Goal: Information Seeking & Learning: Find specific fact

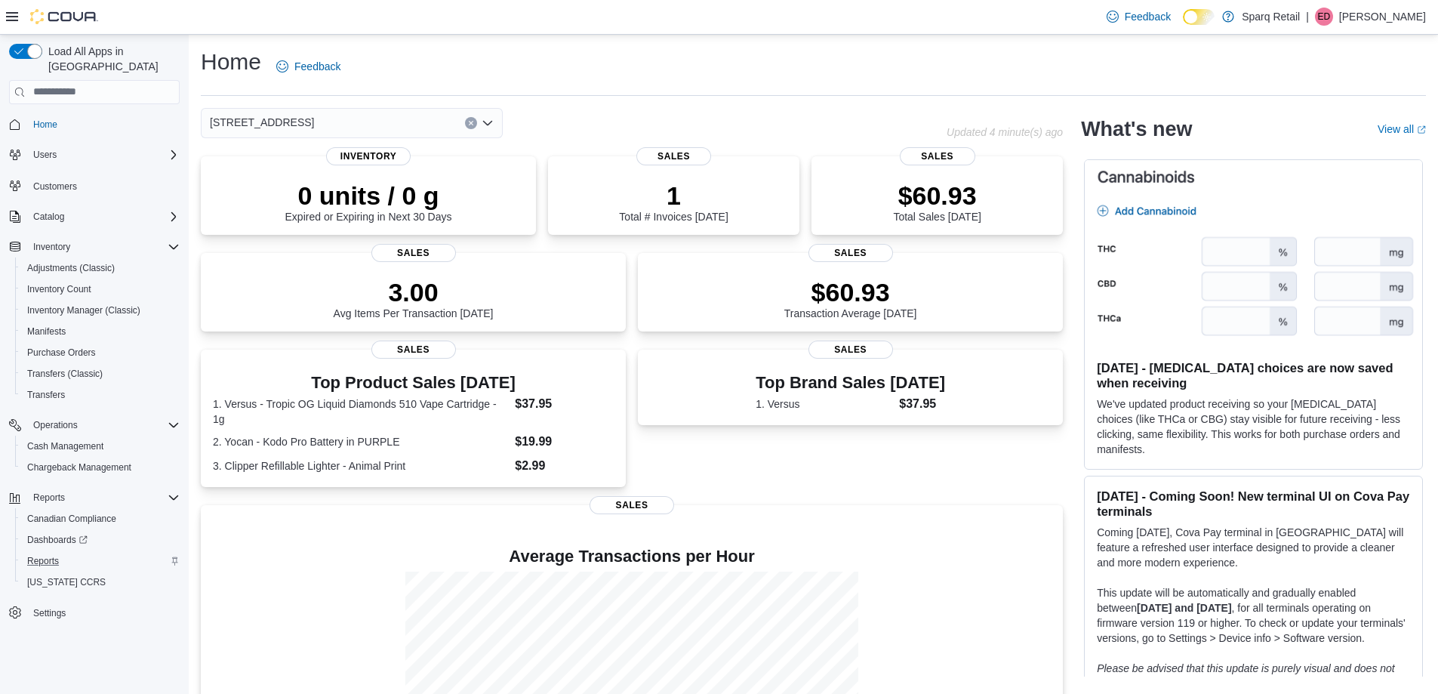
click at [88, 552] on div "Reports" at bounding box center [100, 561] width 159 height 18
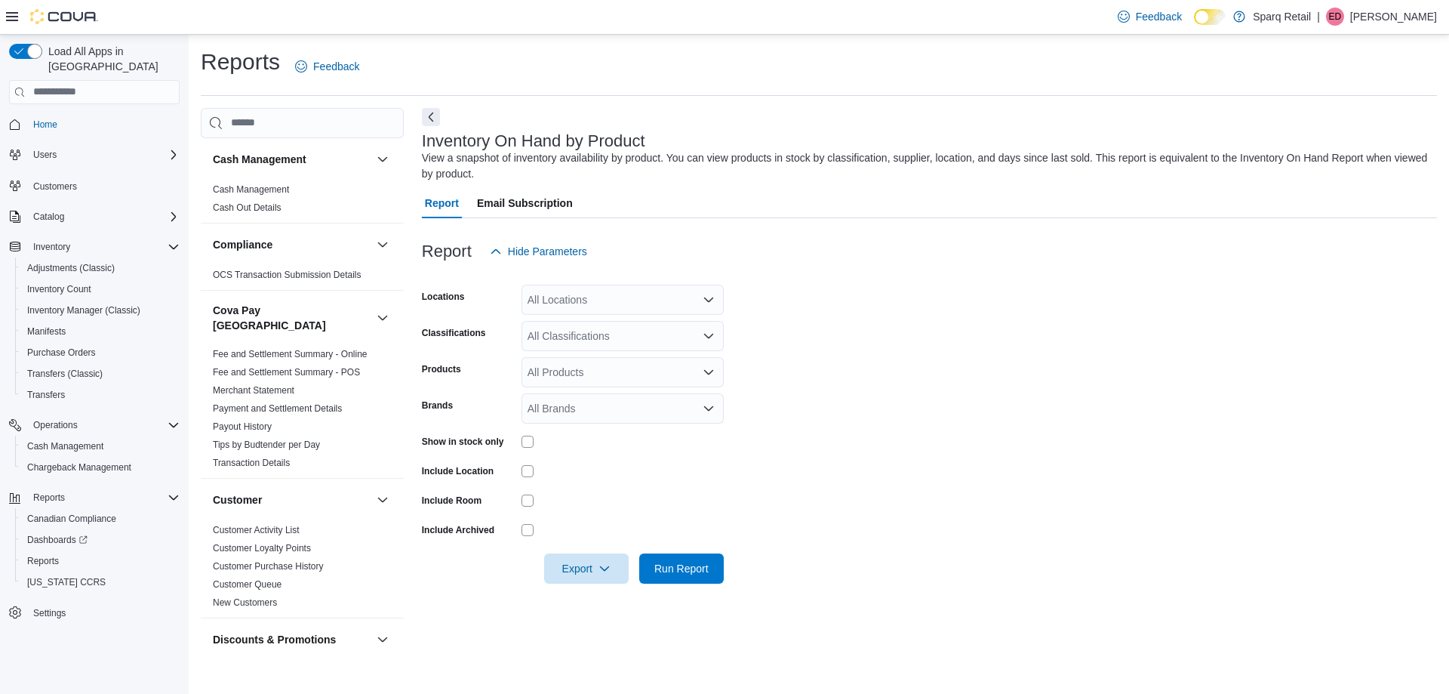
drag, startPoint x: 661, startPoint y: 304, endPoint x: 671, endPoint y: 302, distance: 10.1
click at [671, 302] on div "All Locations" at bounding box center [623, 300] width 202 height 30
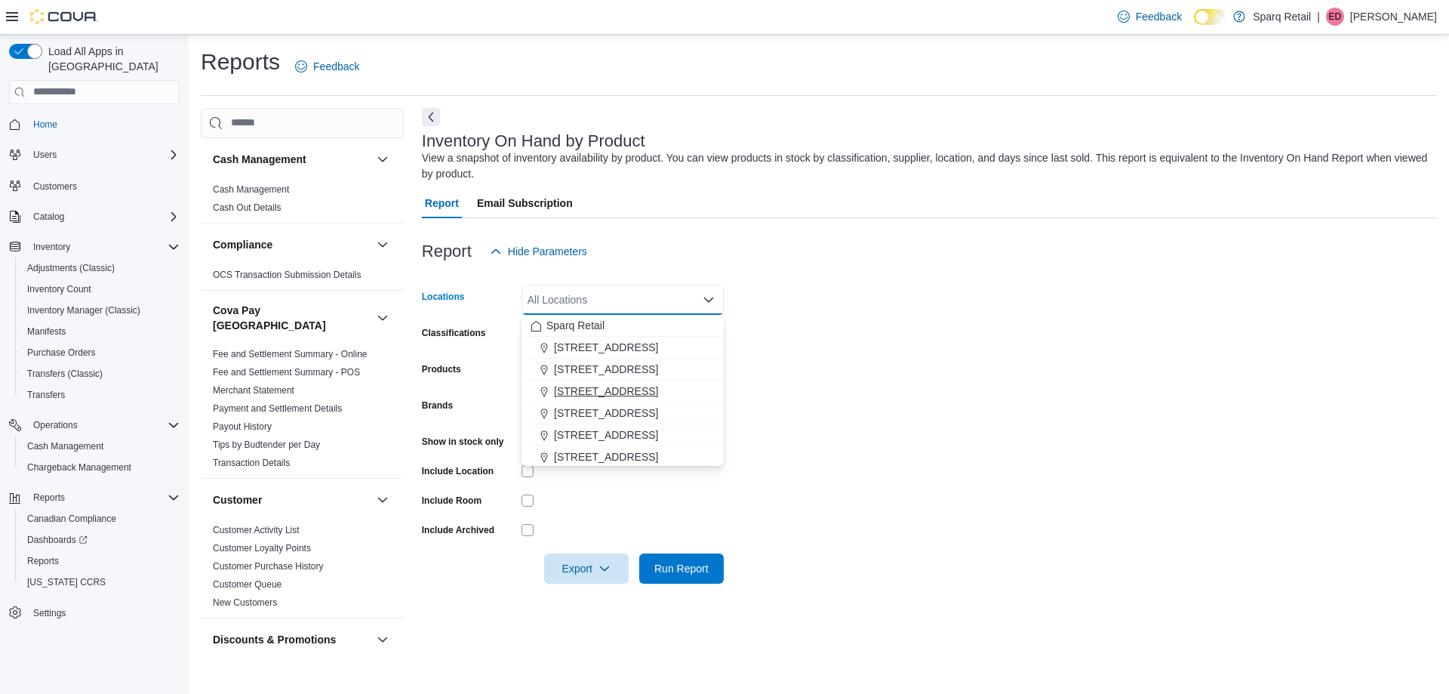
click at [674, 391] on div "24-809 Chemong Rd." at bounding box center [623, 390] width 184 height 15
click at [667, 408] on div "340 Charlotte Street" at bounding box center [623, 412] width 184 height 15
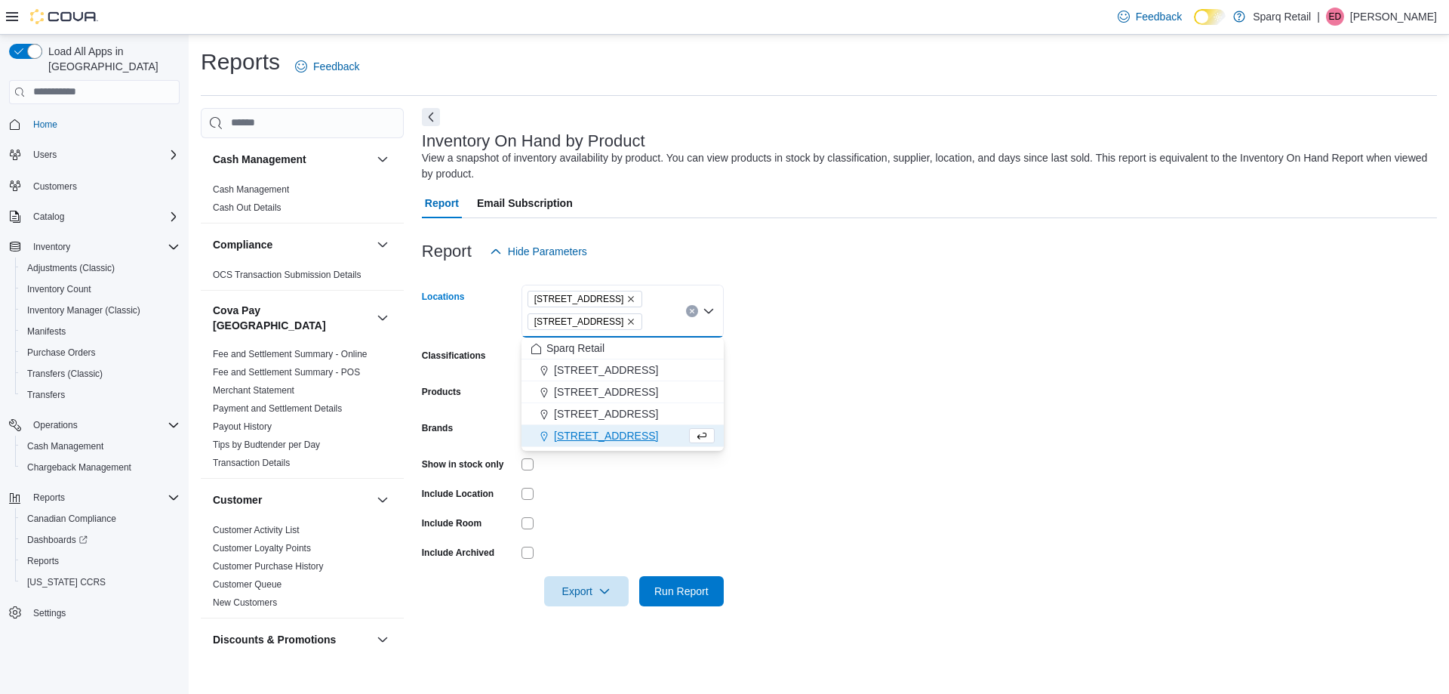
click at [651, 442] on span "4-861 Lansdowne St W." at bounding box center [606, 435] width 104 height 15
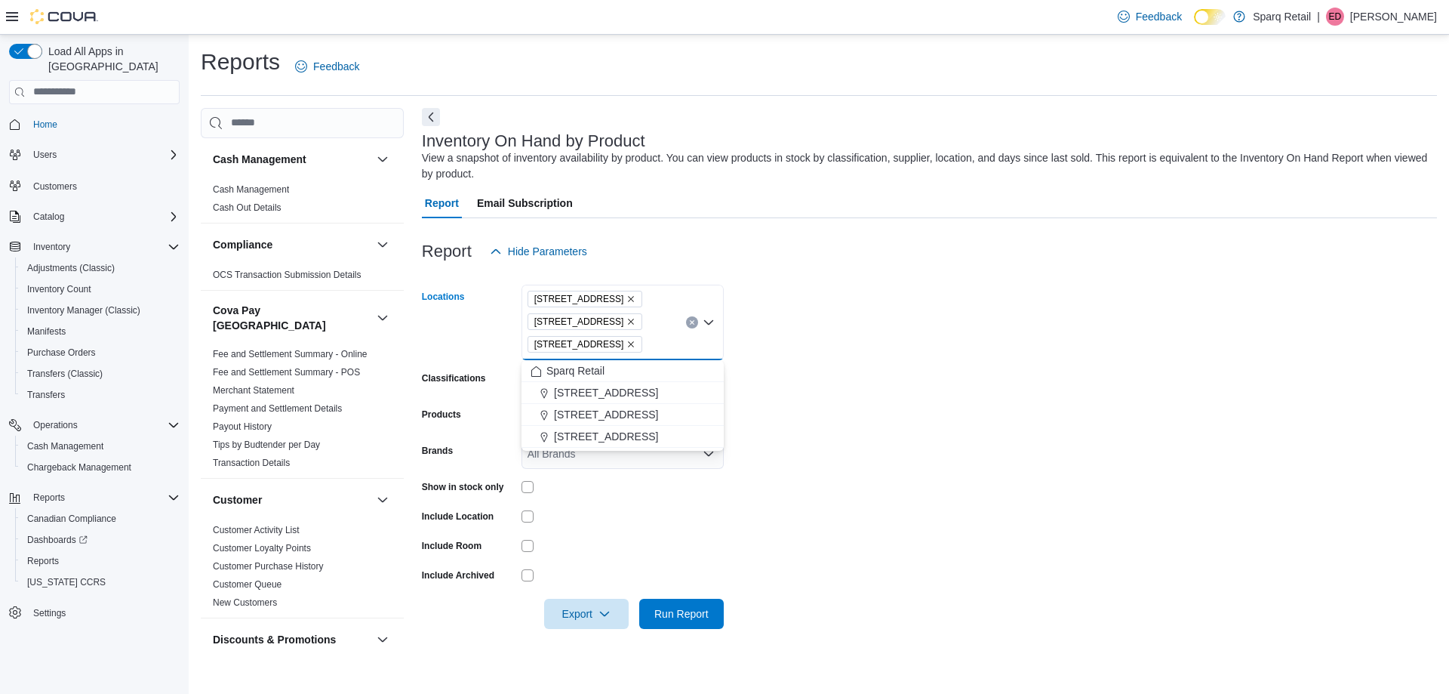
click at [757, 445] on form "Locations 24-809 Chemong Rd. 340 Charlotte Street 4-861 Lansdowne St W. Combo b…" at bounding box center [929, 447] width 1015 height 362
click at [638, 374] on div "All Classifications" at bounding box center [623, 381] width 202 height 30
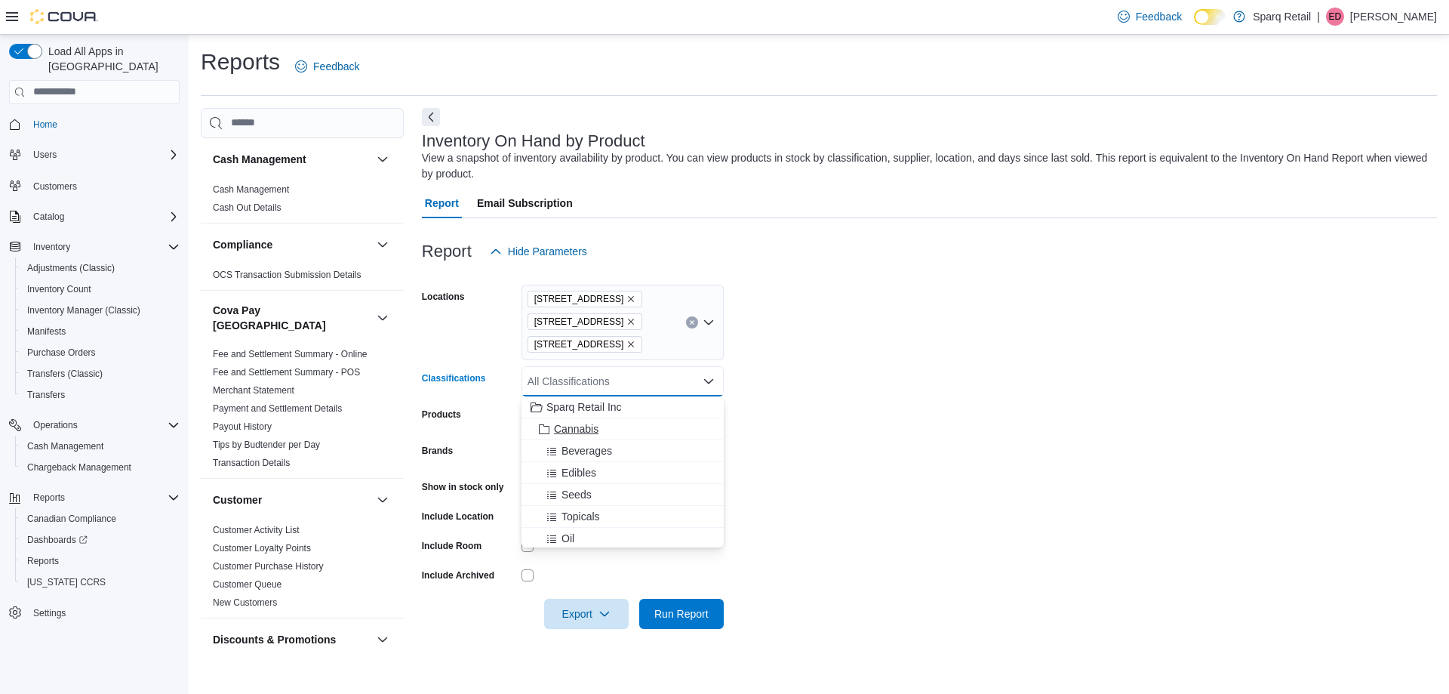
click at [677, 439] on button "Cannabis" at bounding box center [623, 429] width 202 height 22
click at [865, 430] on form "Locations 24-809 Chemong Rd. 340 Charlotte Street 4-861 Lansdowne St W. Classif…" at bounding box center [929, 447] width 1015 height 362
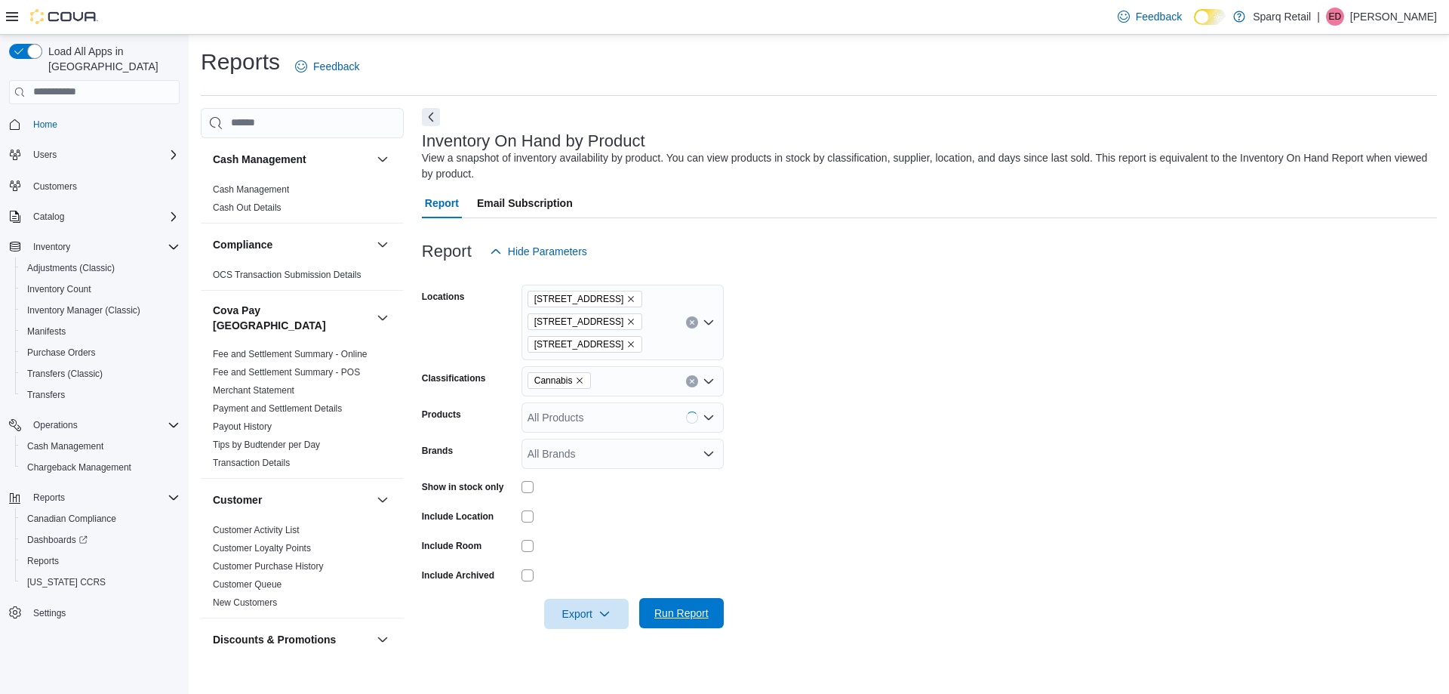
click at [697, 612] on span "Run Report" at bounding box center [681, 612] width 54 height 15
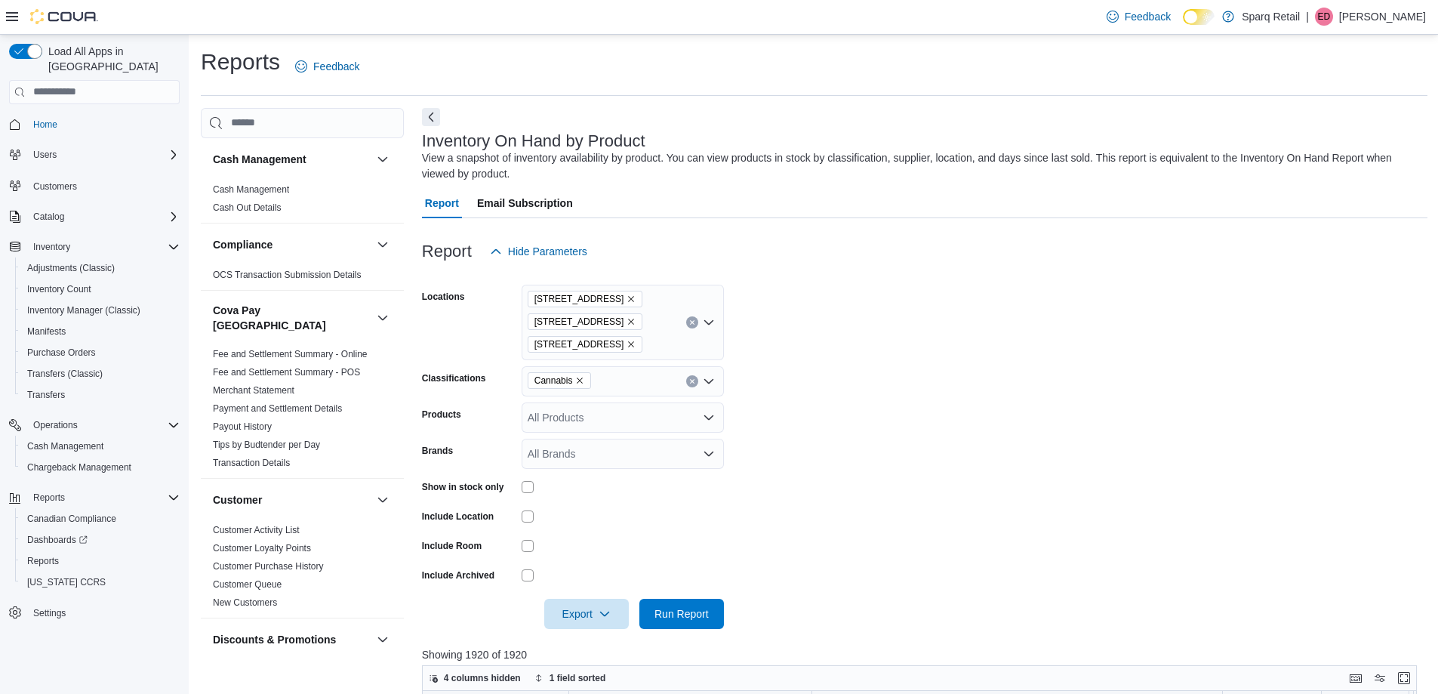
scroll to position [377, 0]
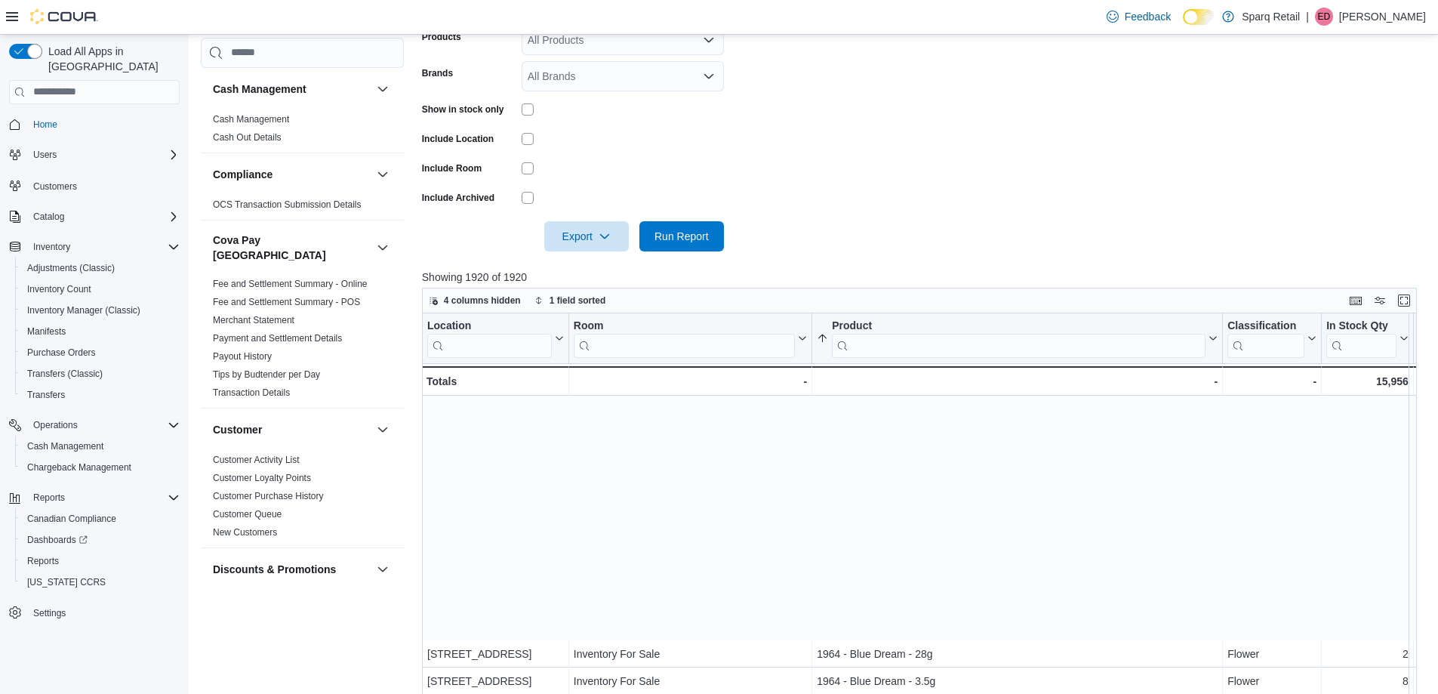
click at [1150, 151] on form "Locations 24-809 Chemong Rd. 340 Charlotte Street 4-861 Lansdowne St W. Classif…" at bounding box center [924, 70] width 1005 height 362
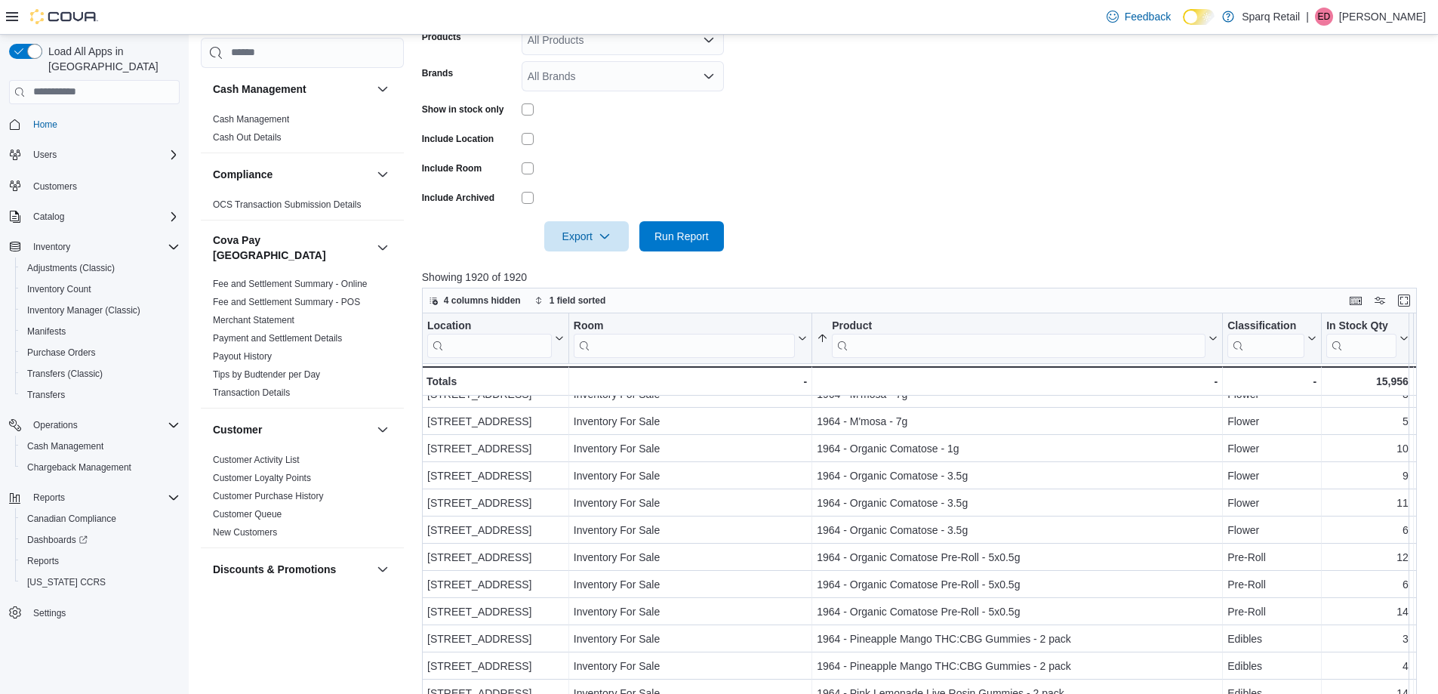
scroll to position [538, 0]
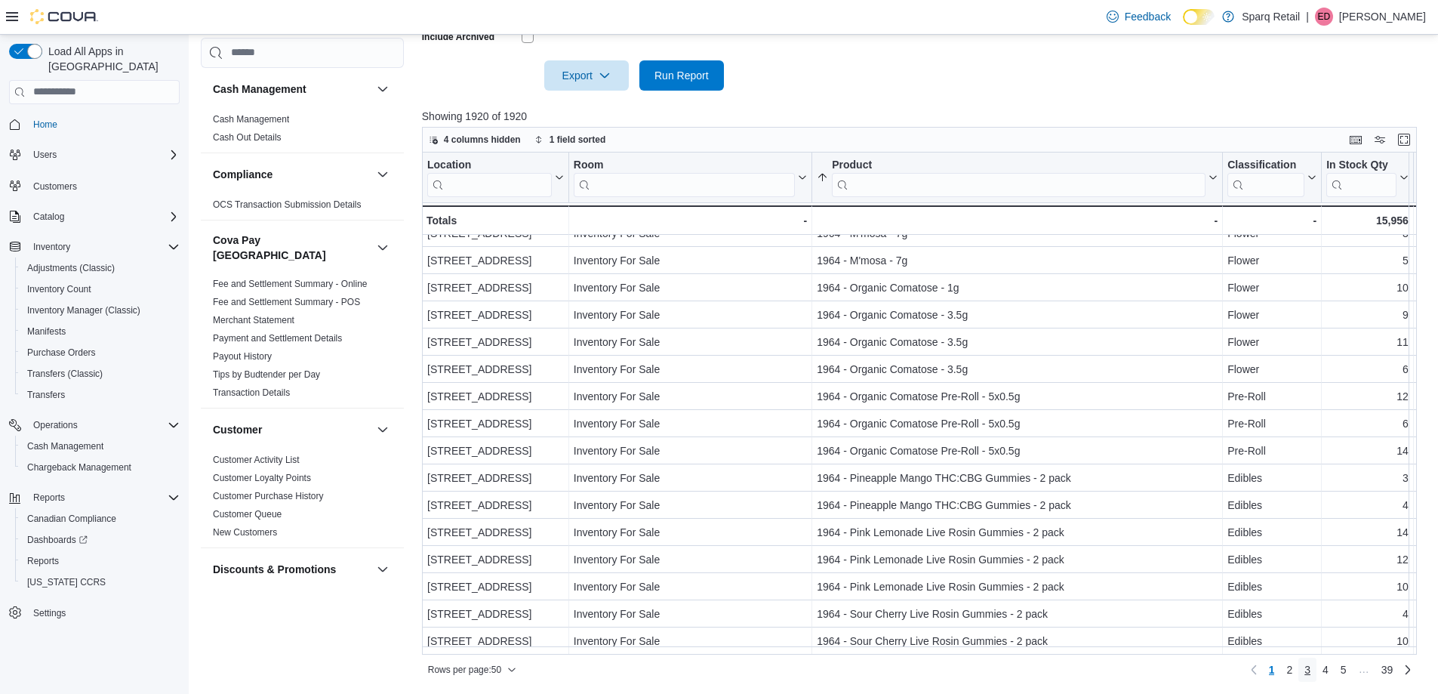
click at [1310, 666] on span "3" at bounding box center [1307, 669] width 6 height 15
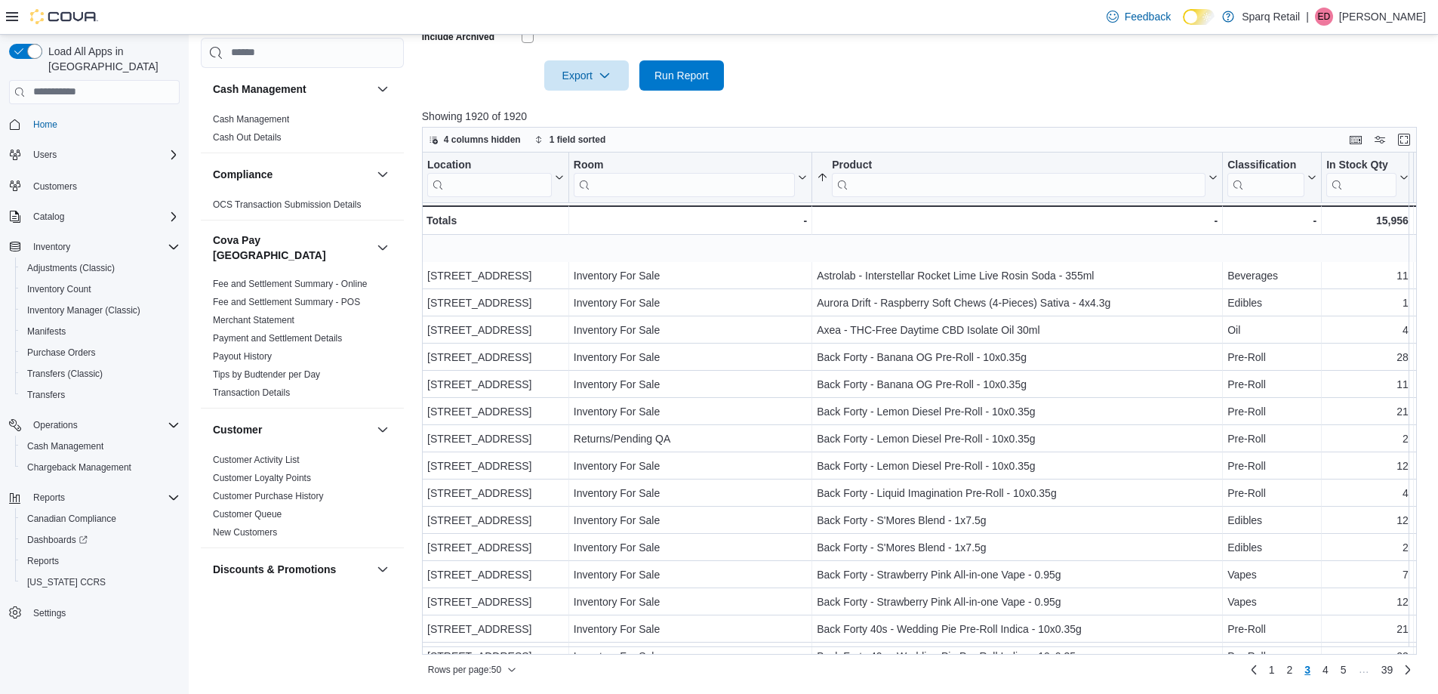
scroll to position [75, 0]
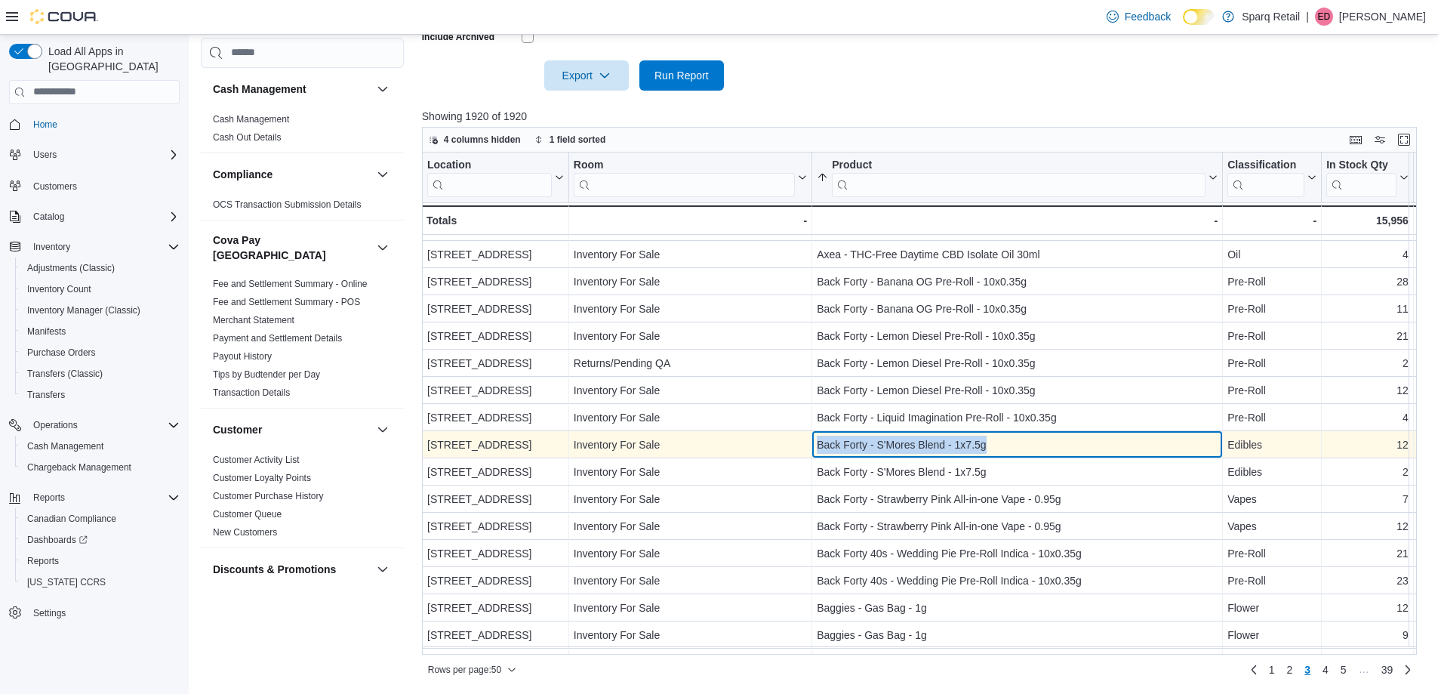
drag, startPoint x: 1007, startPoint y: 444, endPoint x: 813, endPoint y: 445, distance: 194.0
click at [813, 445] on div "Back Forty - S'Mores Blend - 1x7.5g - Product, column 3, row 111" at bounding box center [1017, 444] width 411 height 27
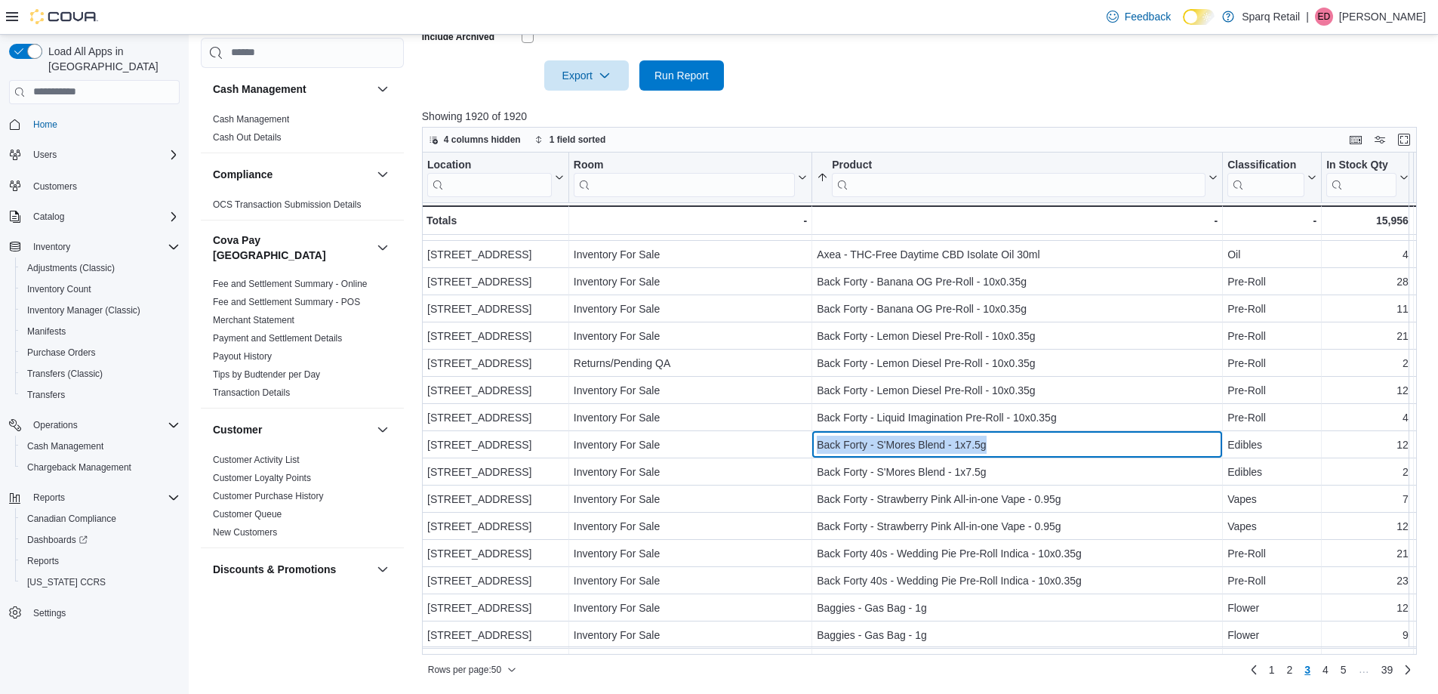
copy div "Back Forty - S'Mores Blend - 1x7.5g"
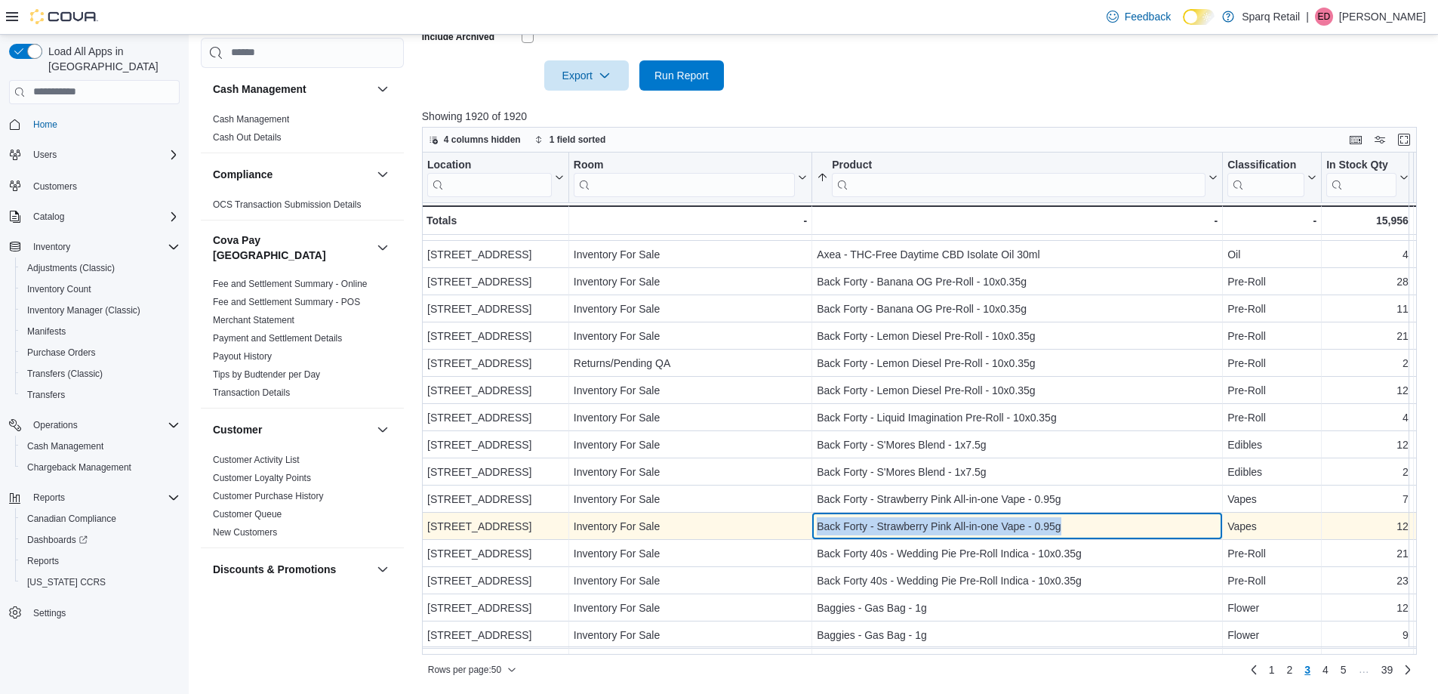
drag, startPoint x: 1090, startPoint y: 525, endPoint x: 814, endPoint y: 531, distance: 276.3
click at [814, 531] on div "Back Forty - Strawberry Pink All-in-one Vape - 0.95g - Product, column 3, row 1…" at bounding box center [1017, 526] width 411 height 27
copy div "Back Forty - Strawberry Pink All-in-one Vape - 0.95g"
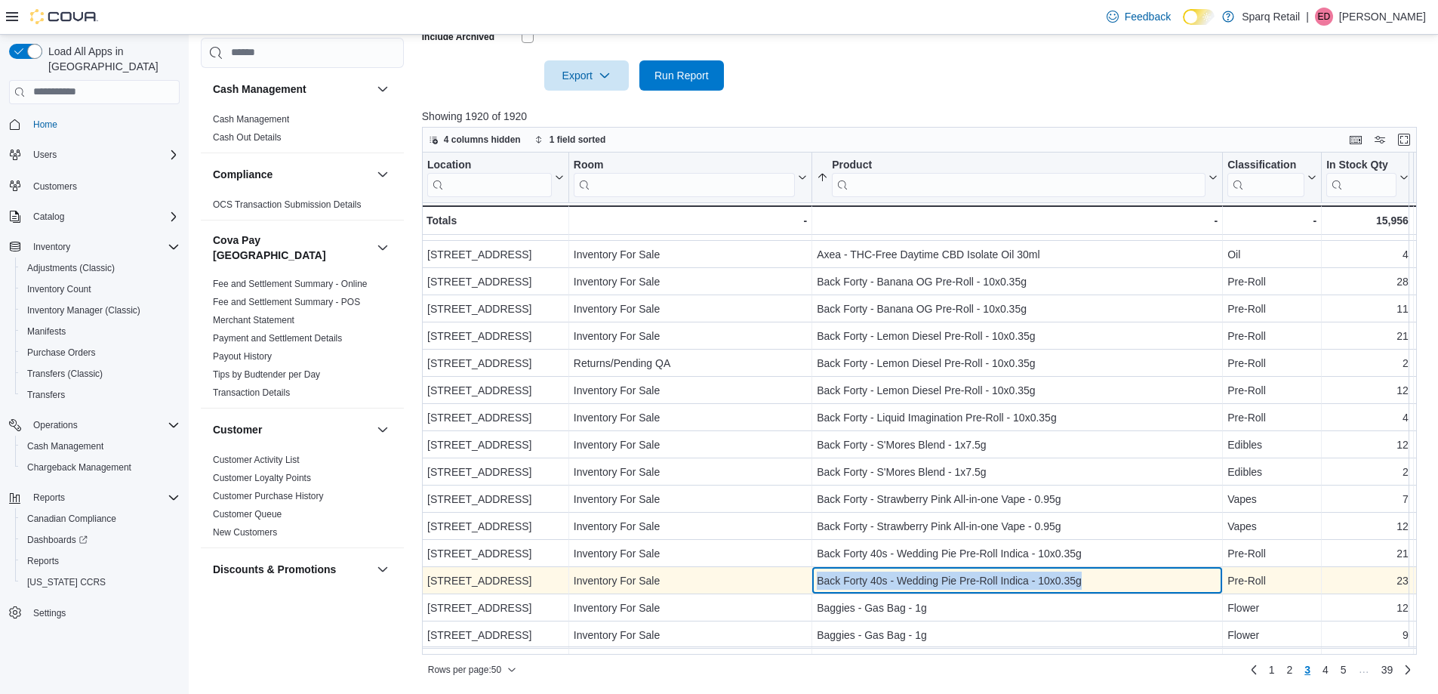
drag, startPoint x: 1112, startPoint y: 579, endPoint x: 811, endPoint y: 584, distance: 300.5
click at [811, 584] on div "340 Charlotte Street - Location, column 1, row 116 Inventory For Sale - Room, c…" at bounding box center [1366, 580] width 1889 height 27
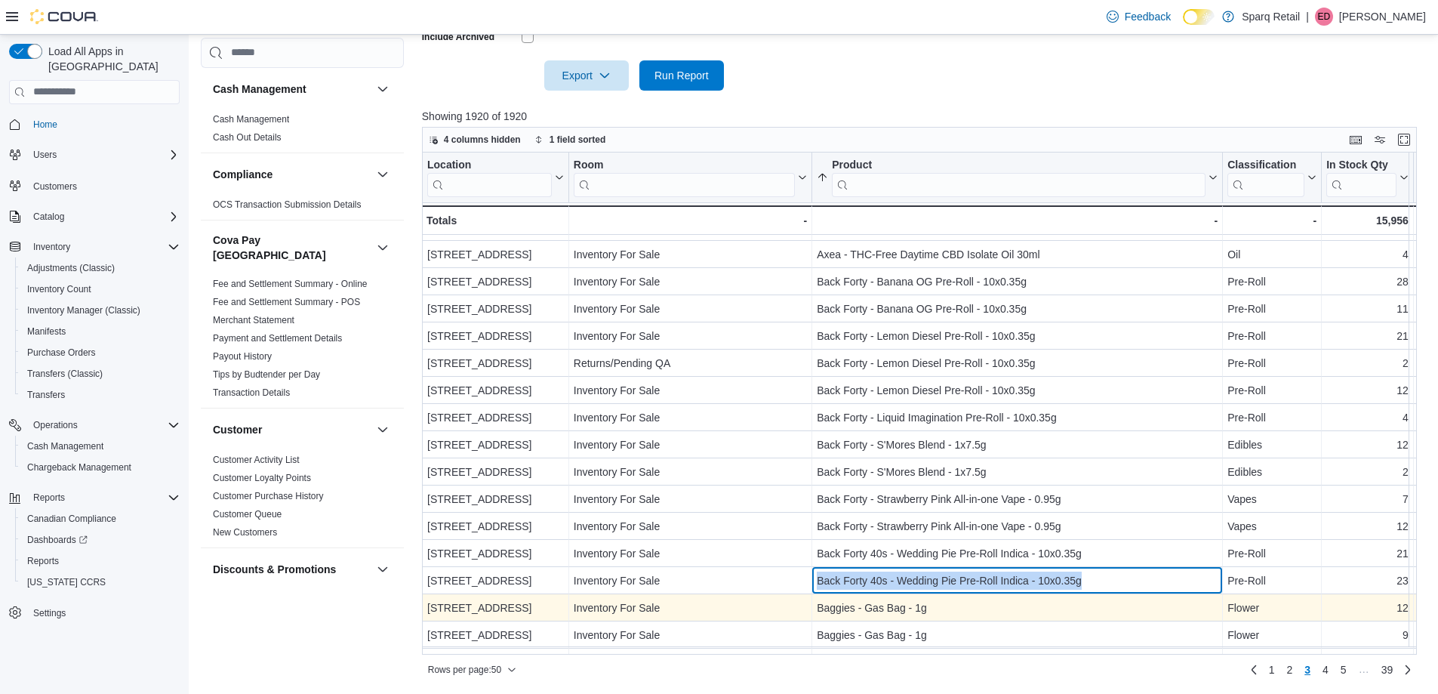
copy div "- Room, column 2, row 116 Back Forty 40s - Wedding Pie Pre-Roll Indica - 10x0.3…"
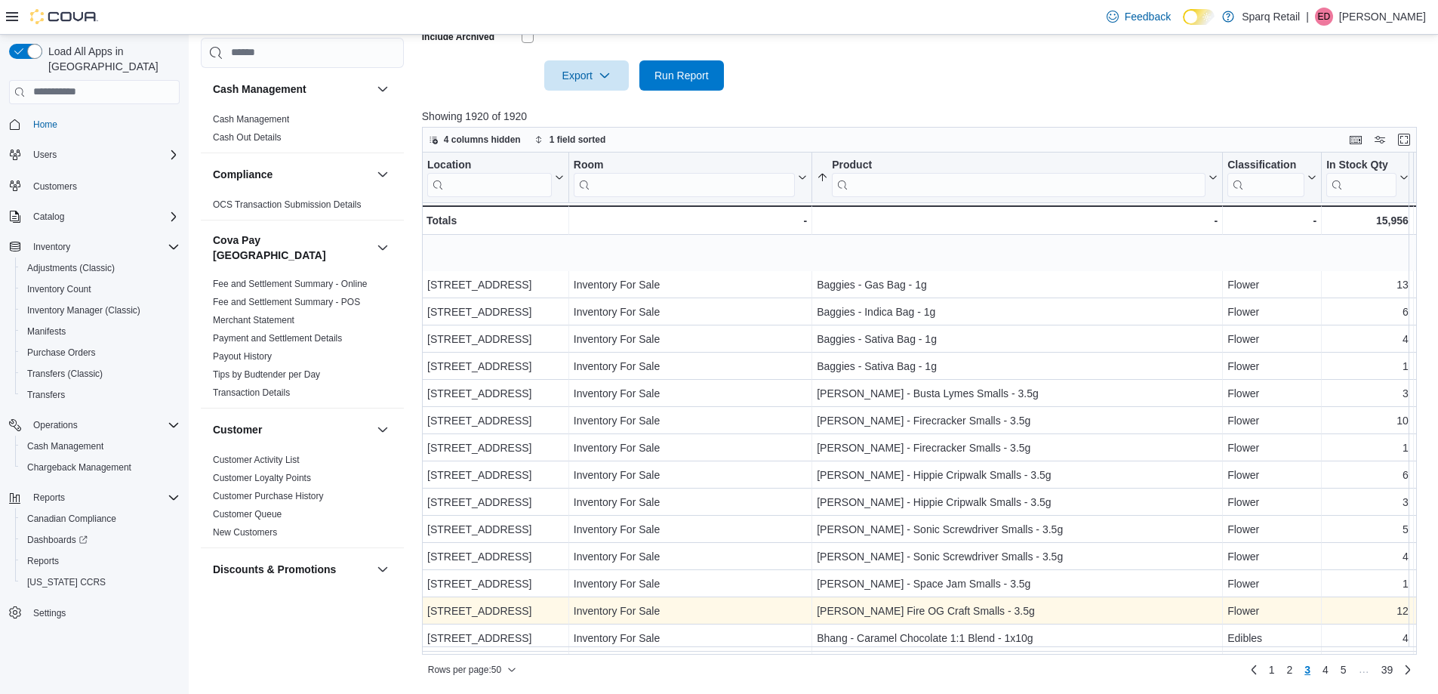
scroll to position [528, 0]
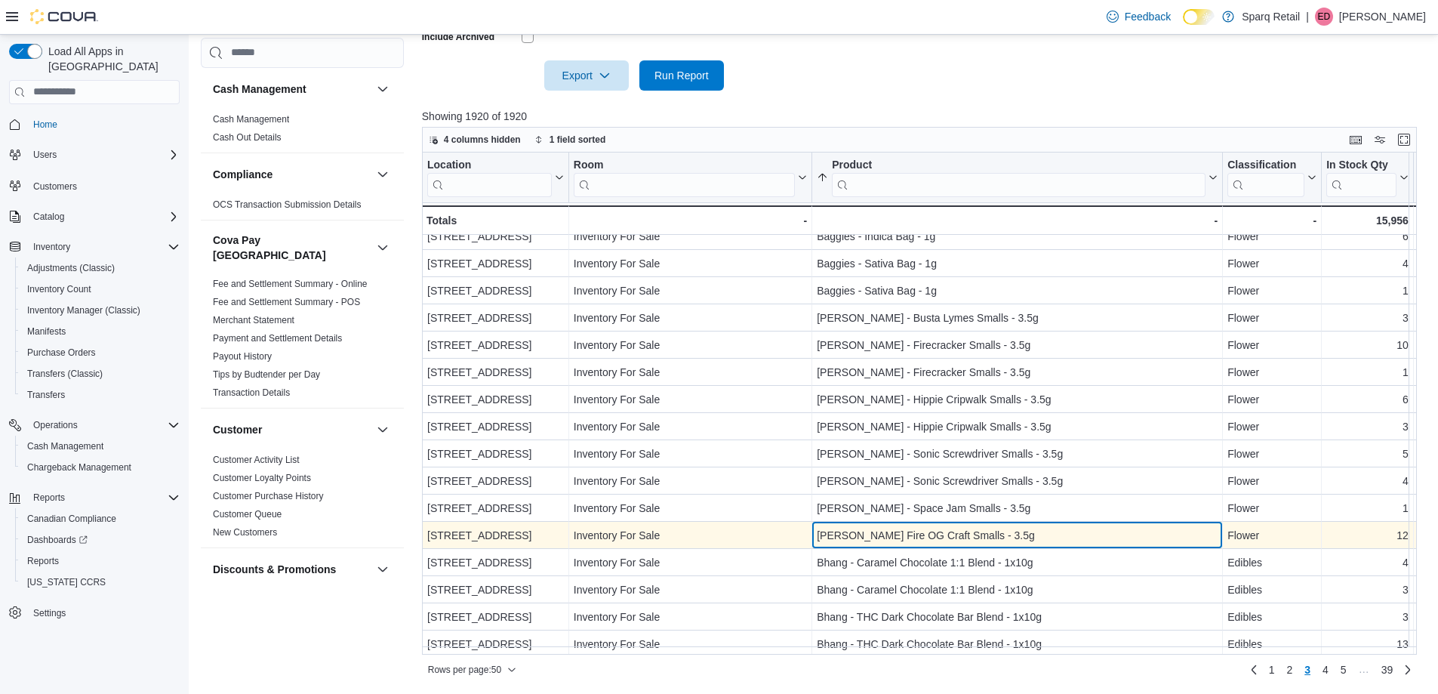
drag, startPoint x: 1067, startPoint y: 536, endPoint x: 817, endPoint y: 537, distance: 249.9
click at [817, 537] on div "BC Smalls - White Fire OG Craft Smalls - 3.5g" at bounding box center [1017, 535] width 401 height 18
copy div "BC Smalls - White Fire OG Craft Smalls - 3.5g"
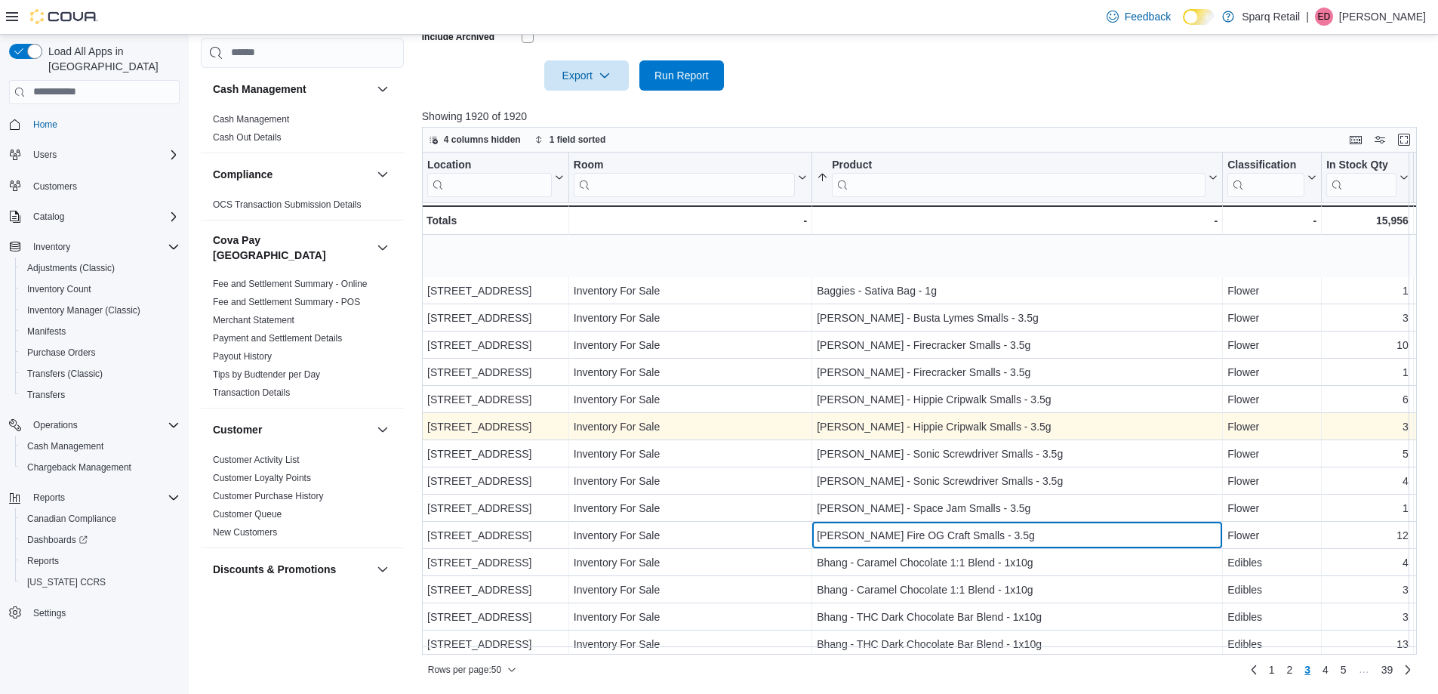
scroll to position [604, 0]
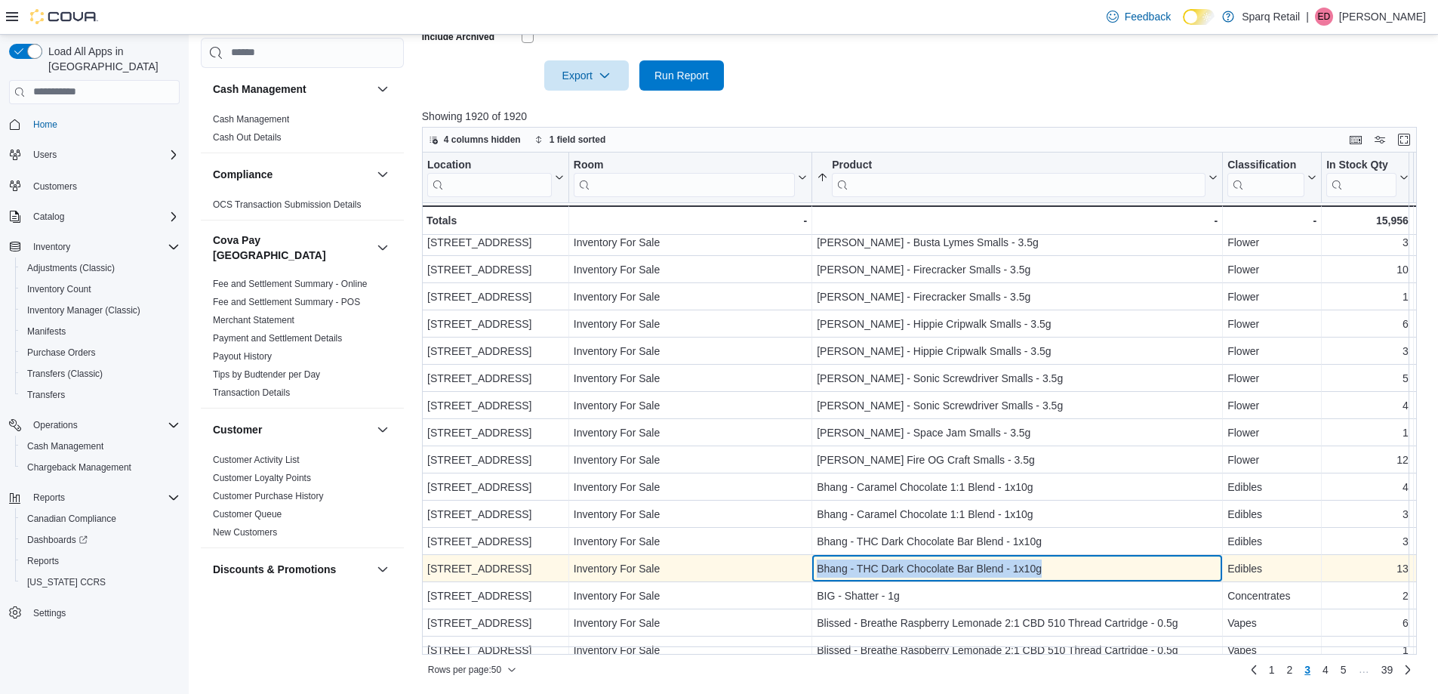
drag, startPoint x: 1059, startPoint y: 571, endPoint x: 814, endPoint y: 566, distance: 245.4
click at [814, 566] on div "Bhang - THC Dark Chocolate Bar Blend - 1x10g - Product, column 3, row 135" at bounding box center [1017, 568] width 411 height 27
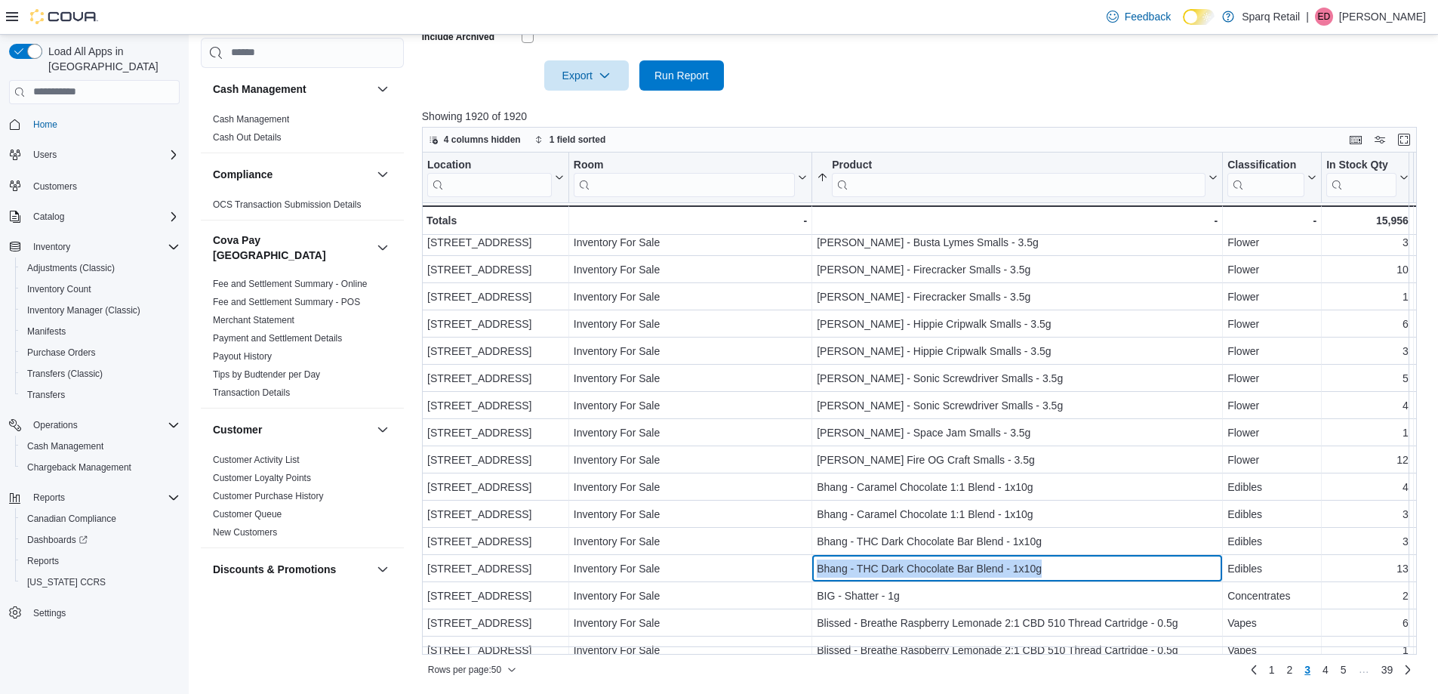
copy div "Bhang - THC Dark Chocolate Bar Blend - 1x10g"
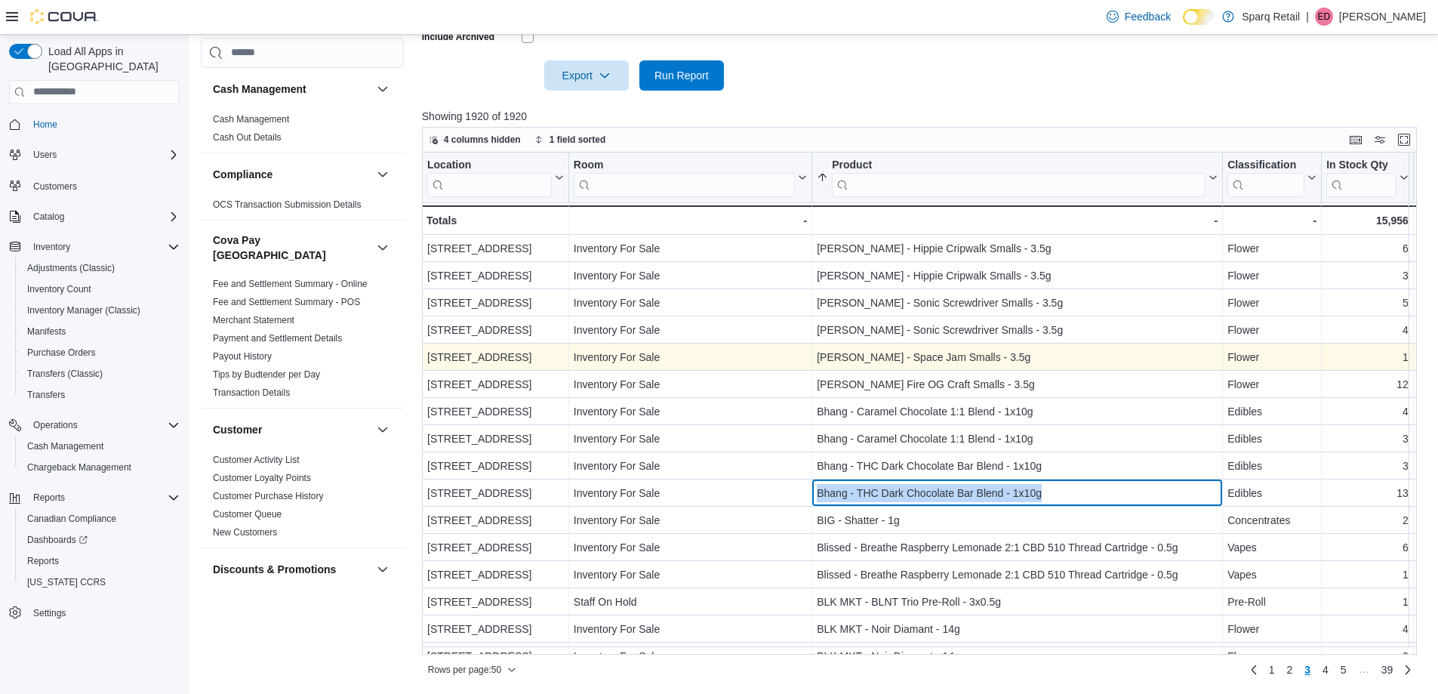
scroll to position [755, 0]
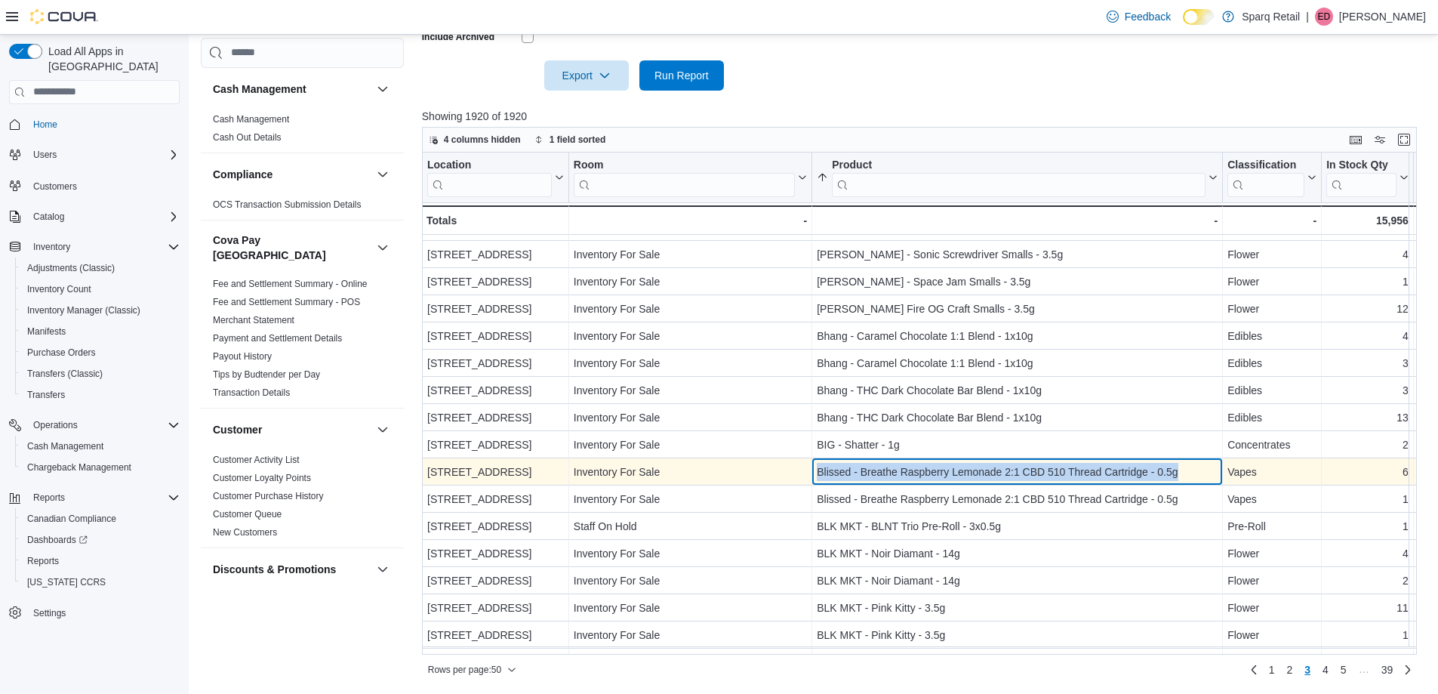
drag, startPoint x: 1133, startPoint y: 460, endPoint x: 807, endPoint y: 474, distance: 326.4
click at [807, 474] on div "24-809 Chemong Rd. - Location, column 1, row 137 Inventory For Sale - Room, col…" at bounding box center [1366, 471] width 1889 height 27
copy div "- Room, column 2, row 137 Blissed - Breathe Raspberry Lemonade 2:1 CBD 510 Thre…"
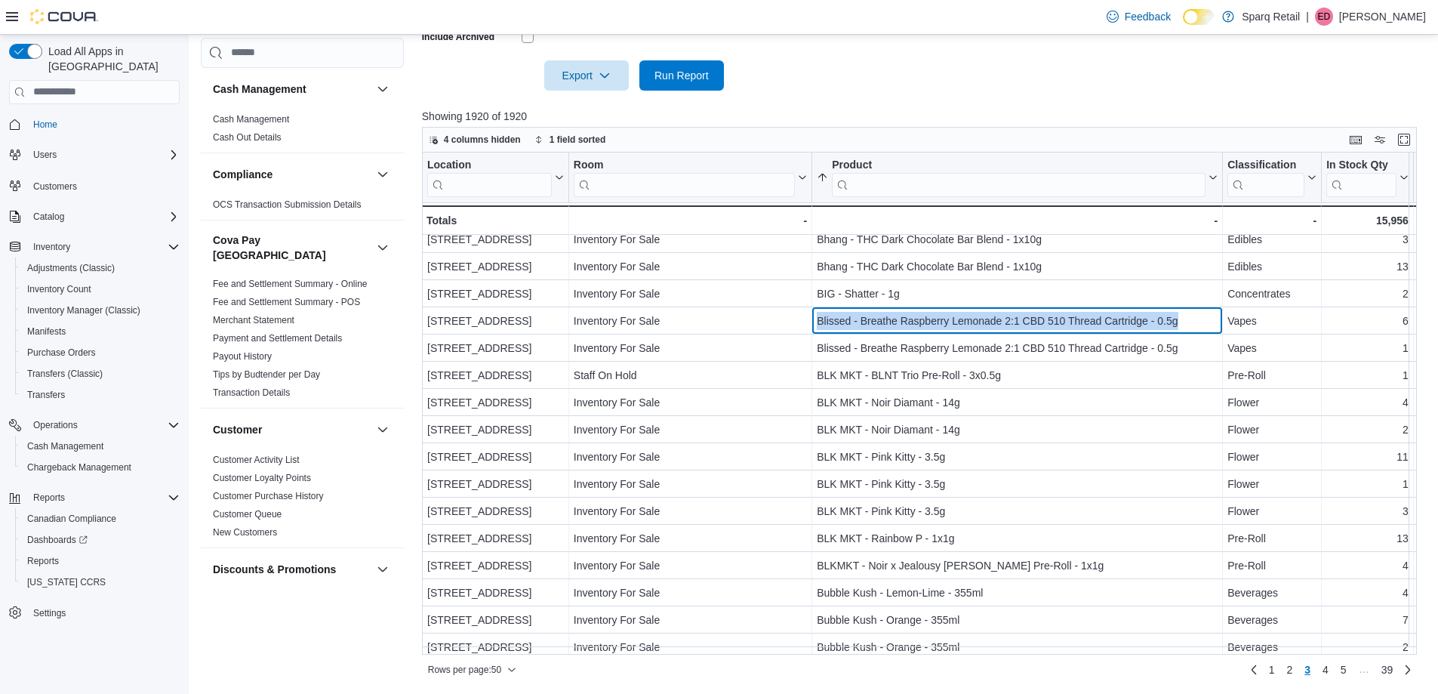
scroll to position [947, 0]
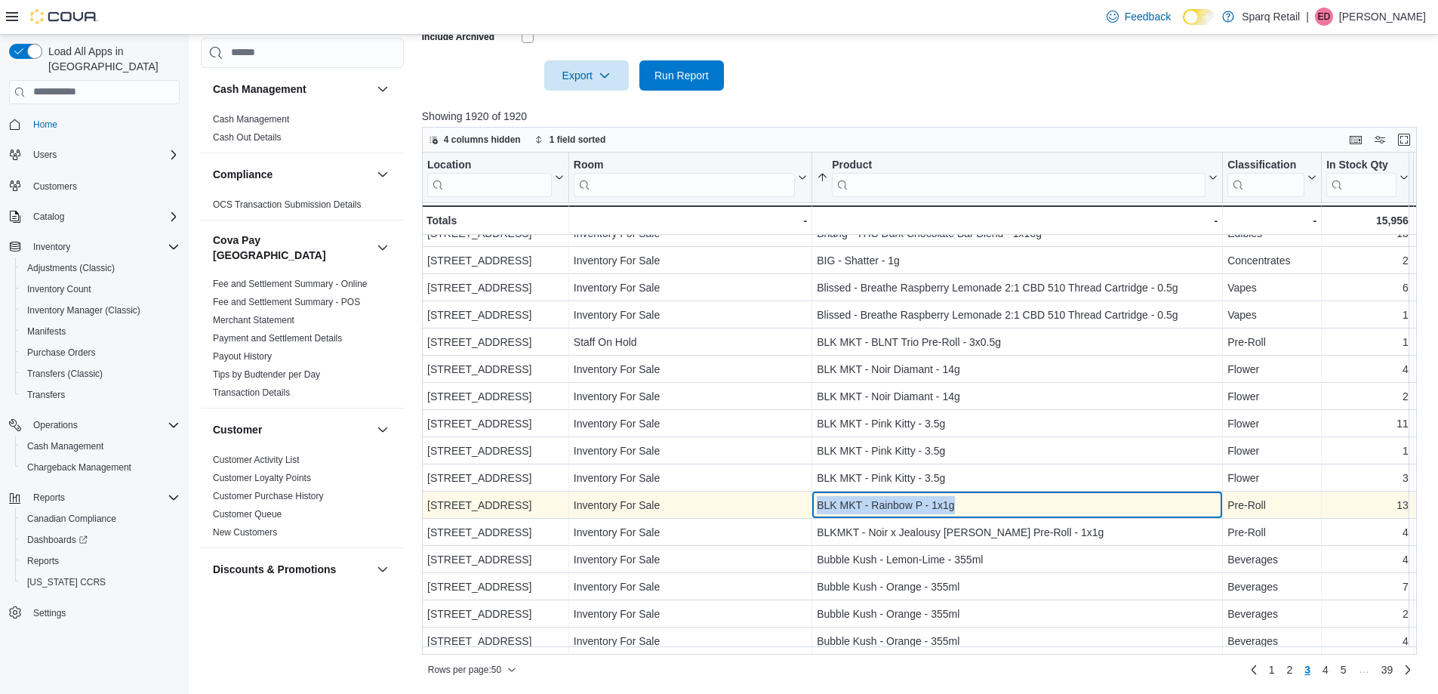
drag, startPoint x: 952, startPoint y: 503, endPoint x: 797, endPoint y: 500, distance: 154.8
click at [798, 500] on div "340 Charlotte Street - Location, column 1, row 145 Inventory For Sale - Room, c…" at bounding box center [1366, 504] width 1889 height 27
copy div "- Room, column 2, row 145 BLK MKT - Rainbow P - 1x1g"
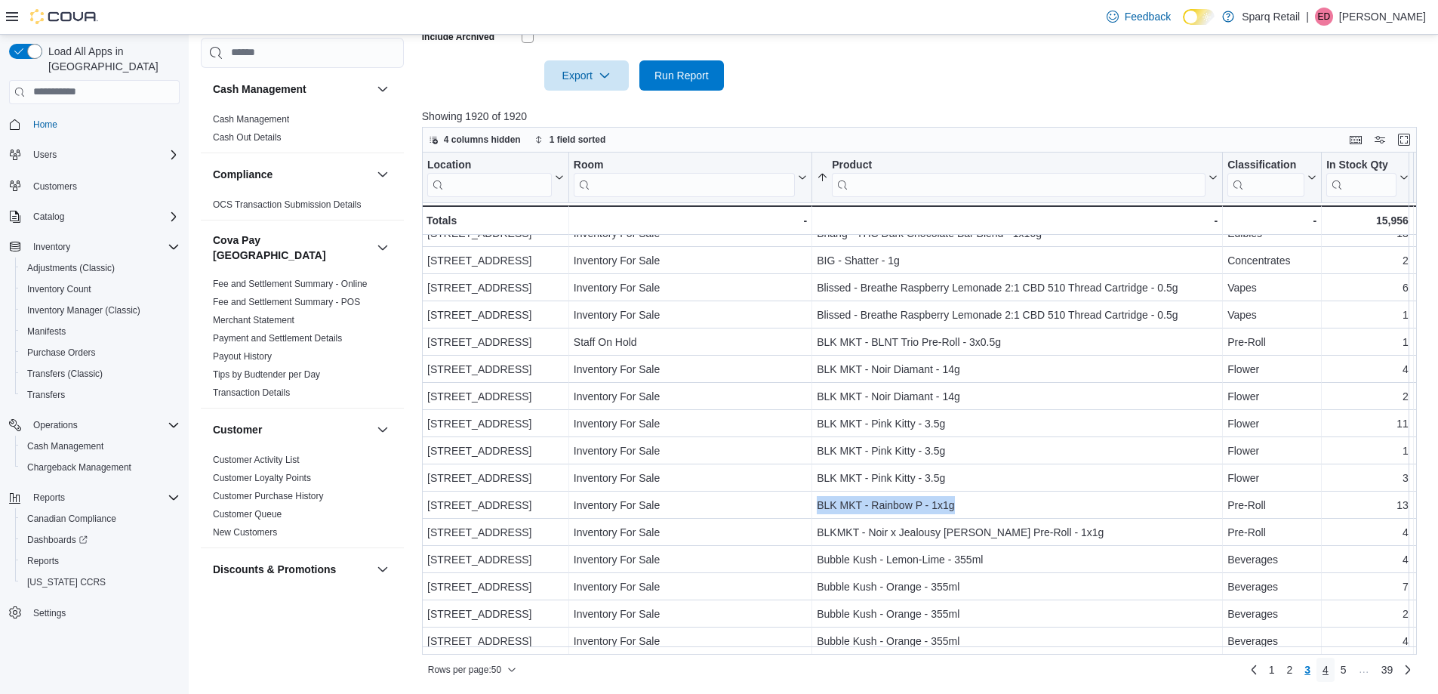
click at [1329, 667] on span "4" at bounding box center [1325, 669] width 6 height 15
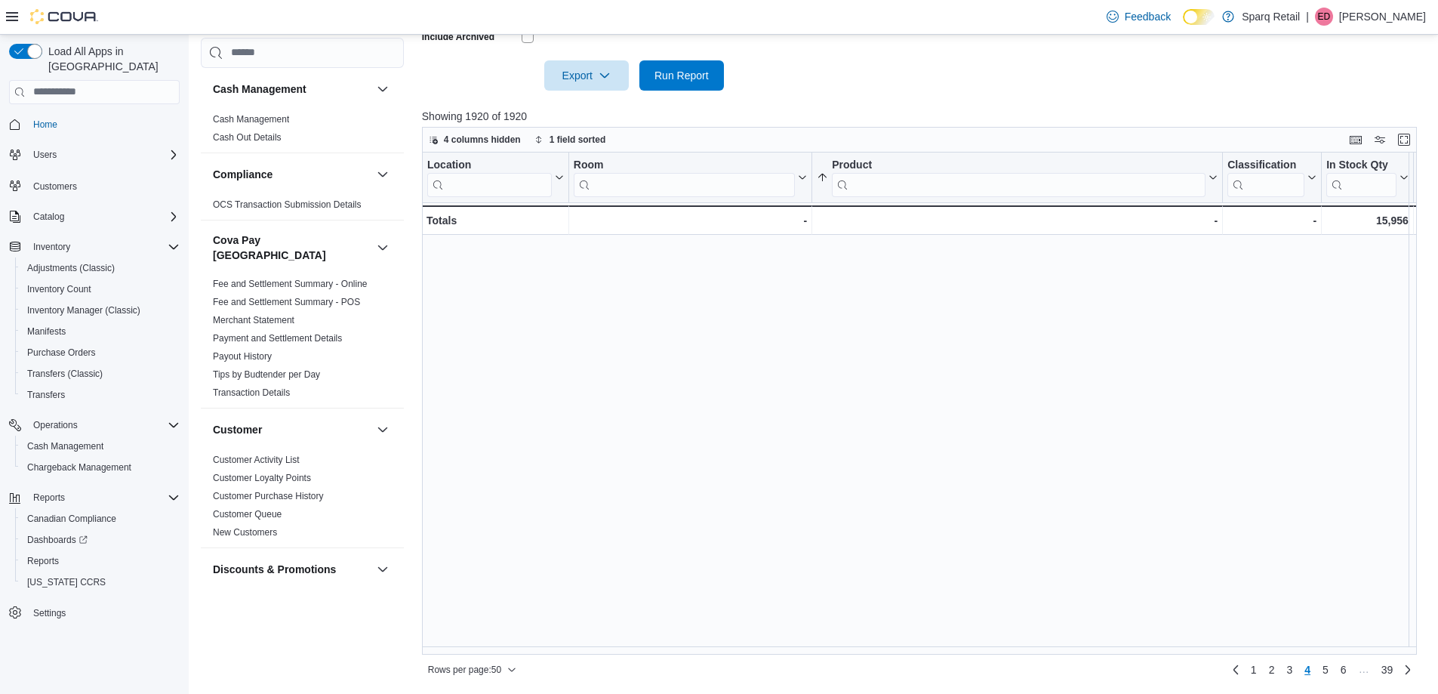
scroll to position [0, 0]
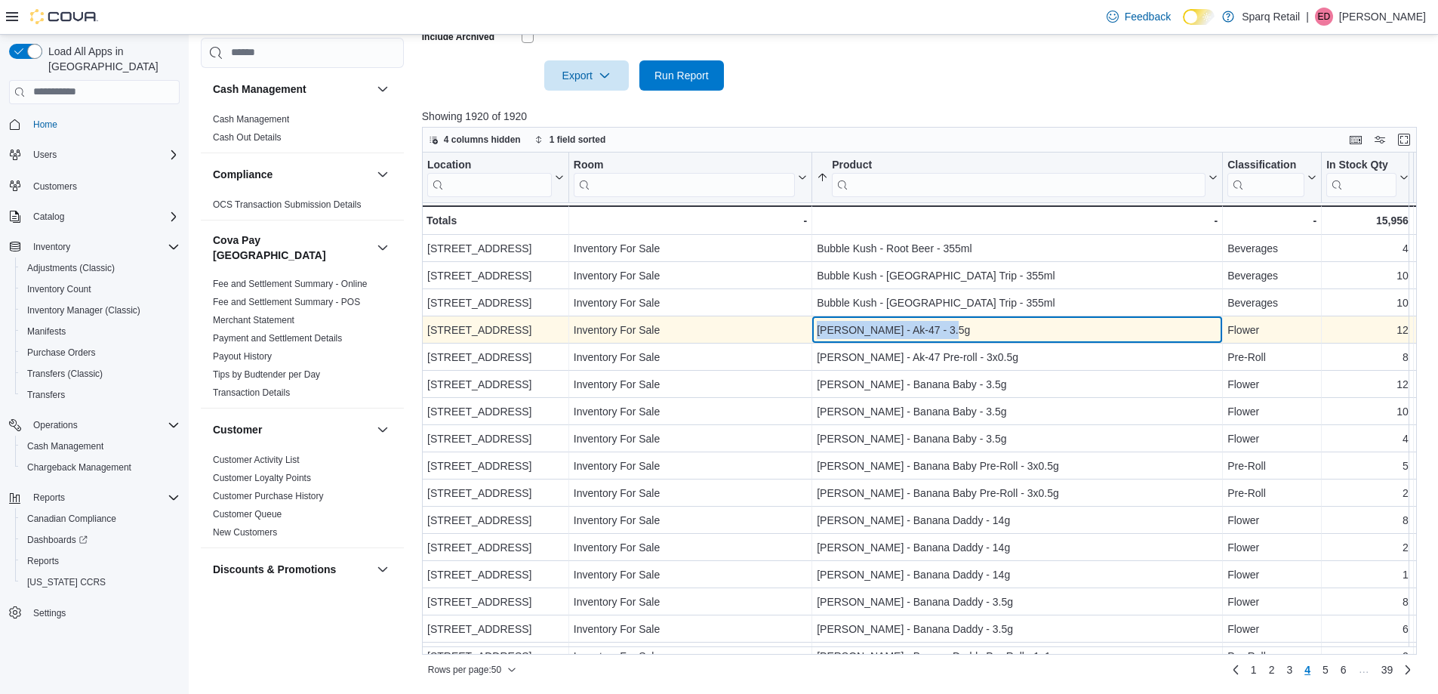
drag, startPoint x: 954, startPoint y: 326, endPoint x: 812, endPoint y: 331, distance: 142.0
click at [812, 331] on div "Bud Lafleur - Ak-47 - 3.5g - Product, column 3, row 154" at bounding box center [1017, 329] width 411 height 27
copy div "Bud Lafleur - Ak-47 - 3.5g"
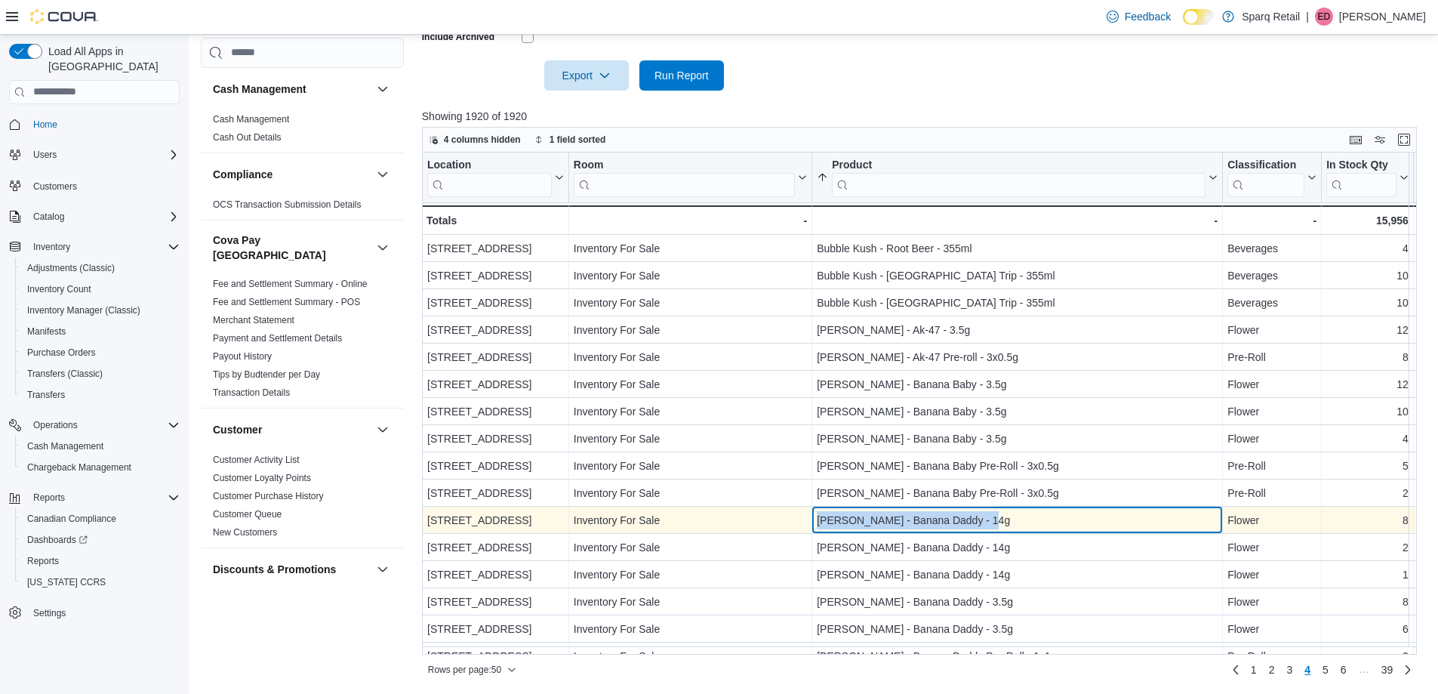
drag, startPoint x: 999, startPoint y: 521, endPoint x: 808, endPoint y: 521, distance: 190.2
click at [808, 521] on div "24-809 Chemong Rd. - Location, column 1, row 161 Inventory For Sale - Room, col…" at bounding box center [1366, 519] width 1889 height 27
copy div "- Room, column 2, row 161 Bud Lafleur - Banana Daddy - 14g"
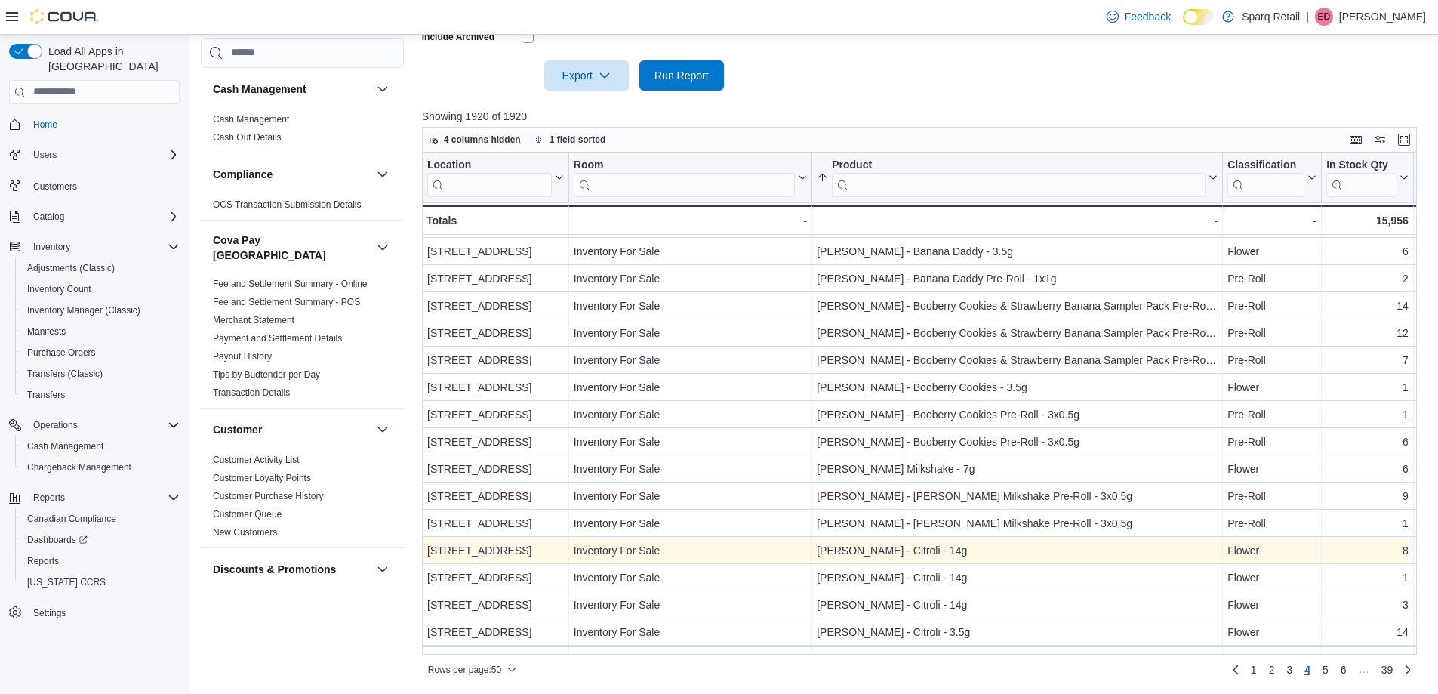
scroll to position [453, 0]
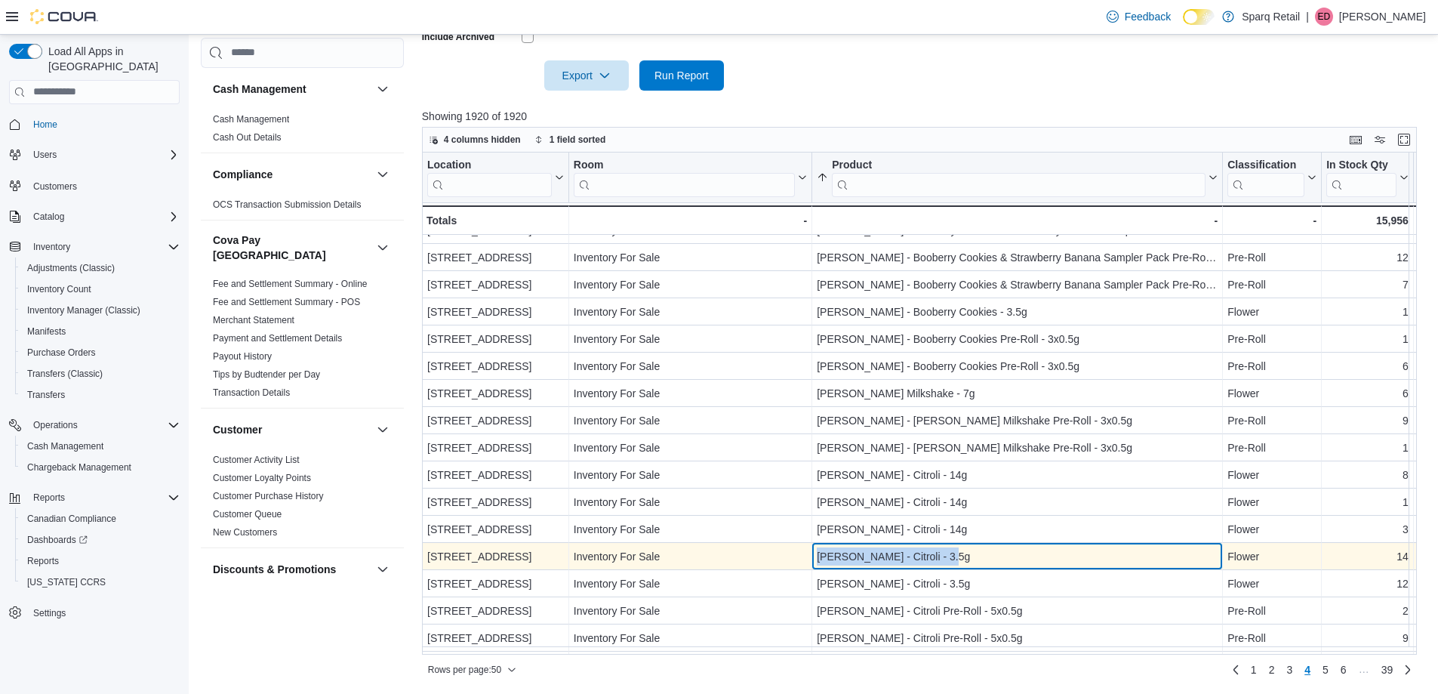
drag, startPoint x: 907, startPoint y: 562, endPoint x: 811, endPoint y: 558, distance: 95.2
click at [811, 558] on div "24-809 Chemong Rd. - Location, column 1, row 179 Inventory For Sale - Room, col…" at bounding box center [1366, 556] width 1889 height 27
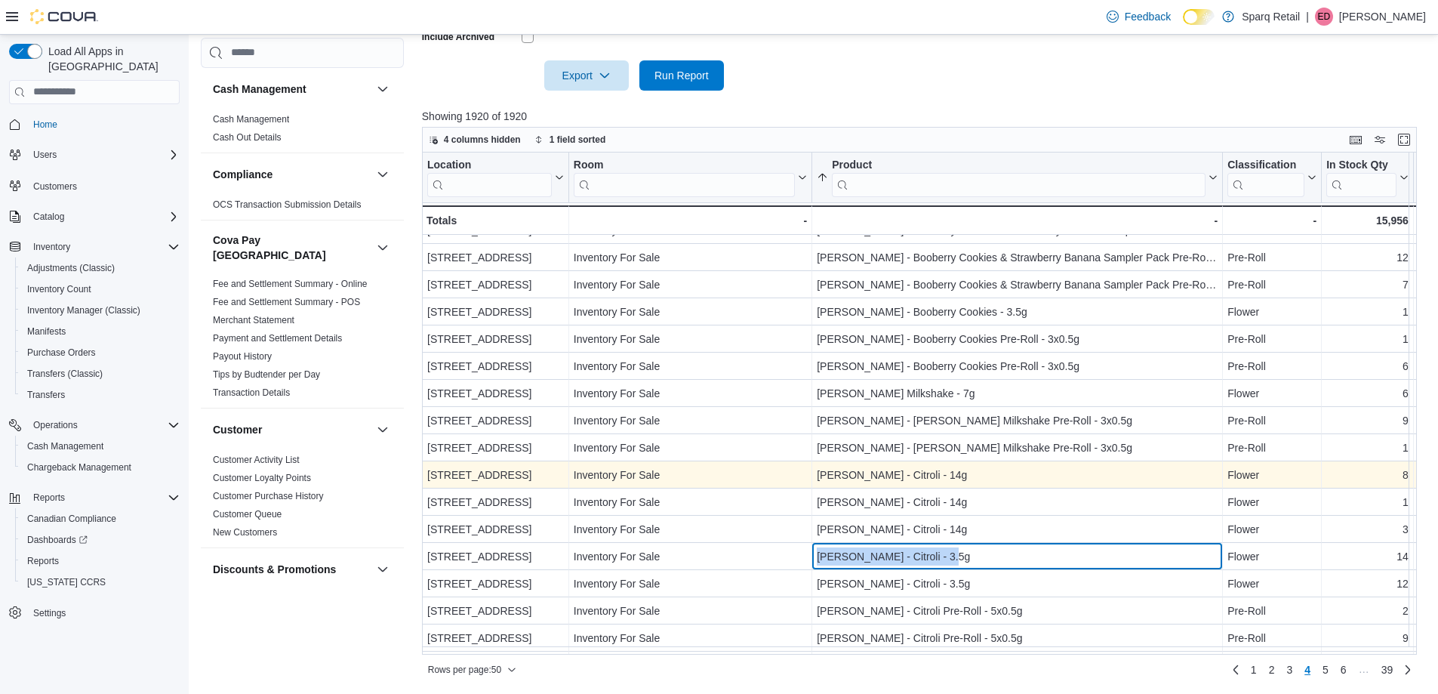
copy div "- Room, column 2, row 179 Bud Lafleur - Citroli - 3.5g"
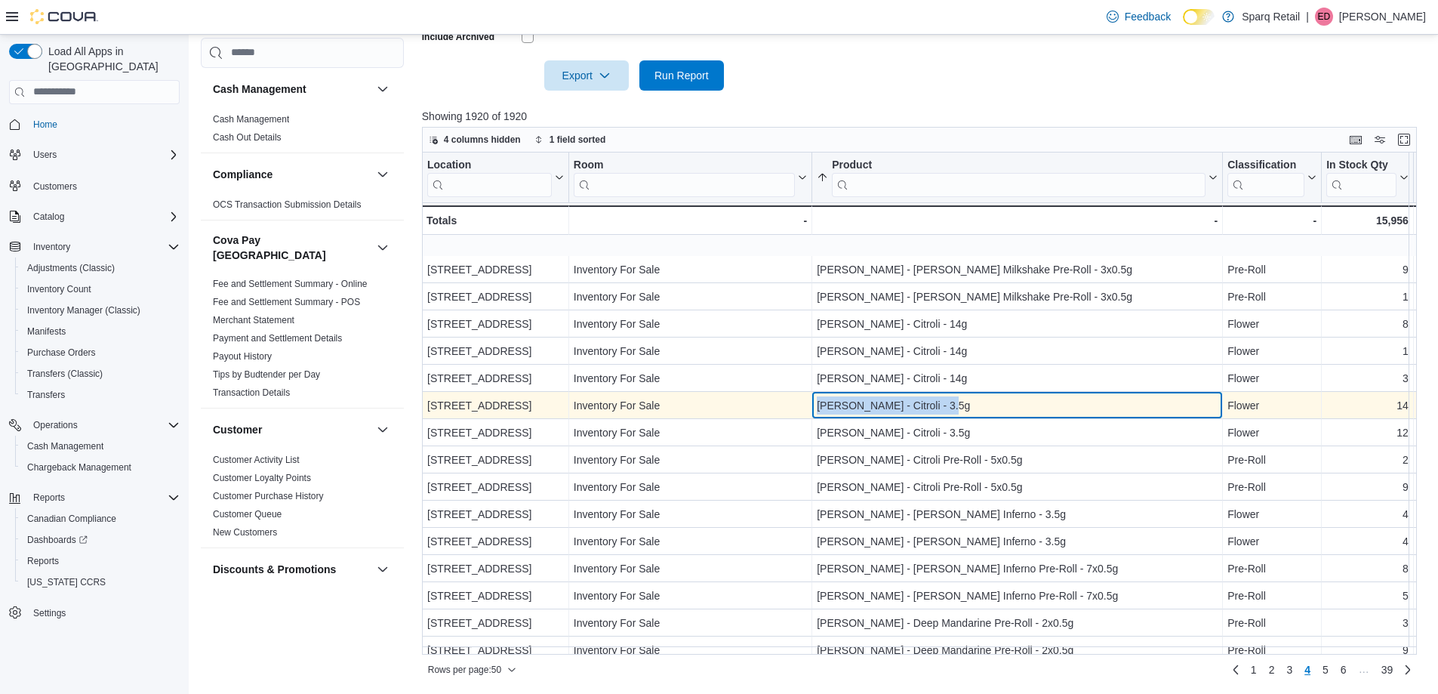
scroll to position [679, 0]
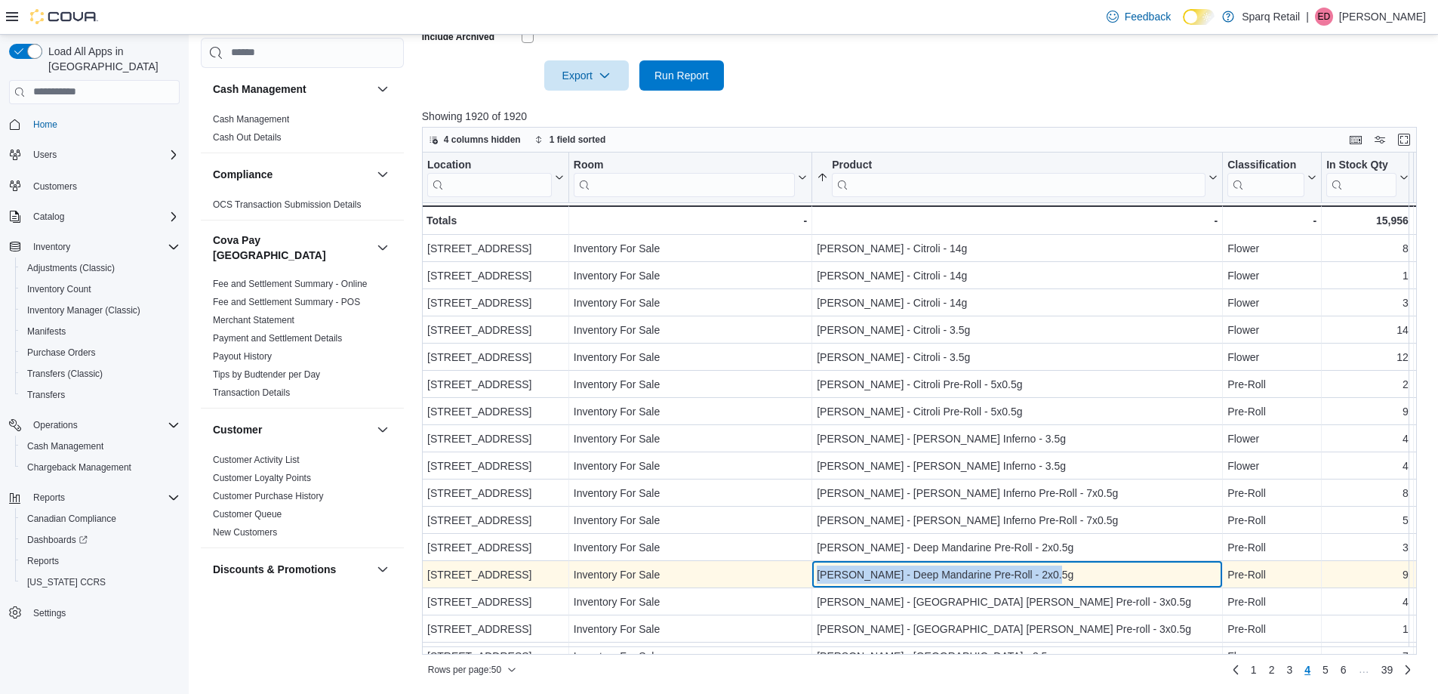
drag, startPoint x: 1027, startPoint y: 574, endPoint x: 807, endPoint y: 572, distance: 220.4
click at [807, 572] on div "4-861 Lansdowne St W. - Location, column 1, row 188 Inventory For Sale - Room, …" at bounding box center [1366, 574] width 1889 height 27
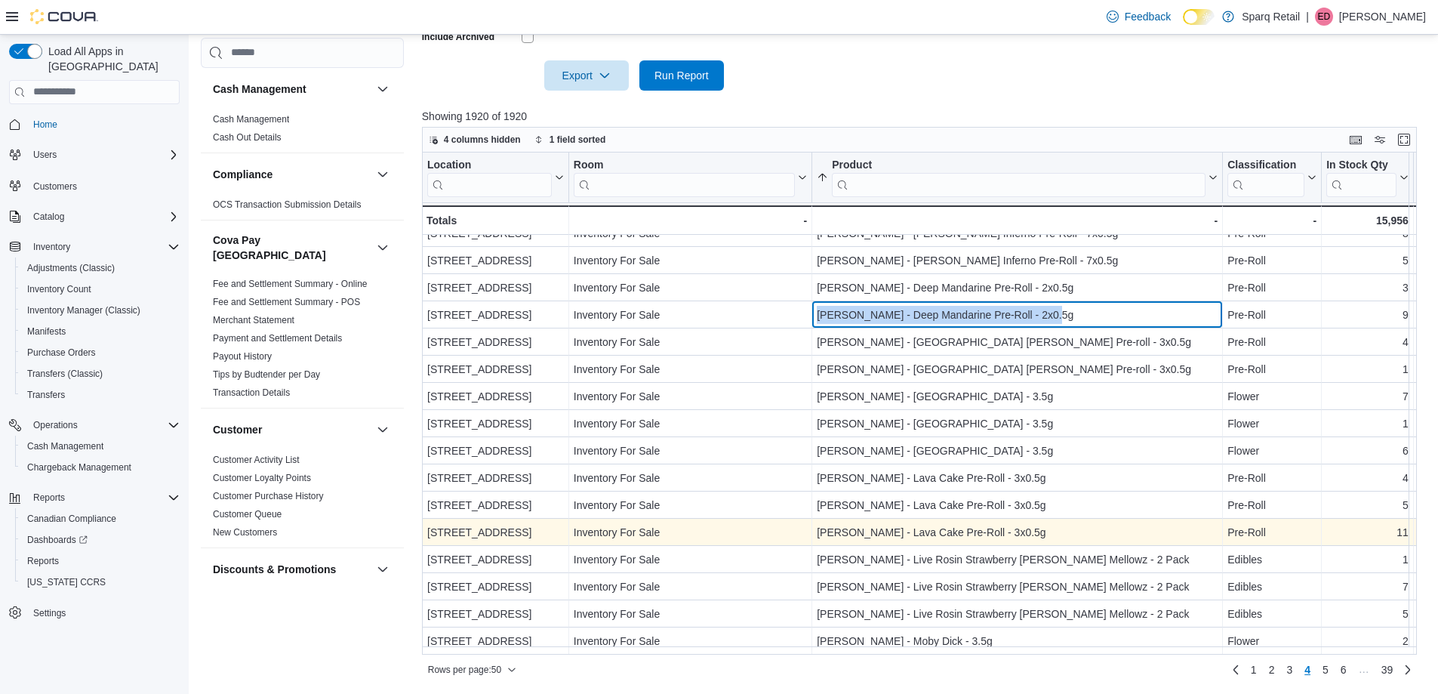
scroll to position [947, 0]
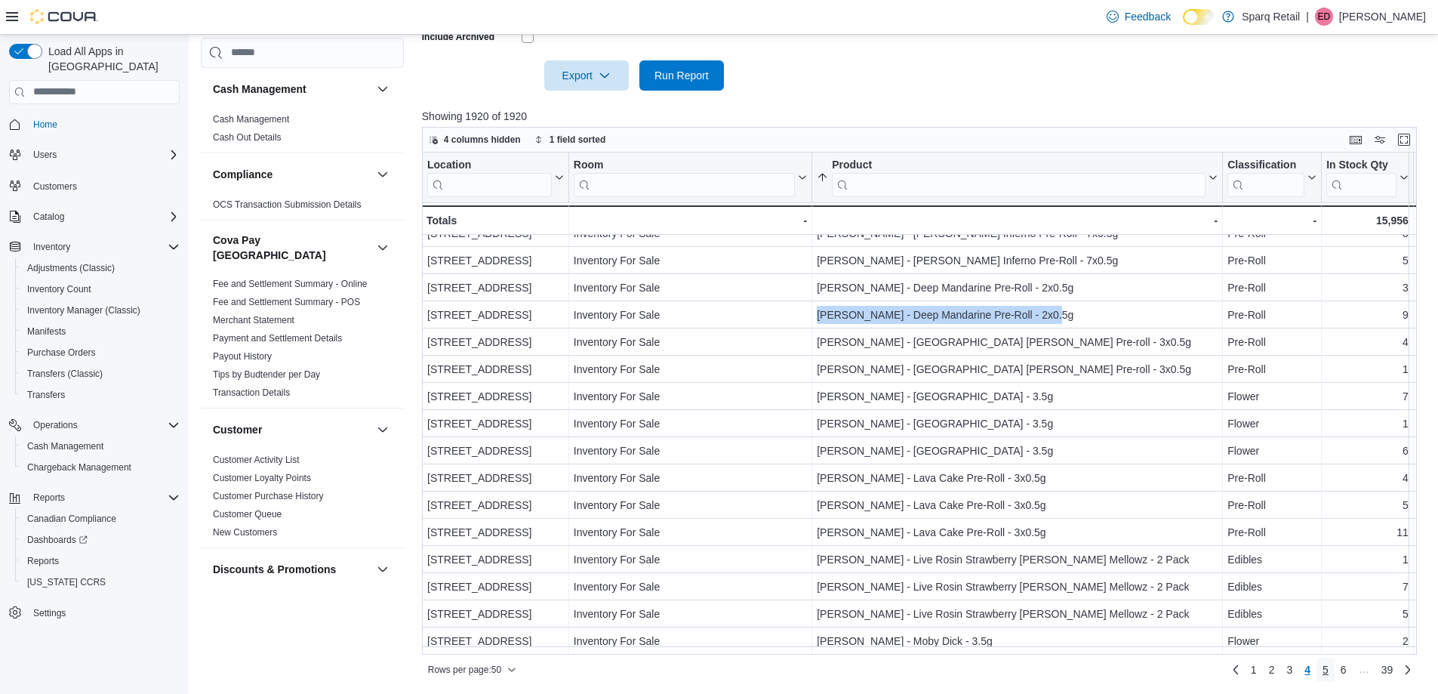
click at [1335, 676] on link "5" at bounding box center [1325, 669] width 18 height 24
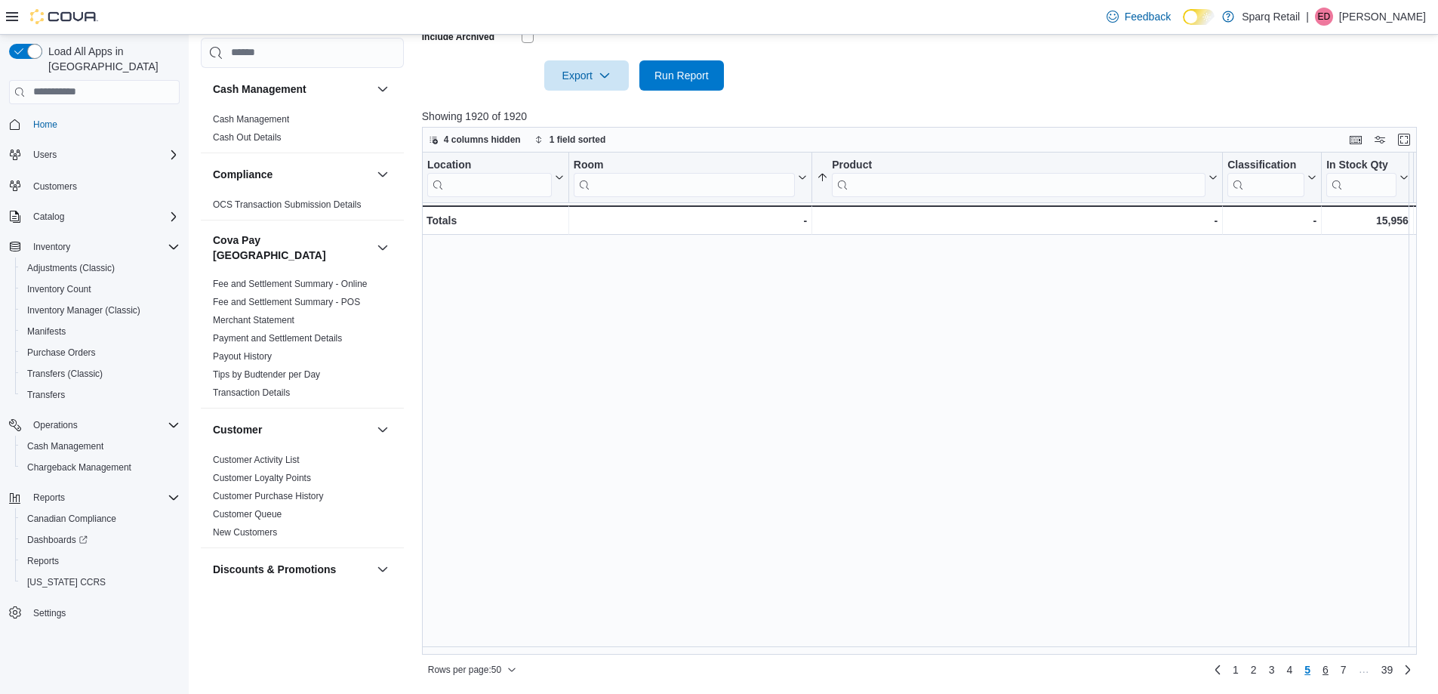
scroll to position [0, 0]
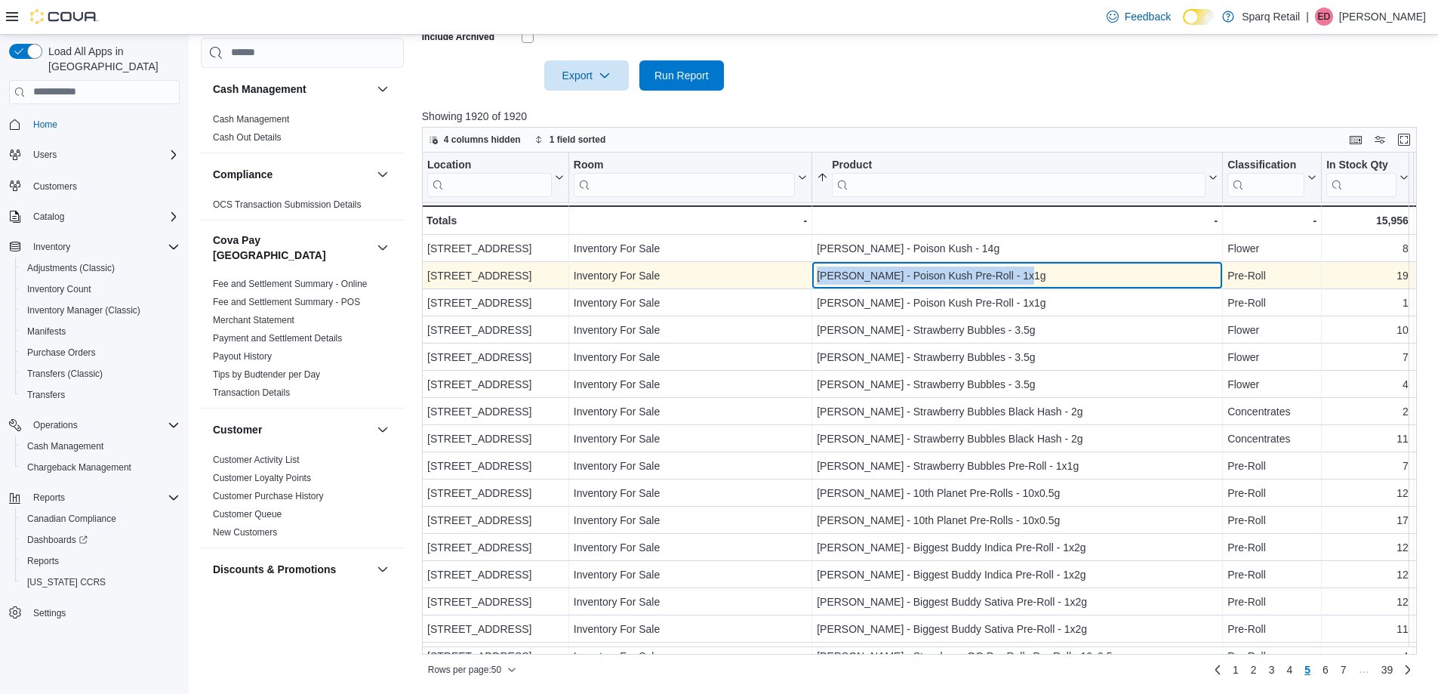
drag, startPoint x: 1036, startPoint y: 276, endPoint x: 807, endPoint y: 280, distance: 228.8
click at [809, 279] on div "24-809 Chemong Rd. - Location, column 1, row 202 Inventory For Sale - Room, col…" at bounding box center [1366, 275] width 1889 height 27
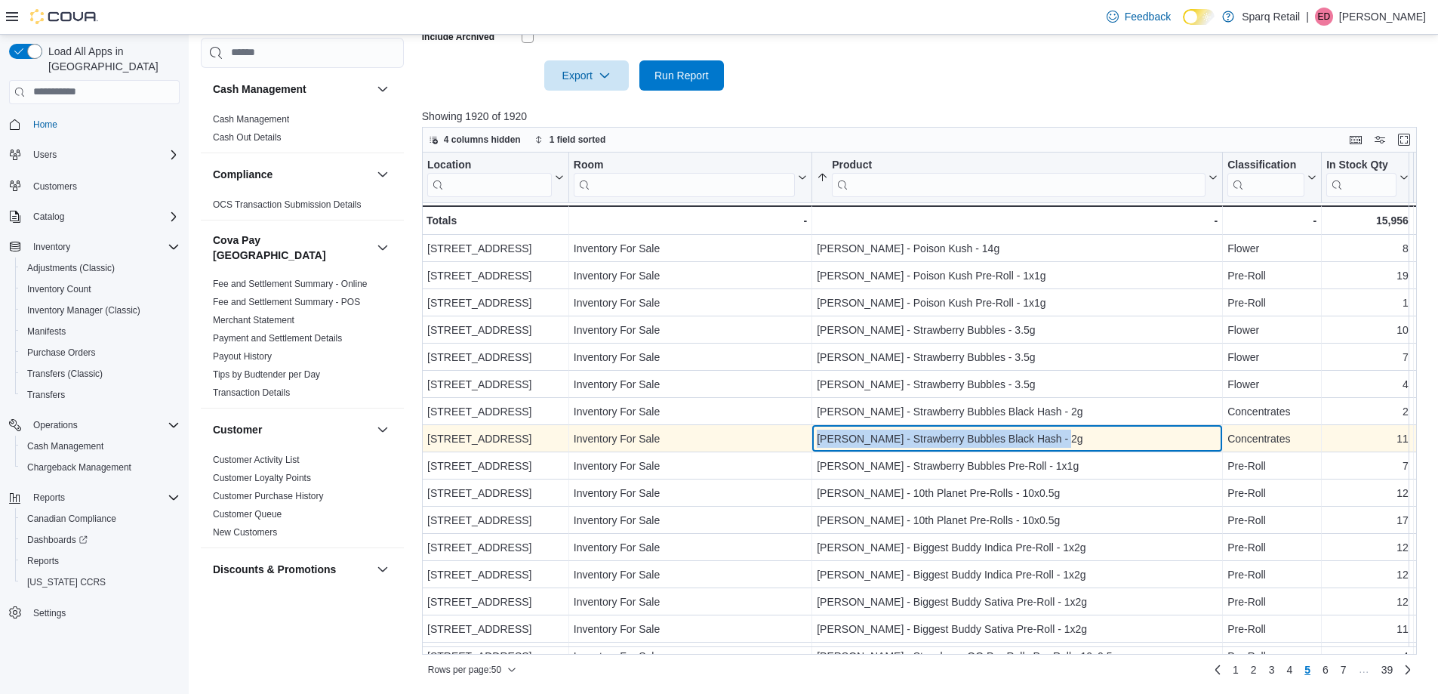
drag, startPoint x: 1065, startPoint y: 439, endPoint x: 799, endPoint y: 446, distance: 265.8
click at [803, 440] on div "4-861 Lansdowne St W. - Location, column 1, row 208 Inventory For Sale - Room, …" at bounding box center [1366, 438] width 1889 height 27
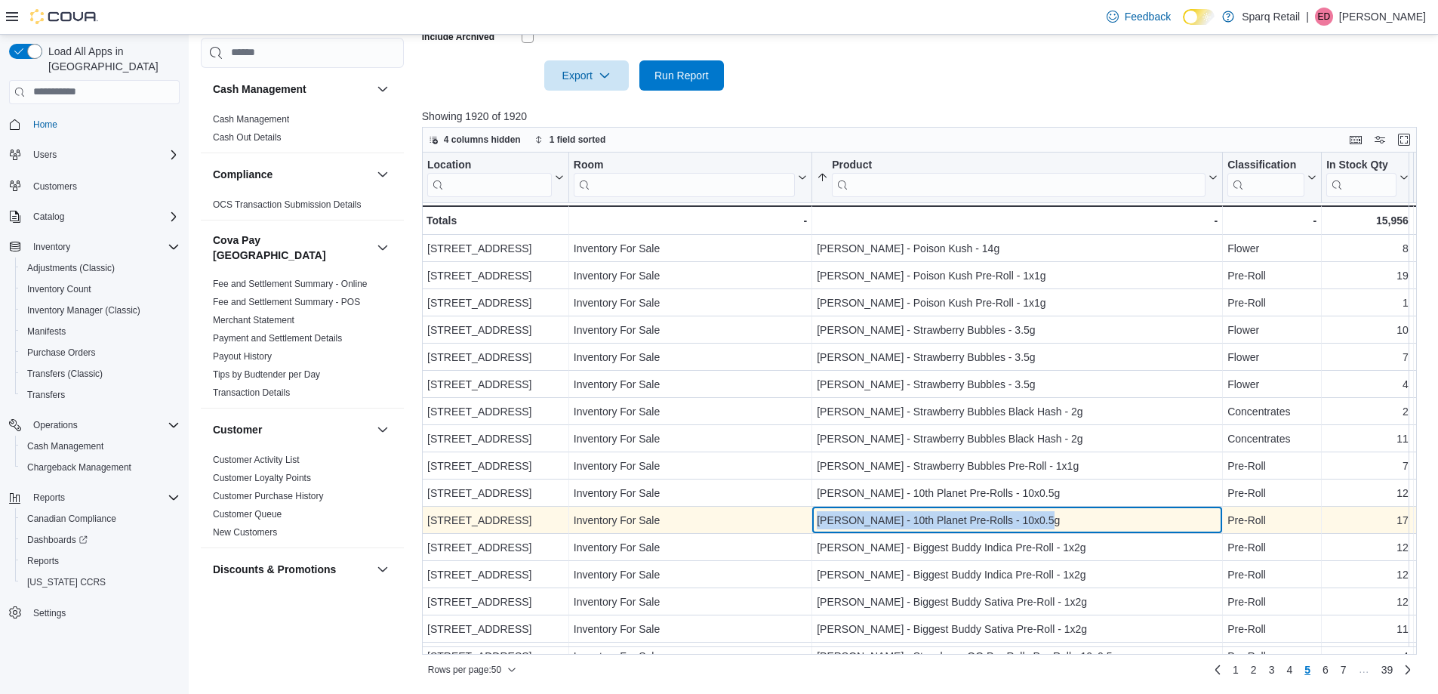
drag, startPoint x: 1051, startPoint y: 519, endPoint x: 803, endPoint y: 520, distance: 247.6
click at [805, 520] on div "4-861 Lansdowne St W. - Location, column 1, row 211 Inventory For Sale - Room, …" at bounding box center [1366, 519] width 1889 height 27
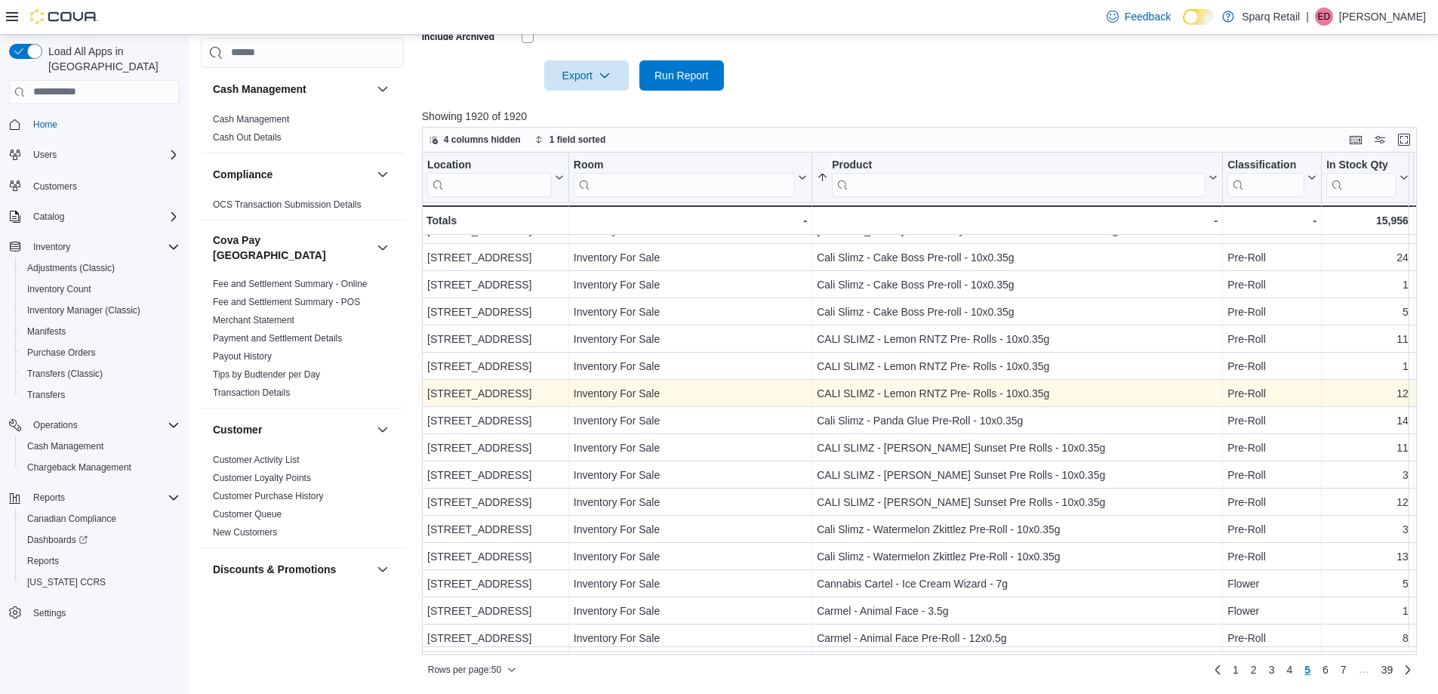
scroll to position [528, 0]
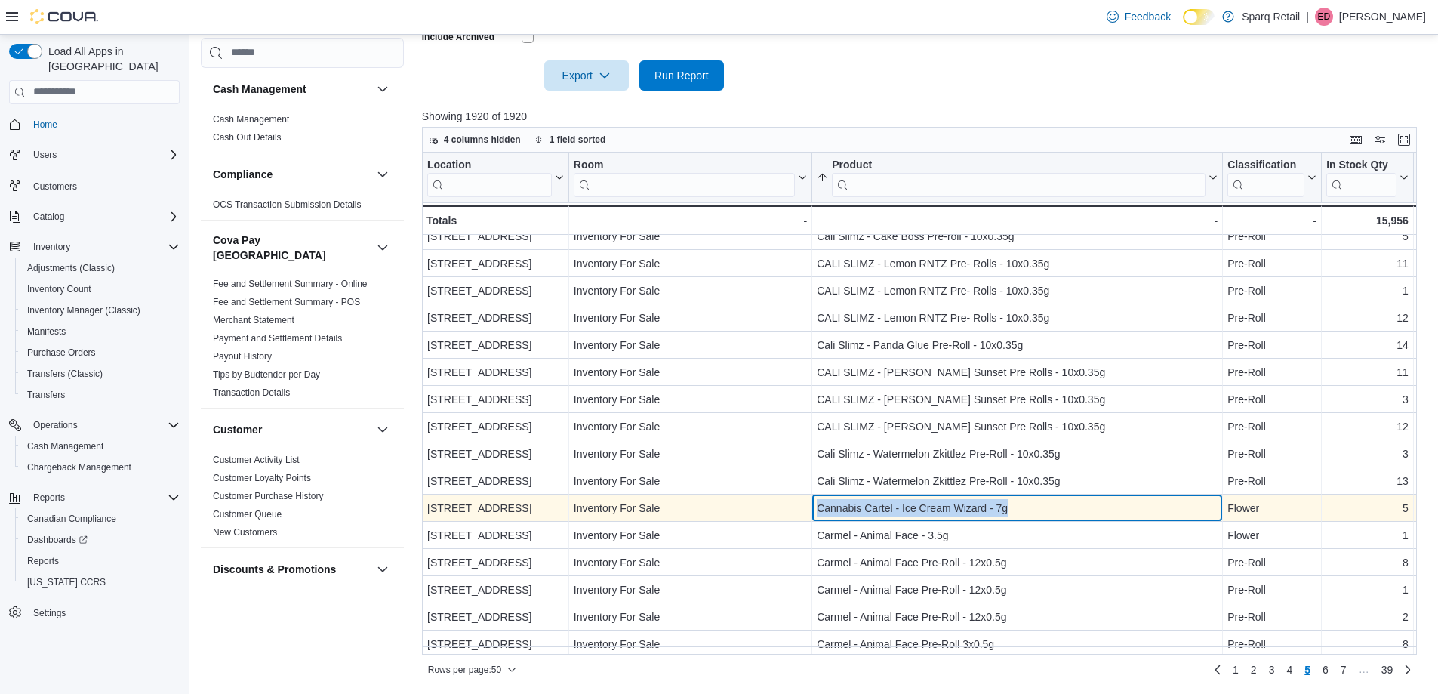
drag, startPoint x: 1018, startPoint y: 506, endPoint x: 810, endPoint y: 510, distance: 208.4
click at [810, 510] on div "340 Charlotte Street - Location, column 1, row 230 Inventory For Sale - Room, c…" at bounding box center [1366, 507] width 1889 height 27
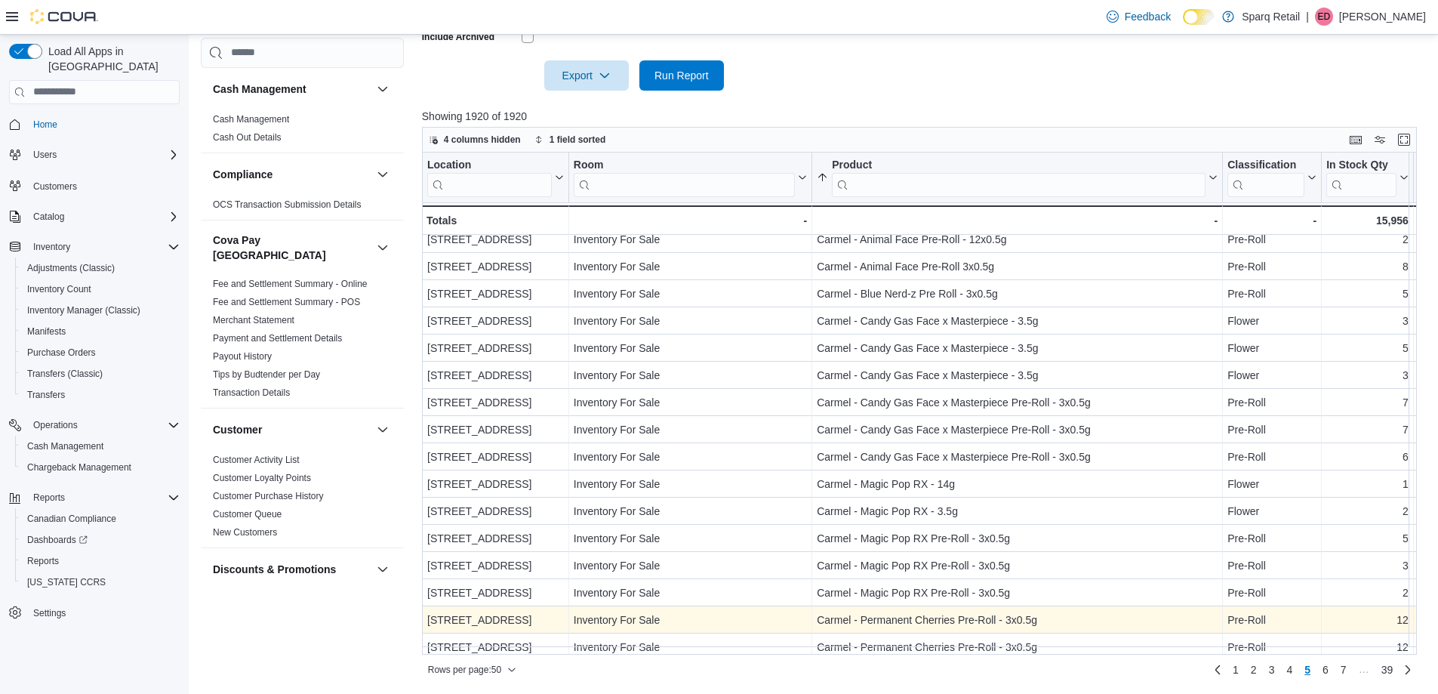
scroll to position [947, 0]
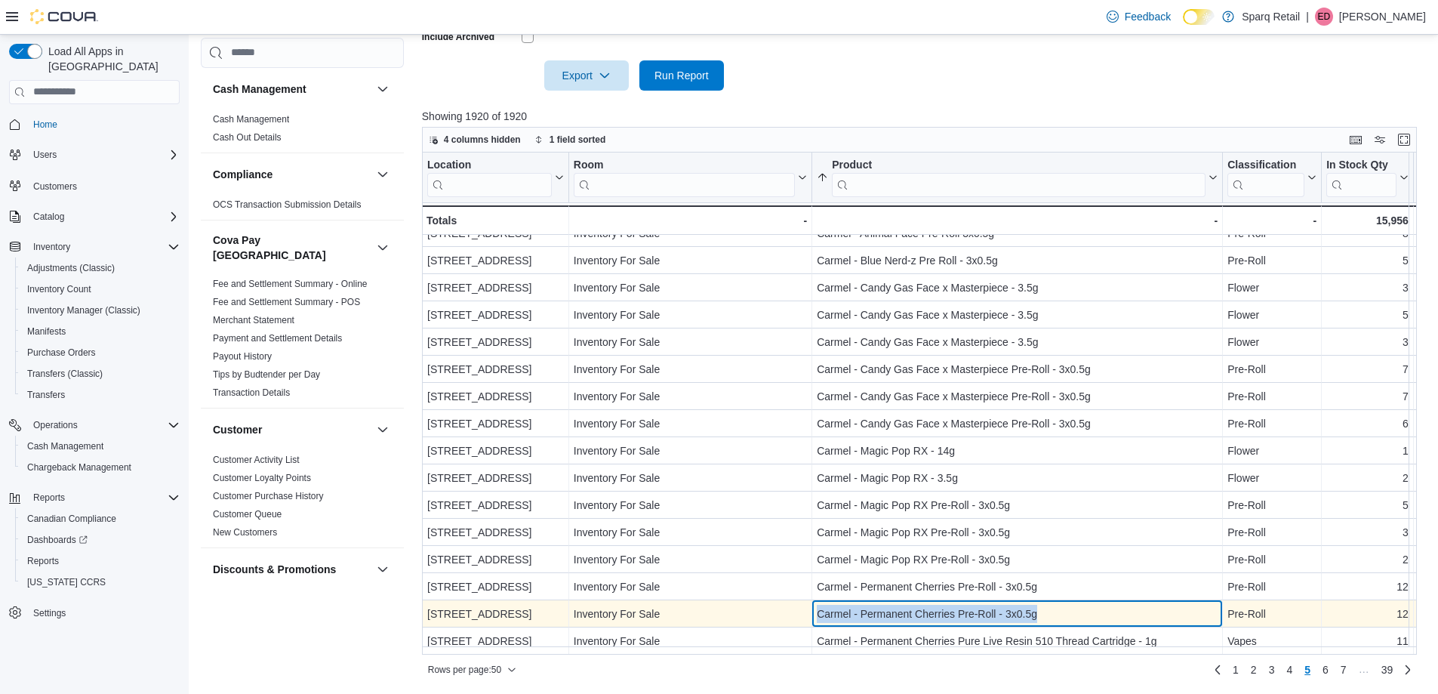
drag, startPoint x: 1076, startPoint y: 607, endPoint x: 813, endPoint y: 610, distance: 262.7
click at [813, 610] on div "Carmel - Permanent Cherries Pre-Roll - 3x0.5g - Product, column 3, row 249" at bounding box center [1017, 613] width 411 height 27
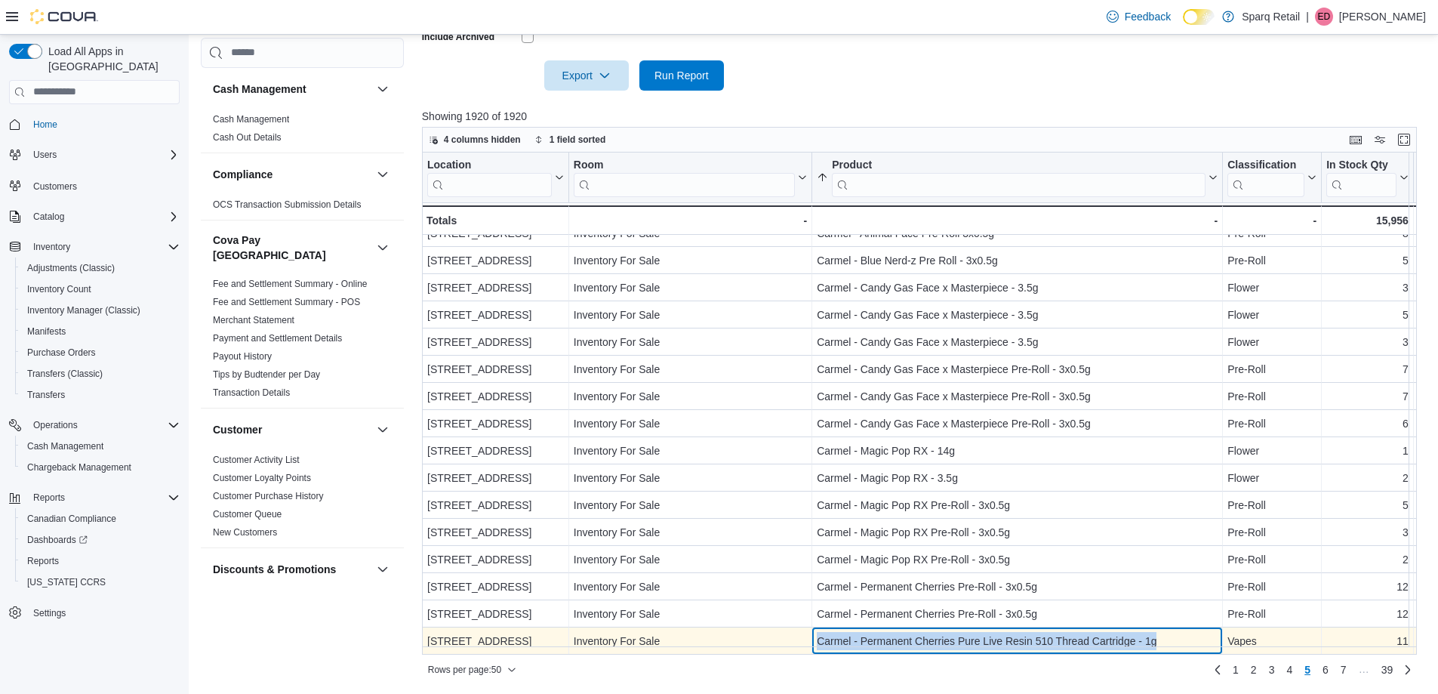
drag, startPoint x: 1078, startPoint y: 632, endPoint x: 797, endPoint y: 628, distance: 280.8
click at [801, 629] on div "24-809 Chemong Rd. - Location, column 1, row 250 Inventory For Sale - Room, col…" at bounding box center [1366, 640] width 1889 height 27
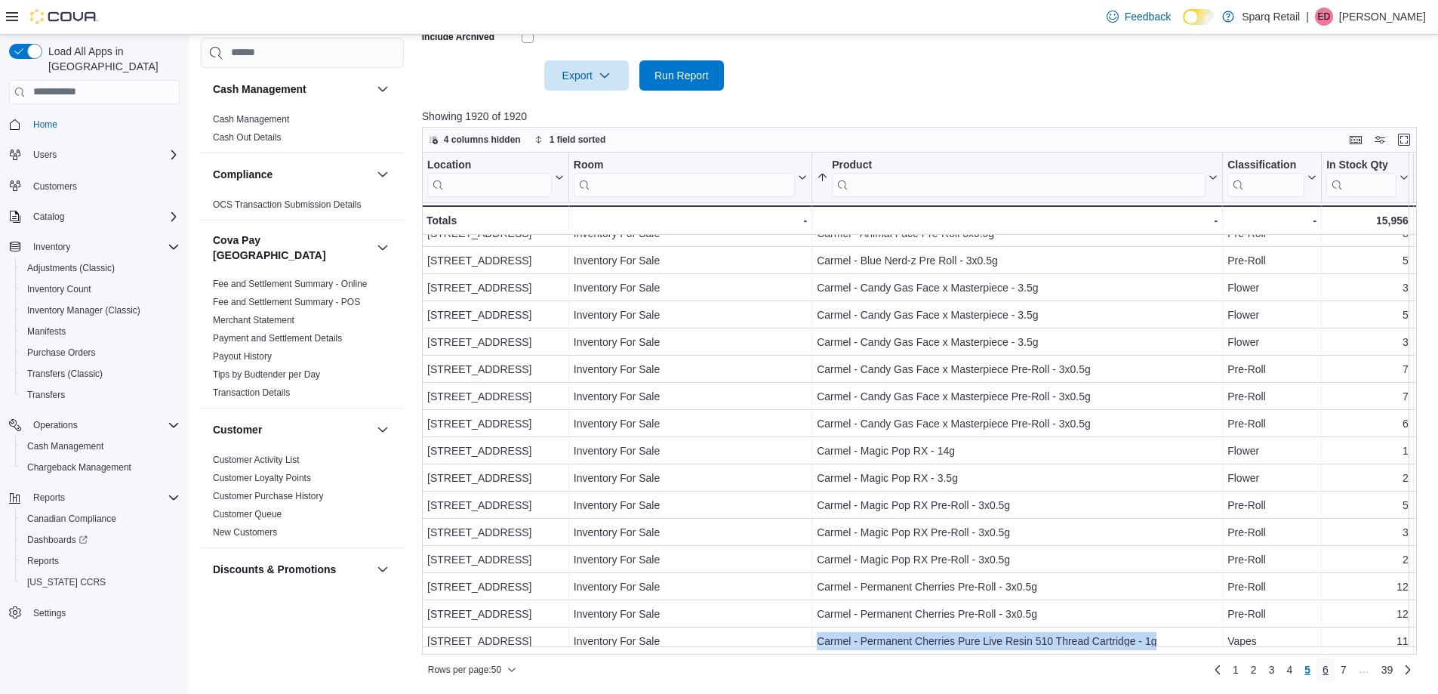
click at [1329, 664] on span "6" at bounding box center [1325, 669] width 6 height 15
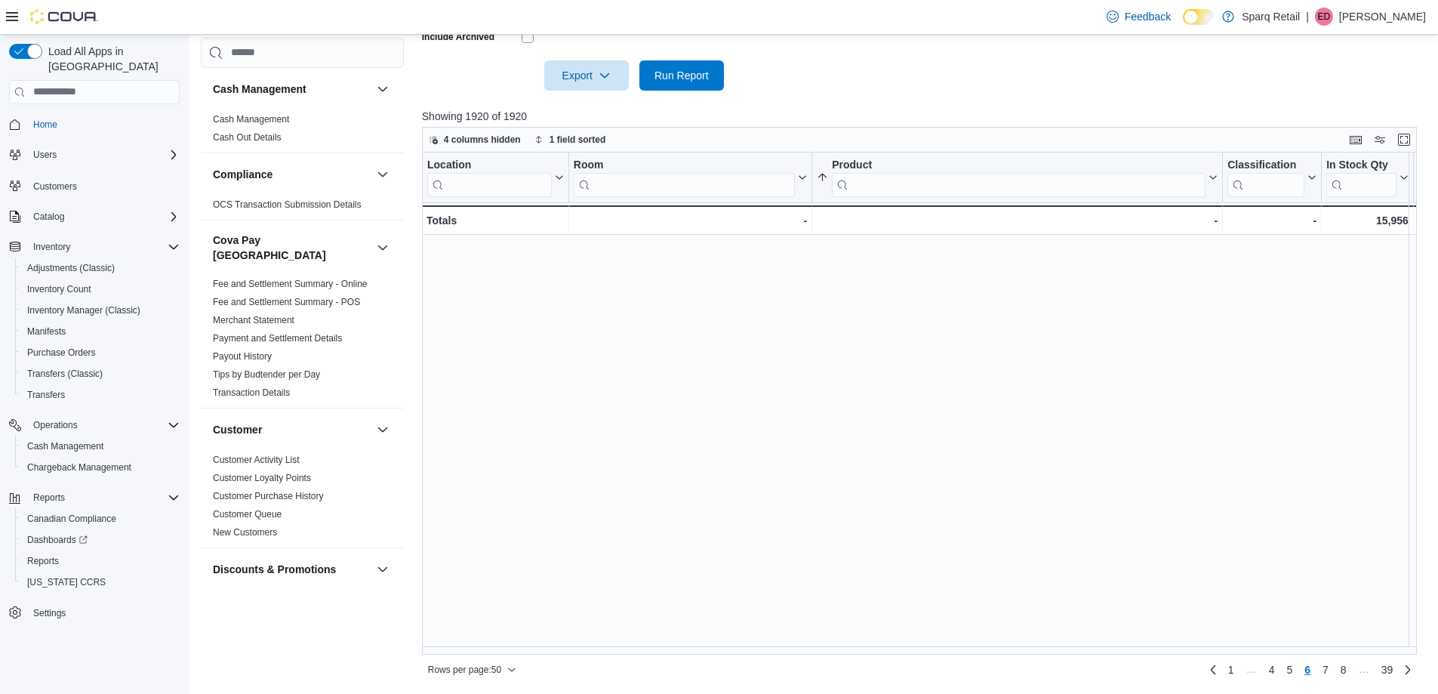
scroll to position [0, 0]
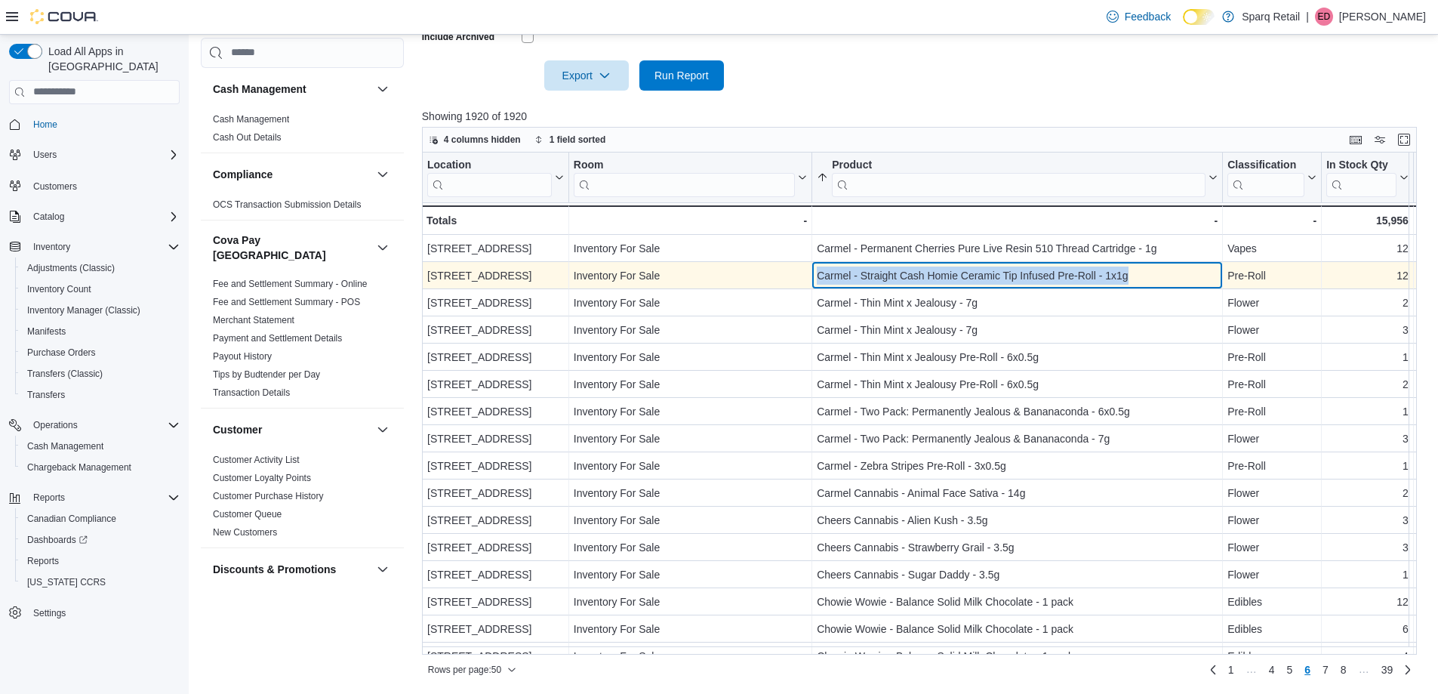
drag, startPoint x: 1128, startPoint y: 276, endPoint x: 811, endPoint y: 272, distance: 317.8
click at [811, 272] on div "340 Charlotte Street - Location, column 1, row 252 Inventory For Sale - Room, c…" at bounding box center [1366, 275] width 1889 height 27
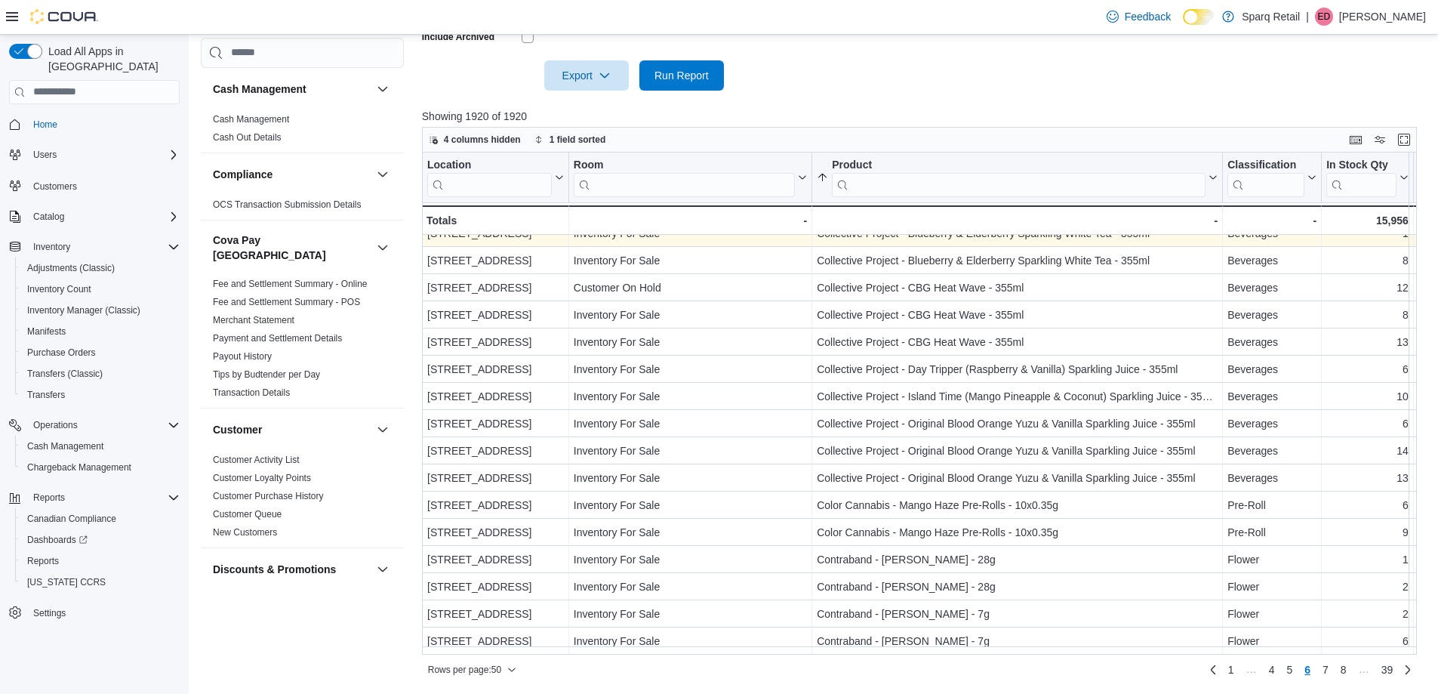
scroll to position [947, 0]
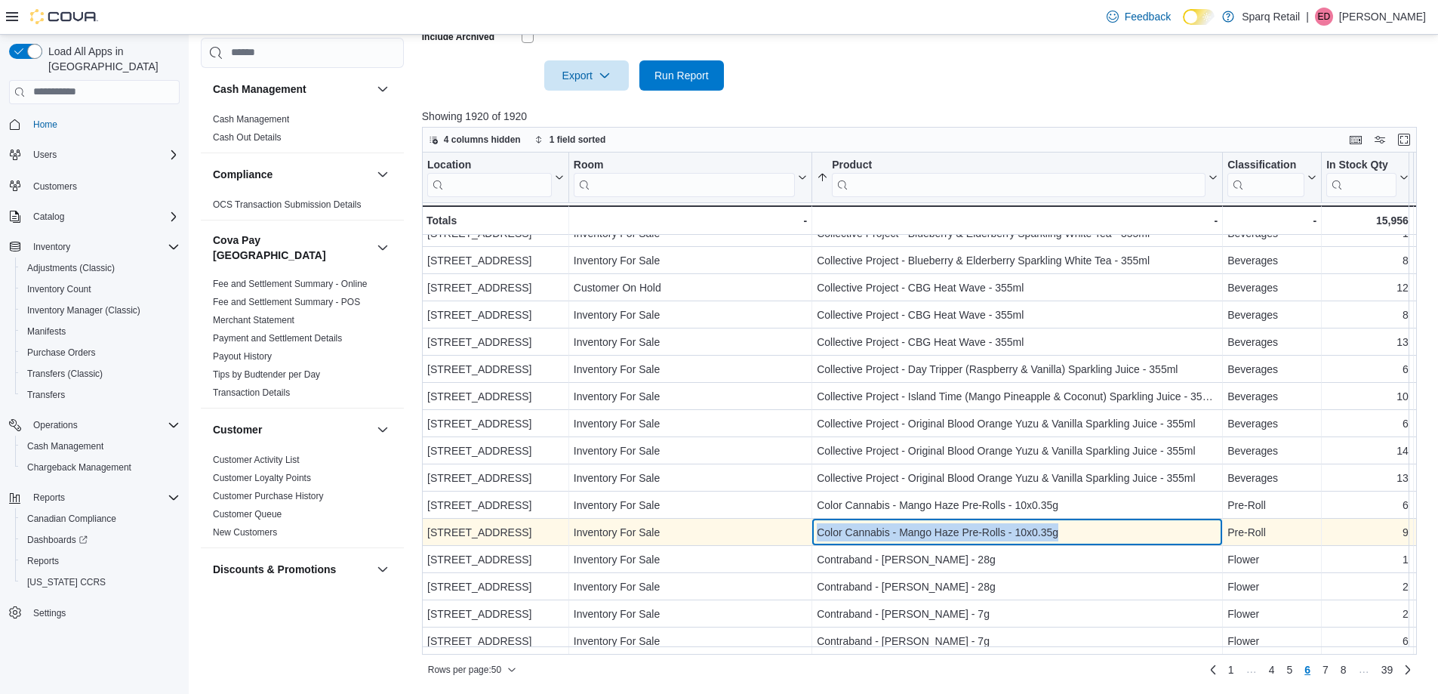
drag, startPoint x: 919, startPoint y: 516, endPoint x: 793, endPoint y: 516, distance: 126.1
click at [811, 525] on div "340 Charlotte Street - Location, column 1, row 296 Inventory For Sale - Room, c…" at bounding box center [1366, 532] width 1889 height 27
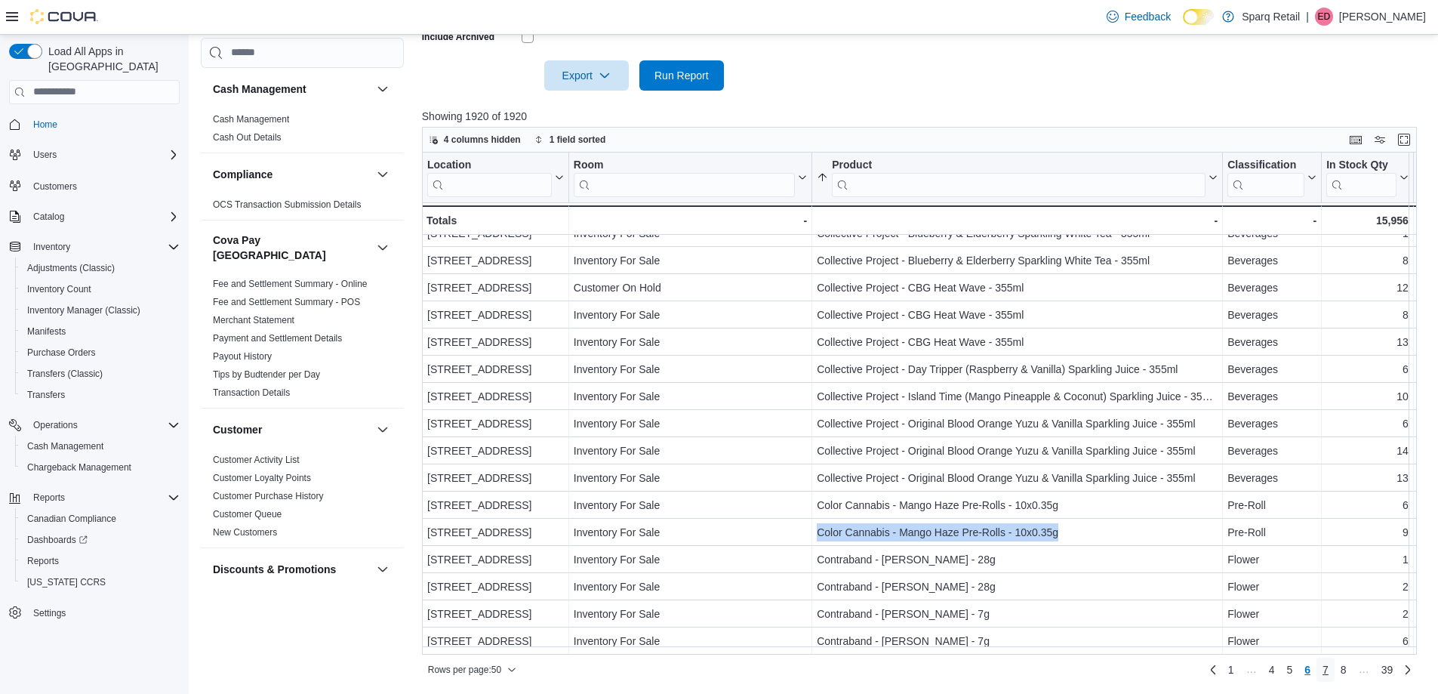
click at [1329, 674] on span "7" at bounding box center [1325, 669] width 6 height 15
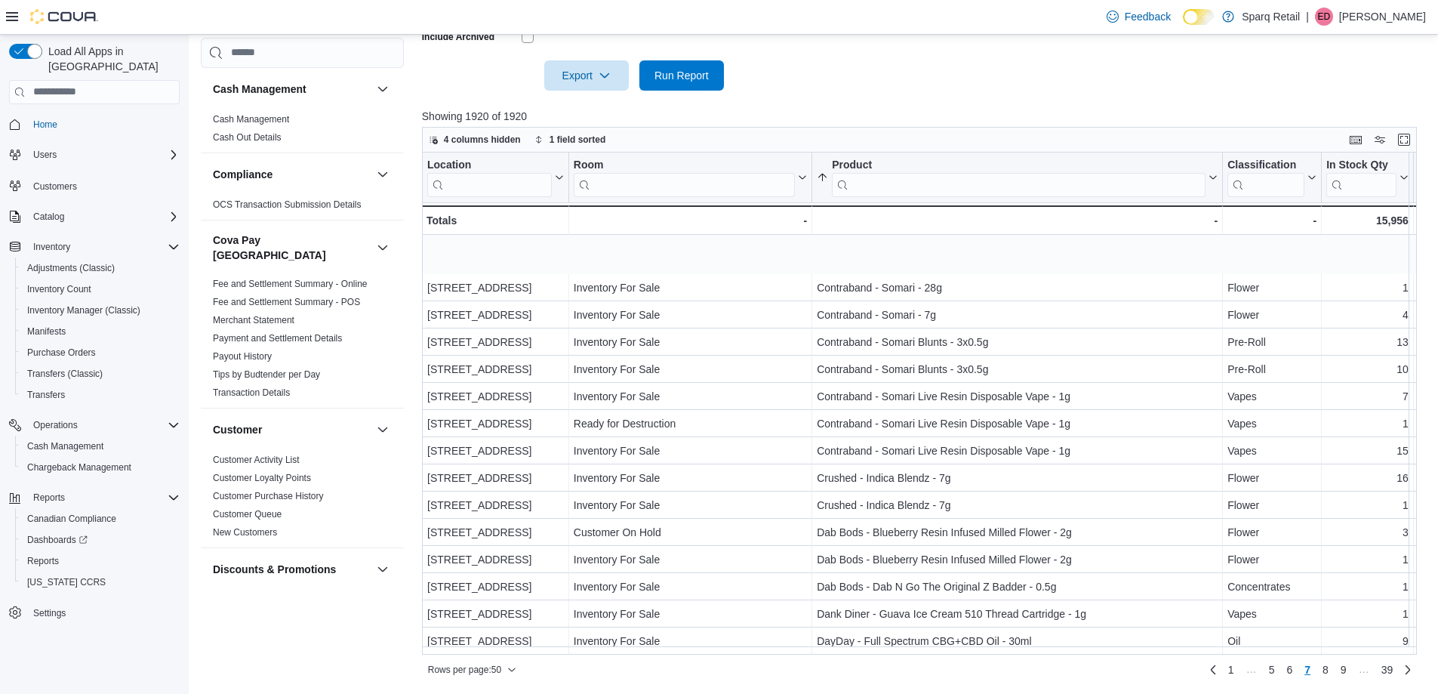
scroll to position [151, 0]
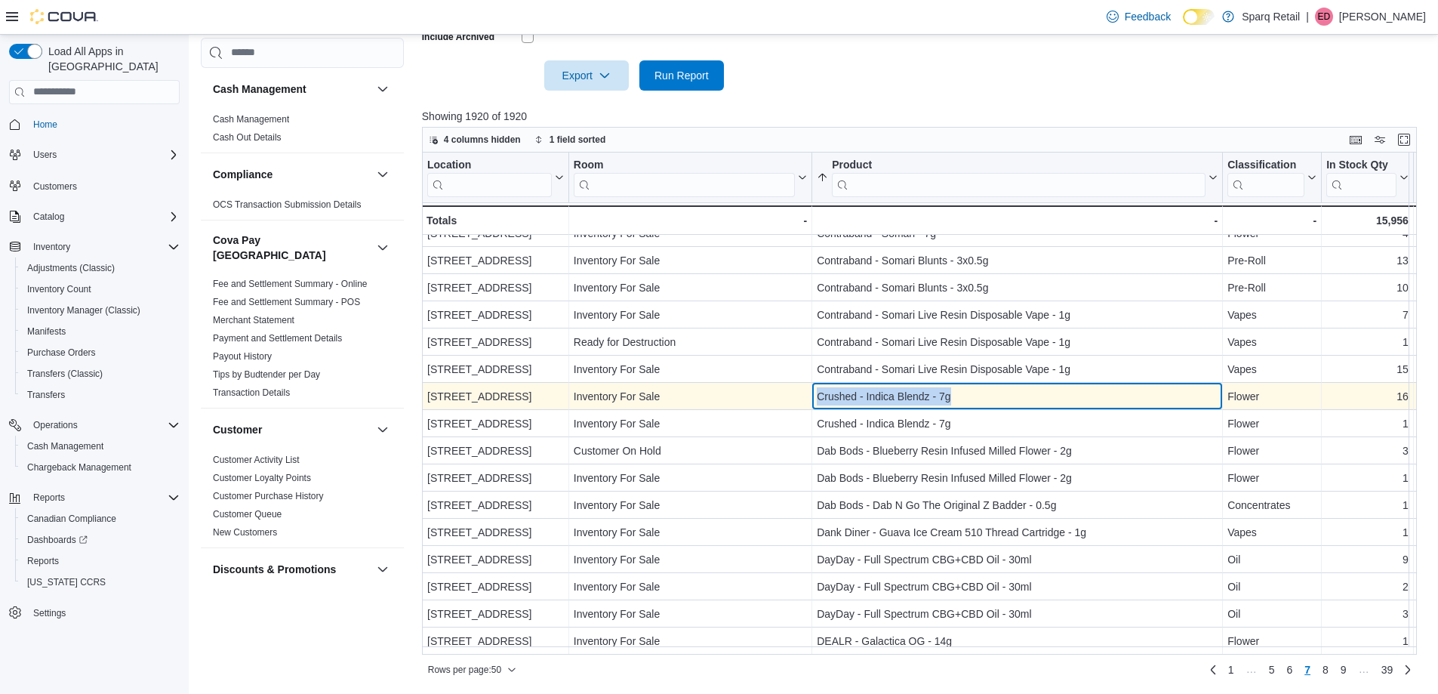
drag, startPoint x: 966, startPoint y: 396, endPoint x: 806, endPoint y: 399, distance: 160.1
click at [806, 399] on div "340 Charlotte Street - Location, column 1, row 312 Inventory For Sale - Room, c…" at bounding box center [1366, 396] width 1889 height 27
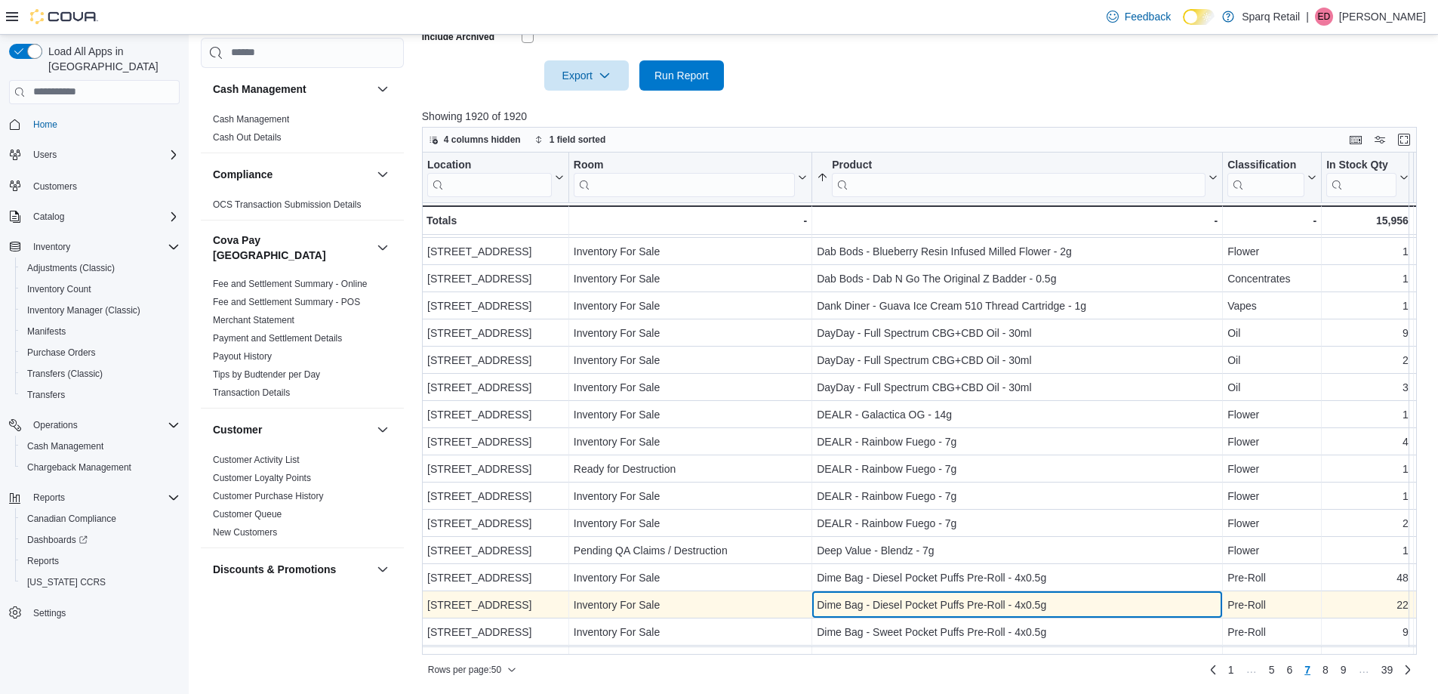
scroll to position [378, 0]
drag, startPoint x: 1076, startPoint y: 604, endPoint x: 814, endPoint y: 611, distance: 262.0
click at [814, 611] on div "Dime Bag - Diesel Pocket Puffs Pre-Roll - 4x0.5g - Product, column 3, row 328" at bounding box center [1017, 603] width 411 height 27
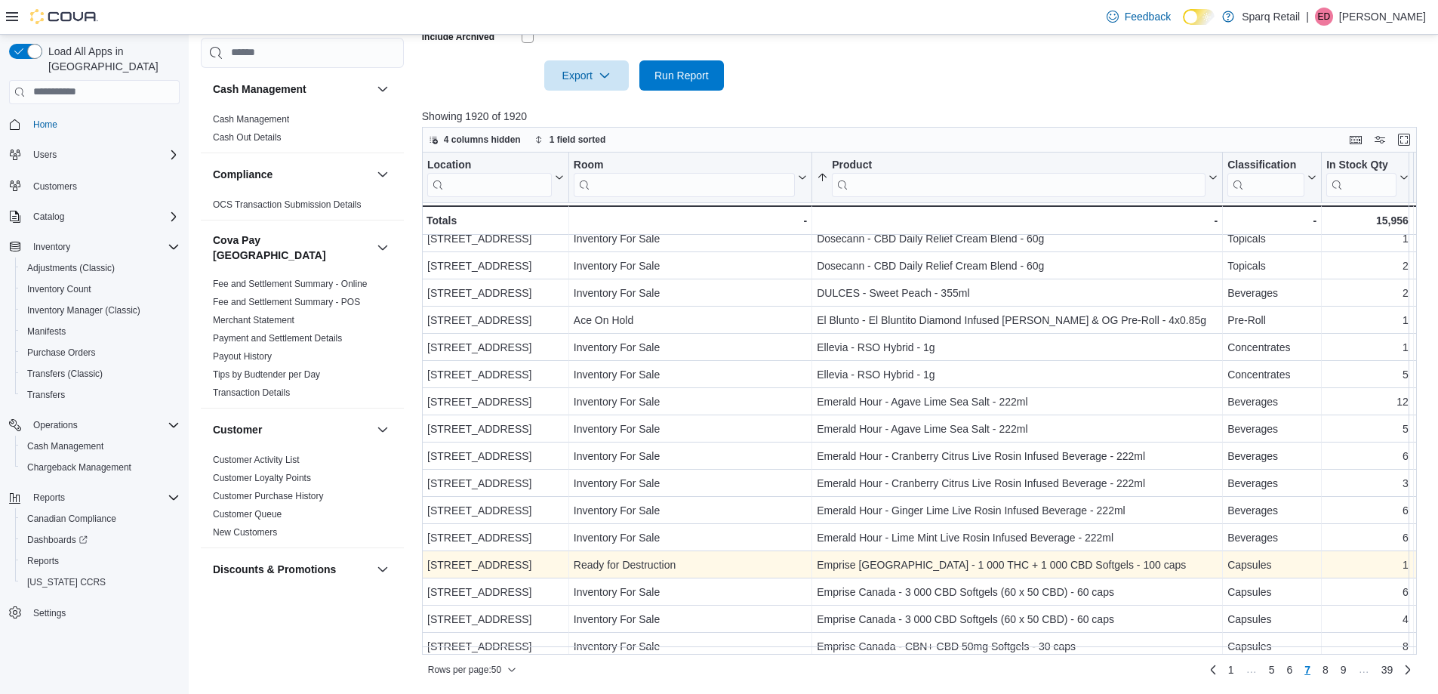
scroll to position [947, 0]
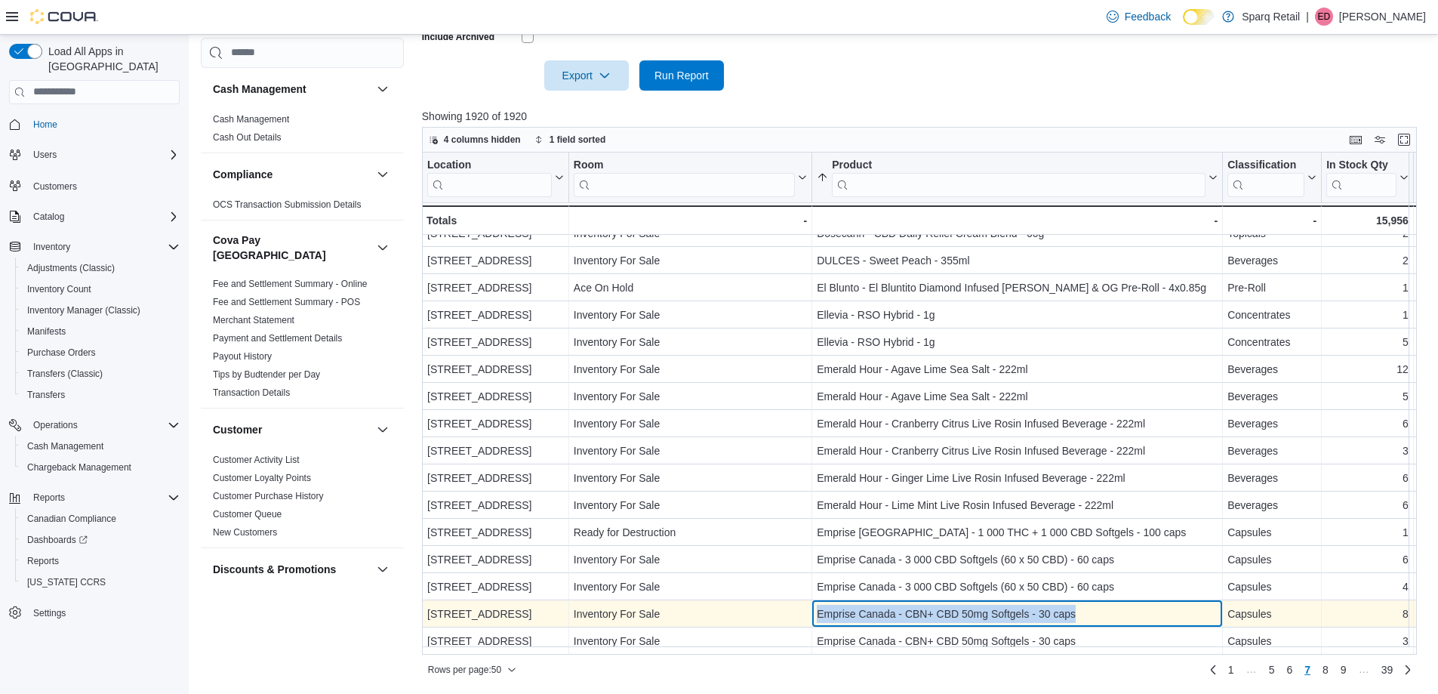
drag, startPoint x: 1112, startPoint y: 605, endPoint x: 810, endPoint y: 612, distance: 302.0
click at [810, 612] on div "24-809 Chemong Rd. - Location, column 1, row 349 Inventory For Sale - Room, col…" at bounding box center [1366, 613] width 1889 height 27
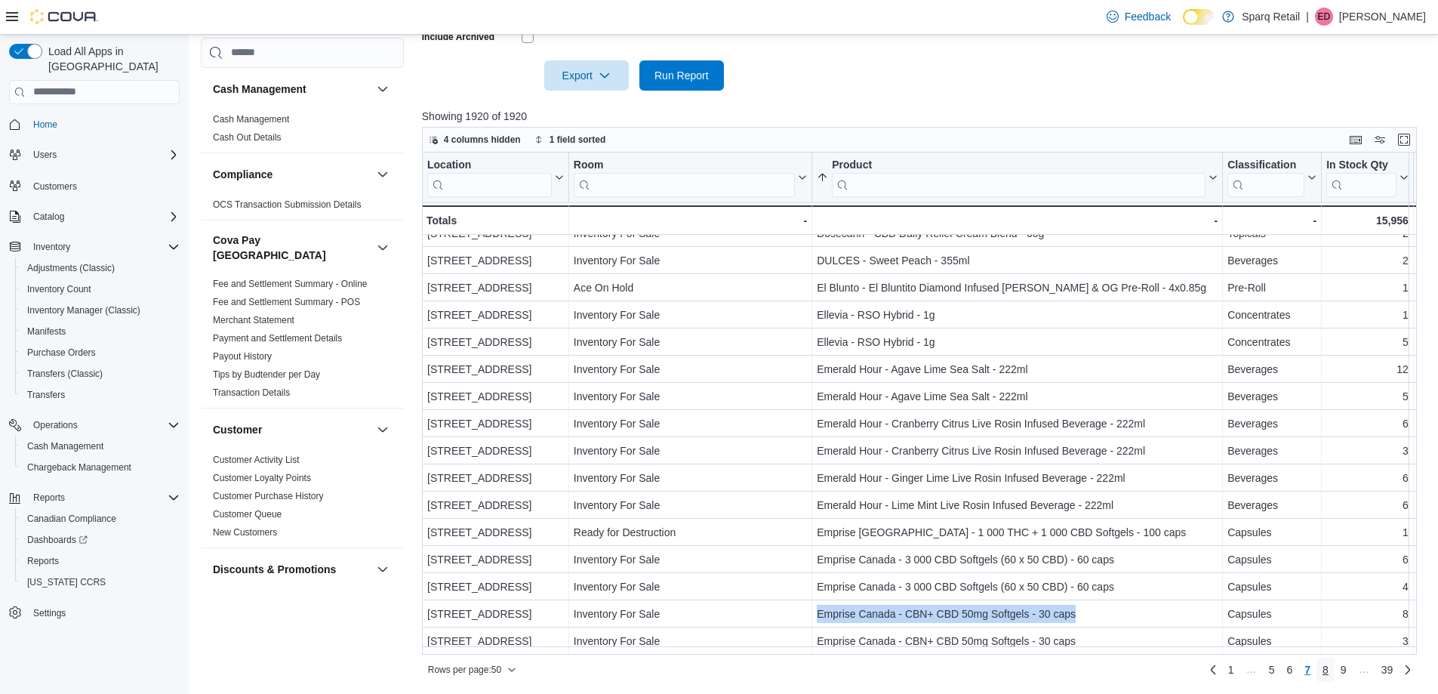
click at [1329, 670] on span "8" at bounding box center [1325, 669] width 6 height 15
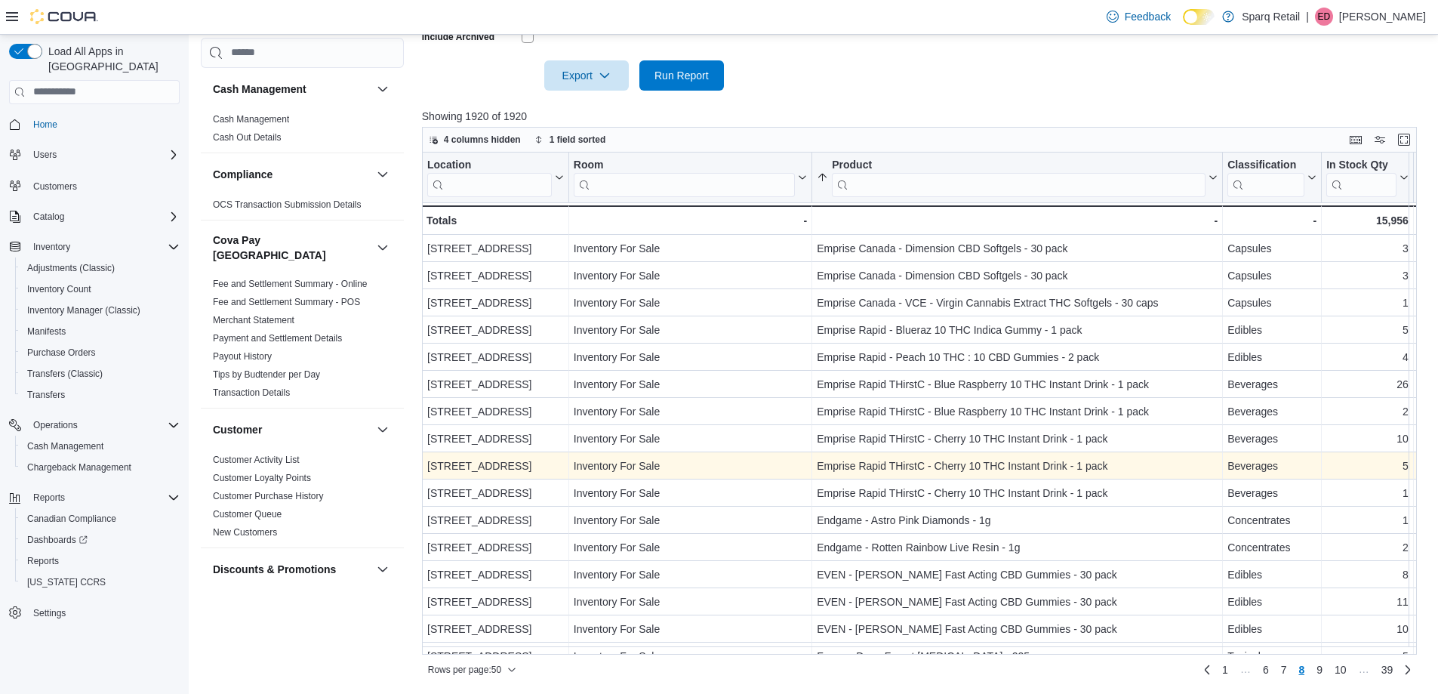
scroll to position [463, 0]
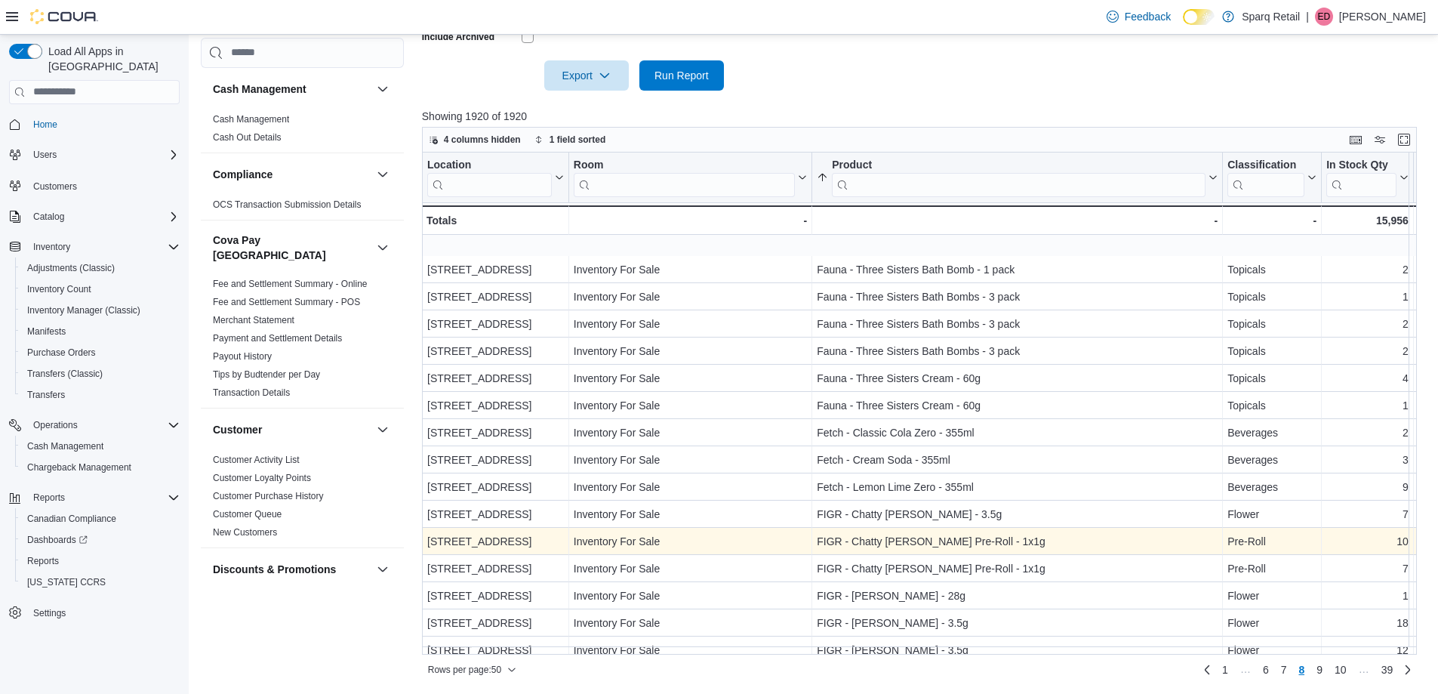
scroll to position [679, 0]
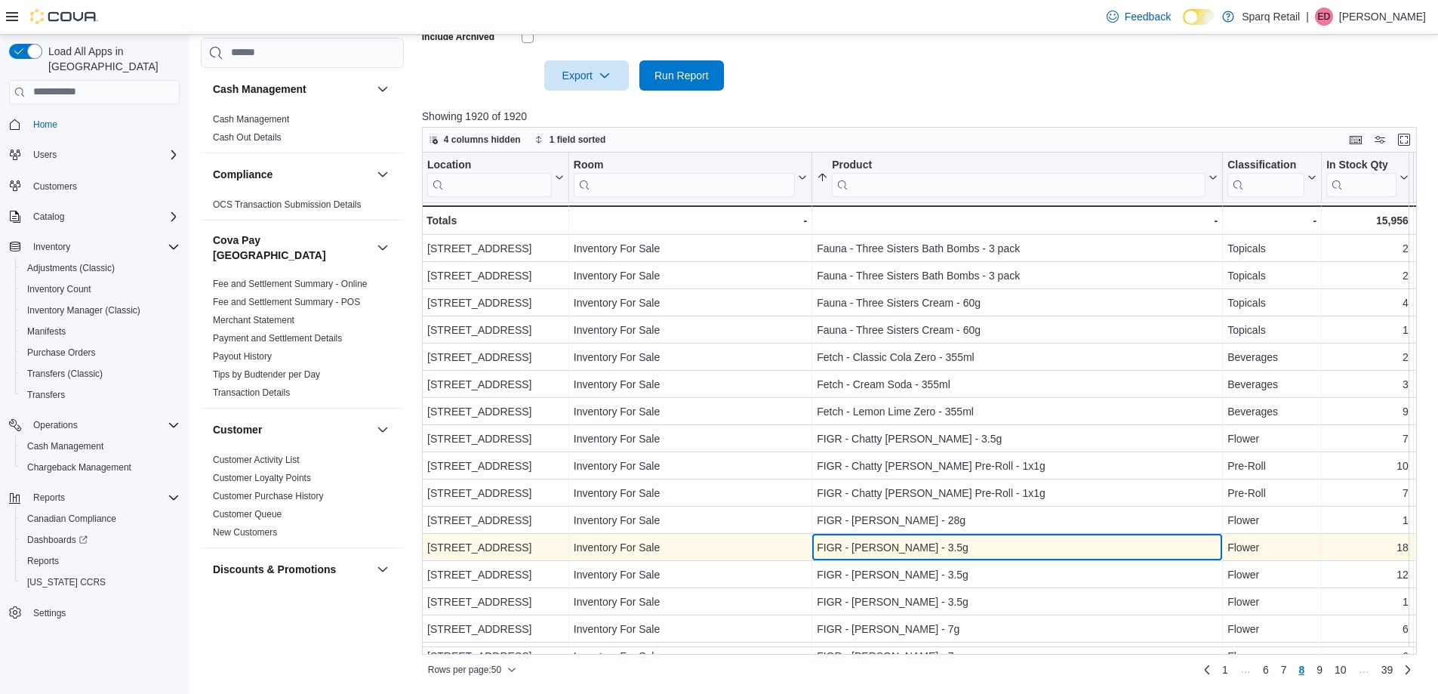
drag, startPoint x: 949, startPoint y: 546, endPoint x: 805, endPoint y: 548, distance: 143.4
click at [805, 548] on div "24-809 Chemong Rd. - Location, column 1, row 387 Inventory For Sale - Room, col…" at bounding box center [1366, 547] width 1889 height 27
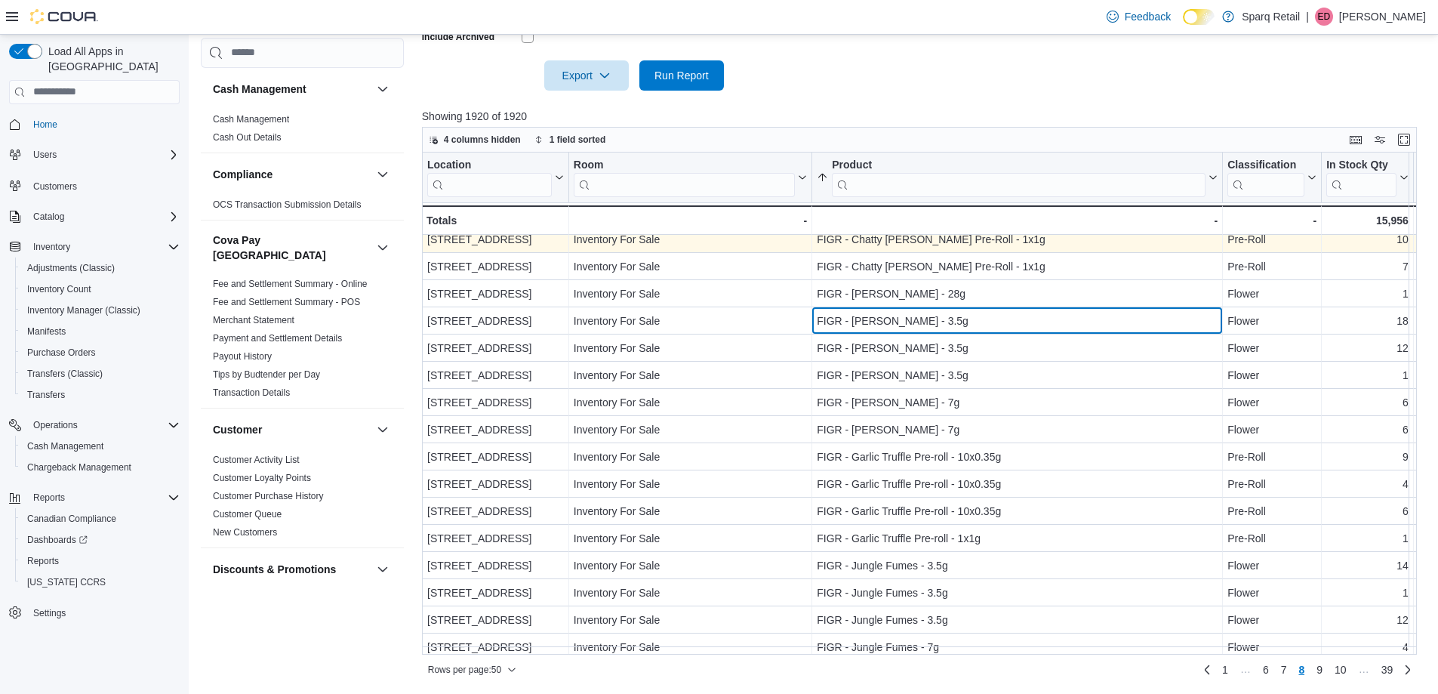
scroll to position [947, 0]
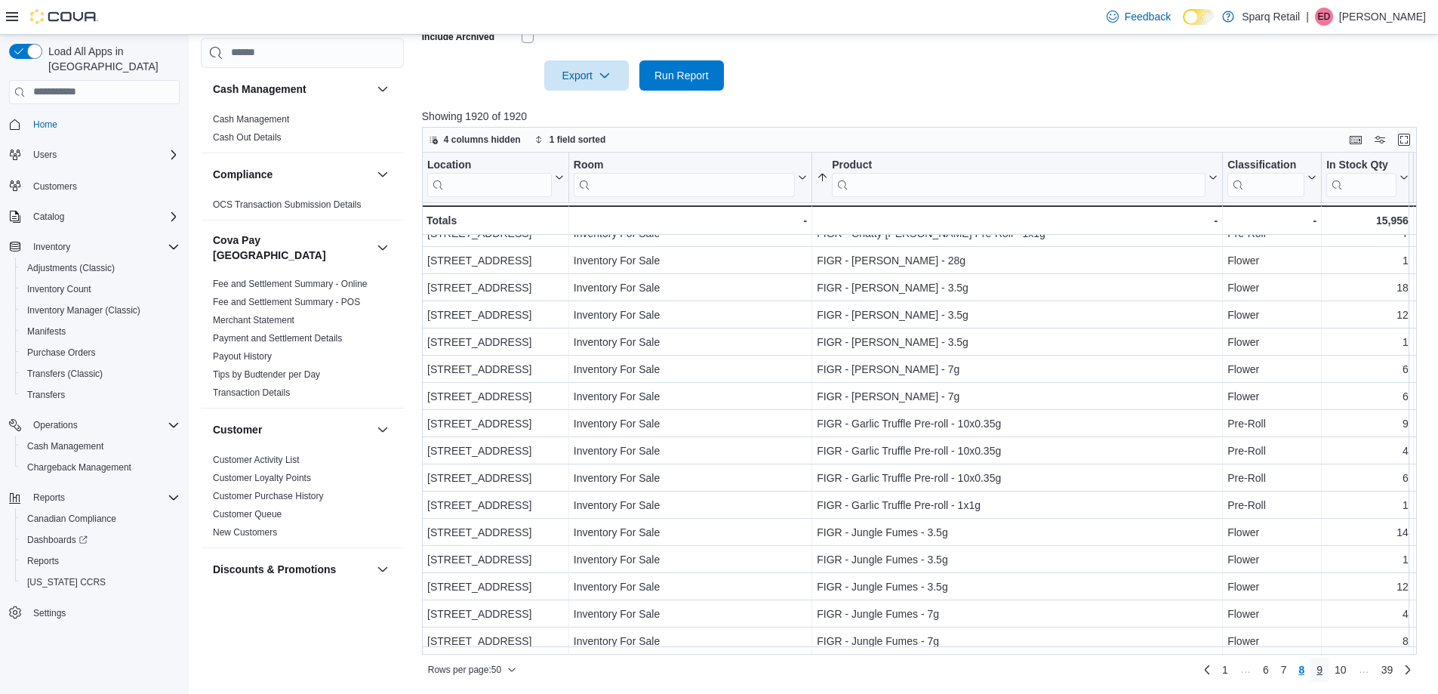
click at [1329, 670] on link "9" at bounding box center [1319, 669] width 18 height 24
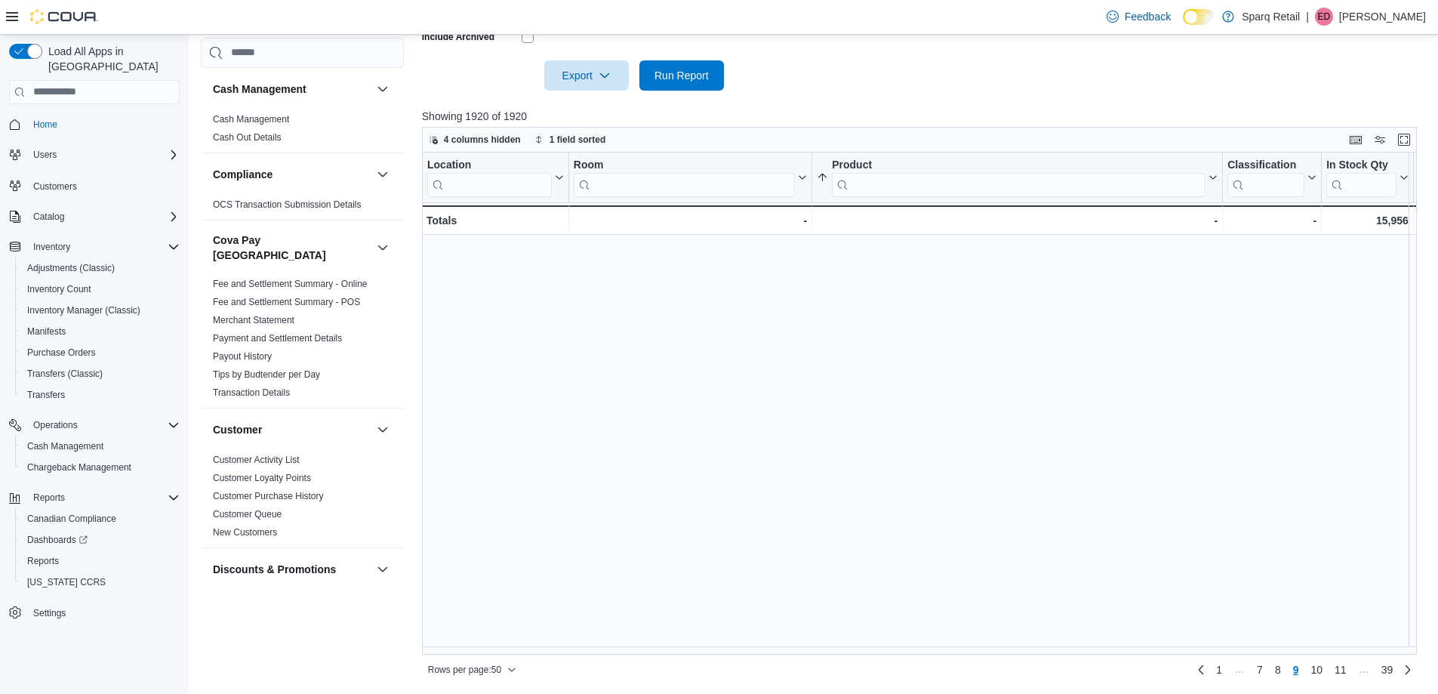
scroll to position [0, 0]
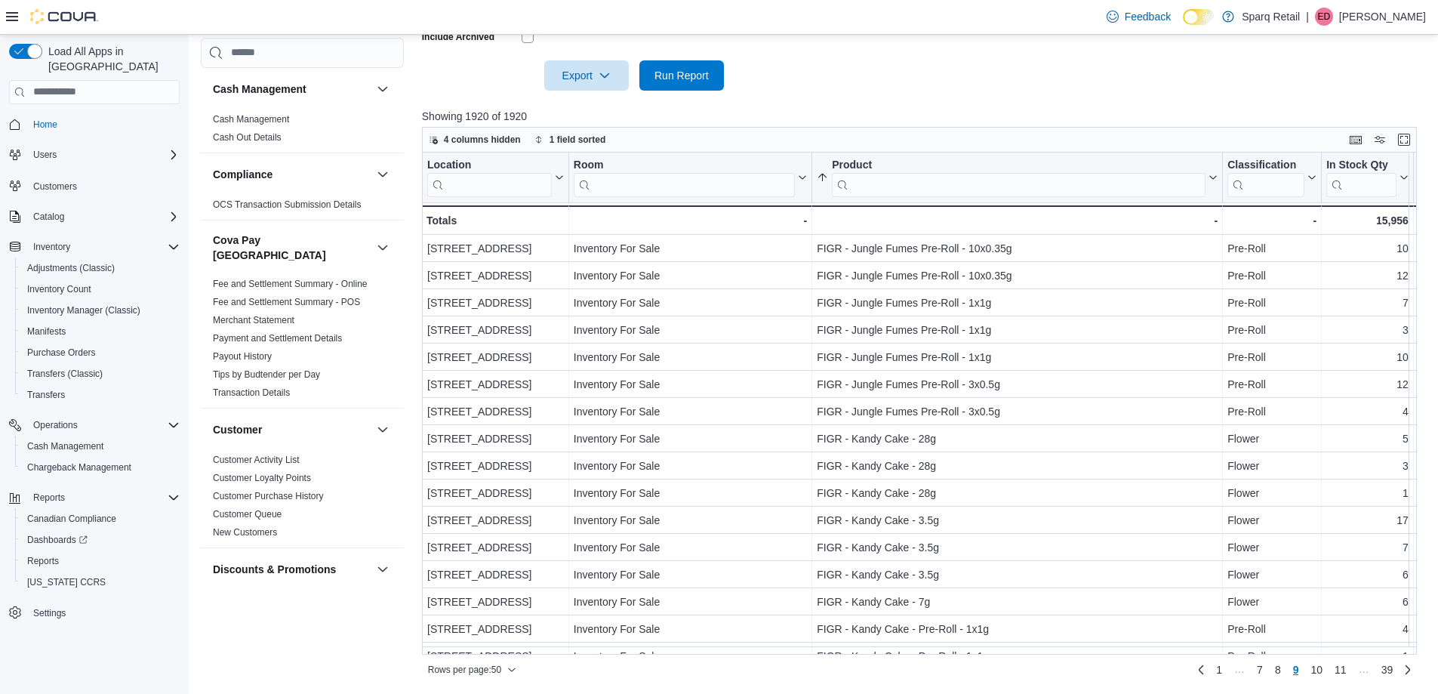
click at [572, 677] on div "Rows per page : 50 Page 9 of 39 1 … 7 8 9 10 11 … 39" at bounding box center [919, 669] width 995 height 24
click at [343, 627] on div "Cash Management Cash Management Cash Out Details Compliance OCS Transaction Sub…" at bounding box center [302, 350] width 203 height 624
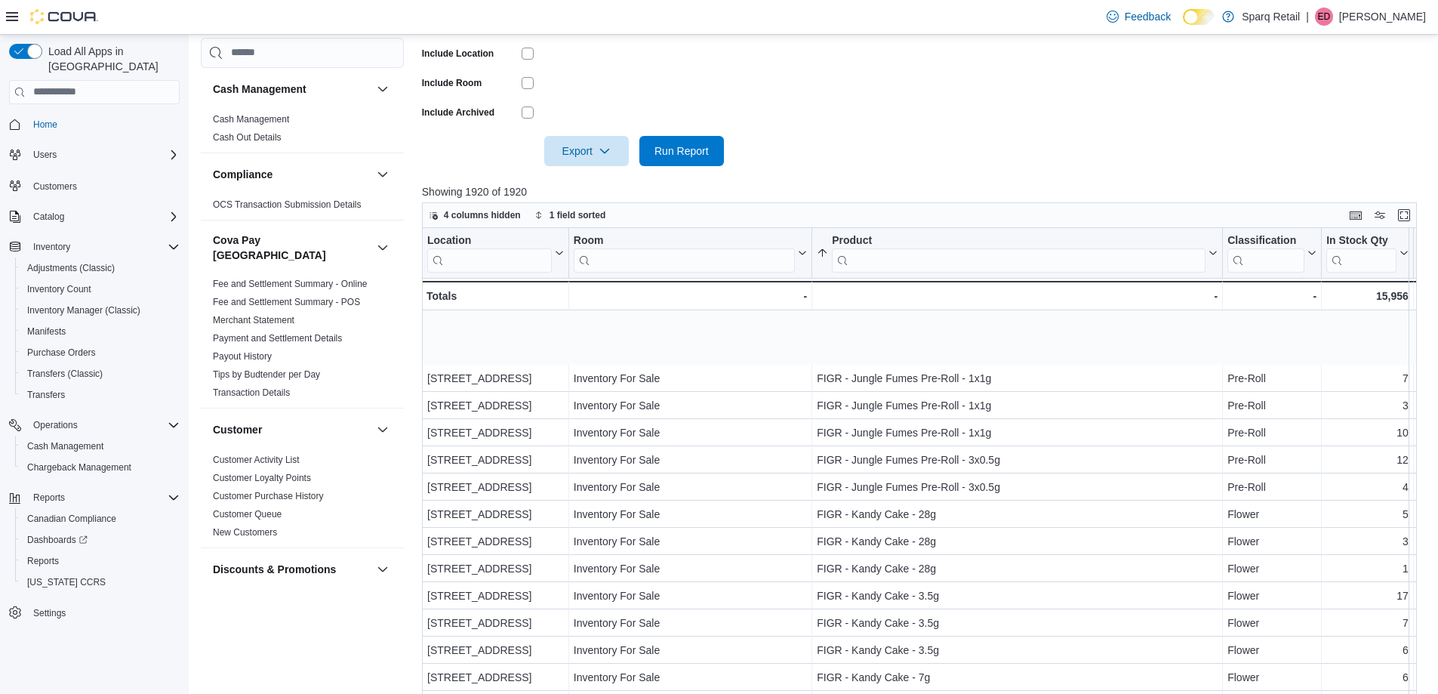
scroll to position [151, 0]
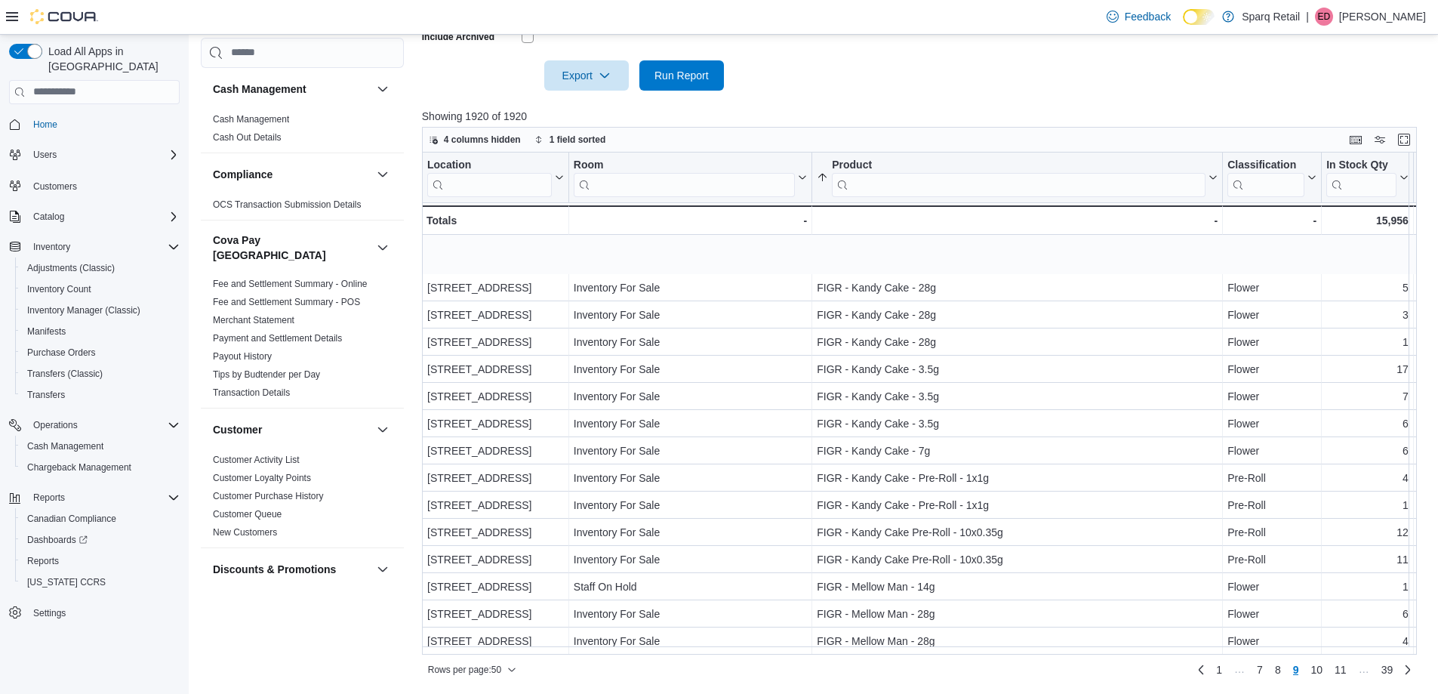
scroll to position [226, 0]
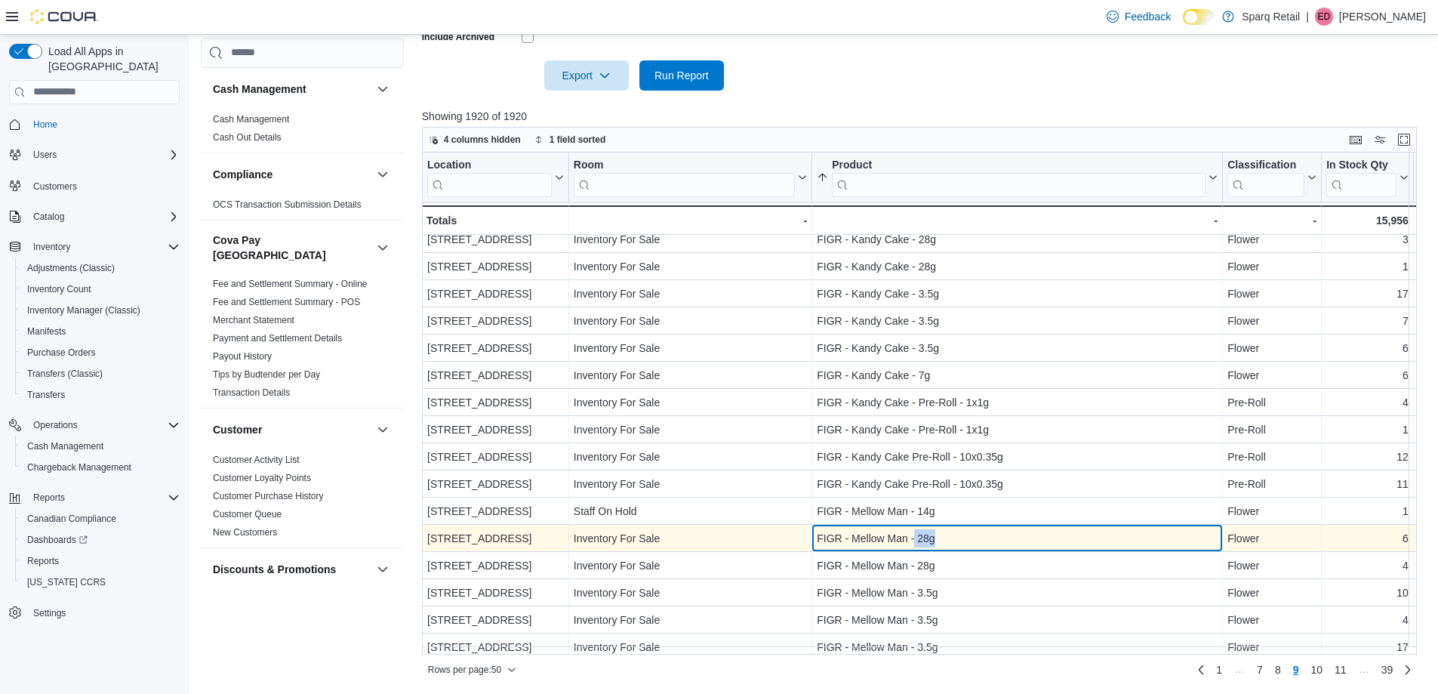
drag, startPoint x: 954, startPoint y: 540, endPoint x: 913, endPoint y: 537, distance: 41.7
click at [913, 537] on div "FIGR - Mellow Man - 28g" at bounding box center [1017, 538] width 401 height 18
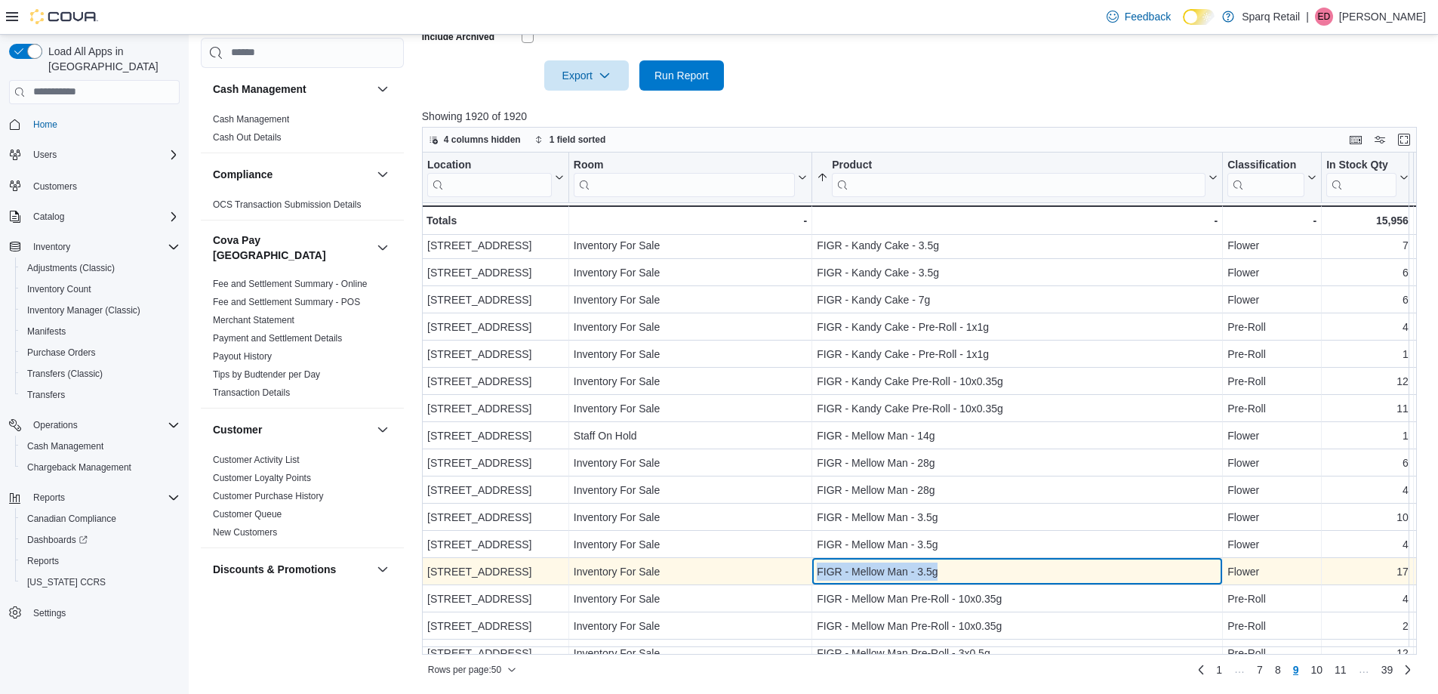
drag, startPoint x: 927, startPoint y: 569, endPoint x: 808, endPoint y: 576, distance: 118.7
click at [808, 575] on div "4-861 Lansdowne St W. - Location, column 1, row 424 Inventory For Sale - Room, …" at bounding box center [1366, 571] width 1889 height 27
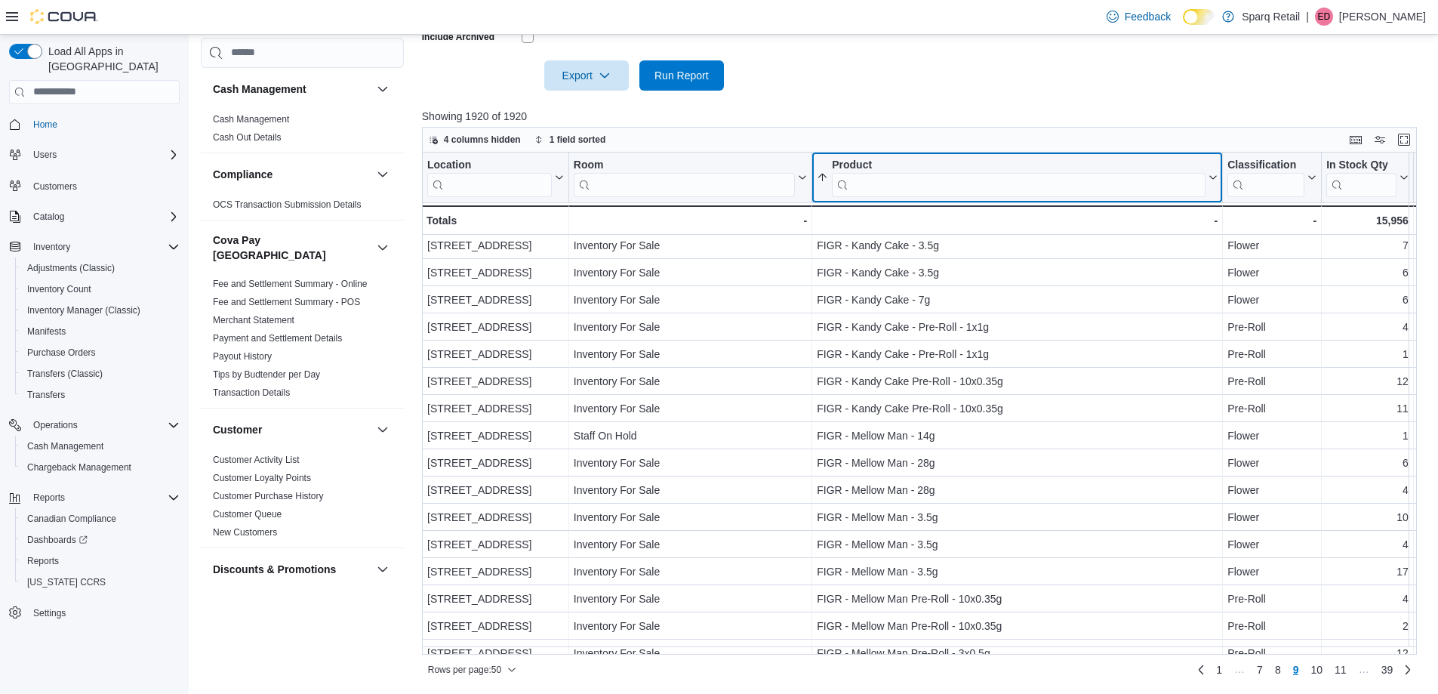
drag, startPoint x: 942, startPoint y: 196, endPoint x: 952, endPoint y: 189, distance: 11.5
click at [942, 195] on input "search" at bounding box center [1019, 185] width 374 height 24
click at [953, 189] on input "search" at bounding box center [1019, 185] width 374 height 24
paste input "**********"
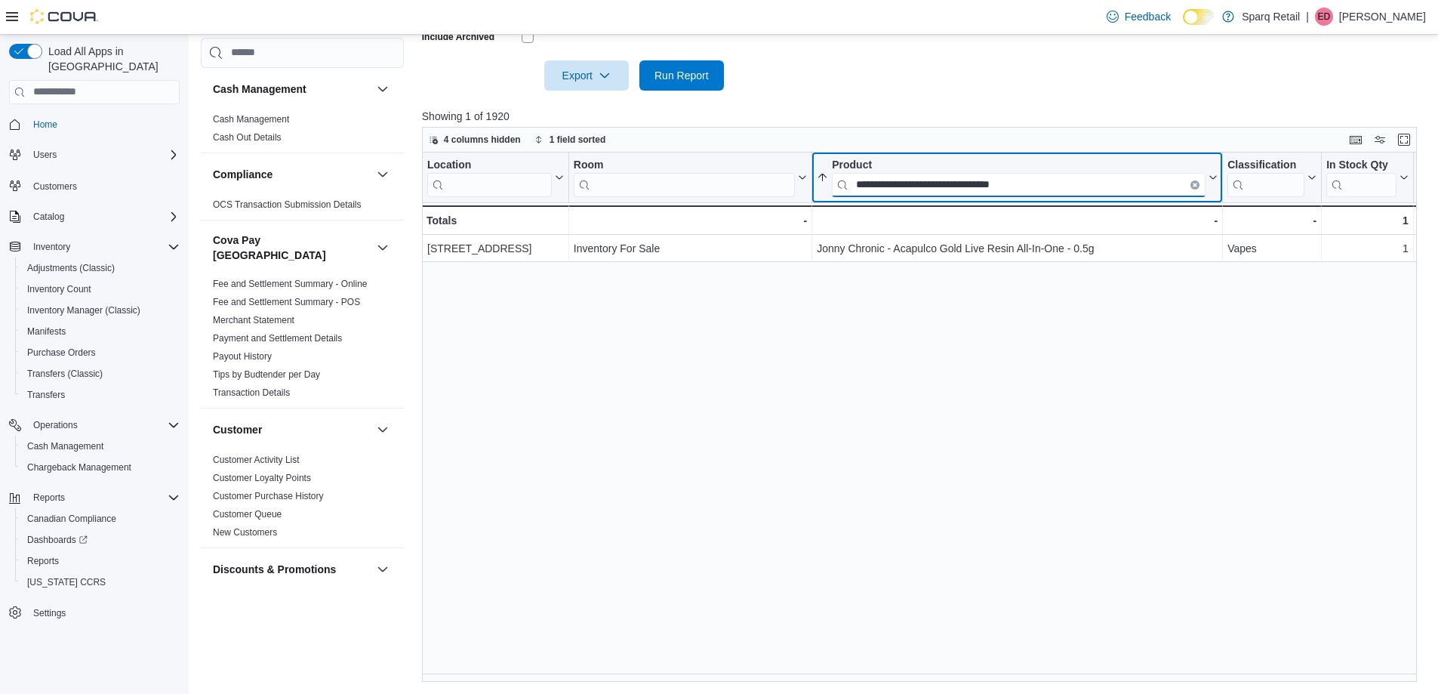
scroll to position [0, 0]
type input "*"
